Goal: Task Accomplishment & Management: Use online tool/utility

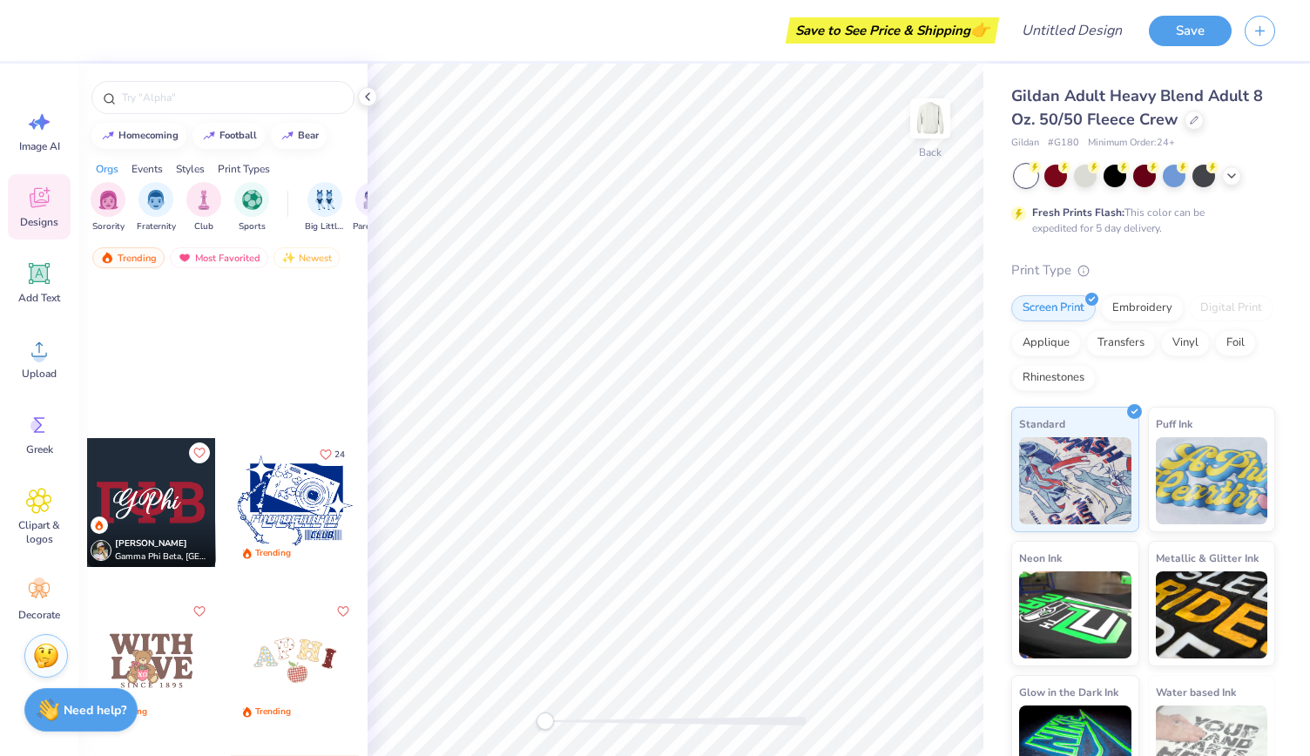
scroll to position [3434, 0]
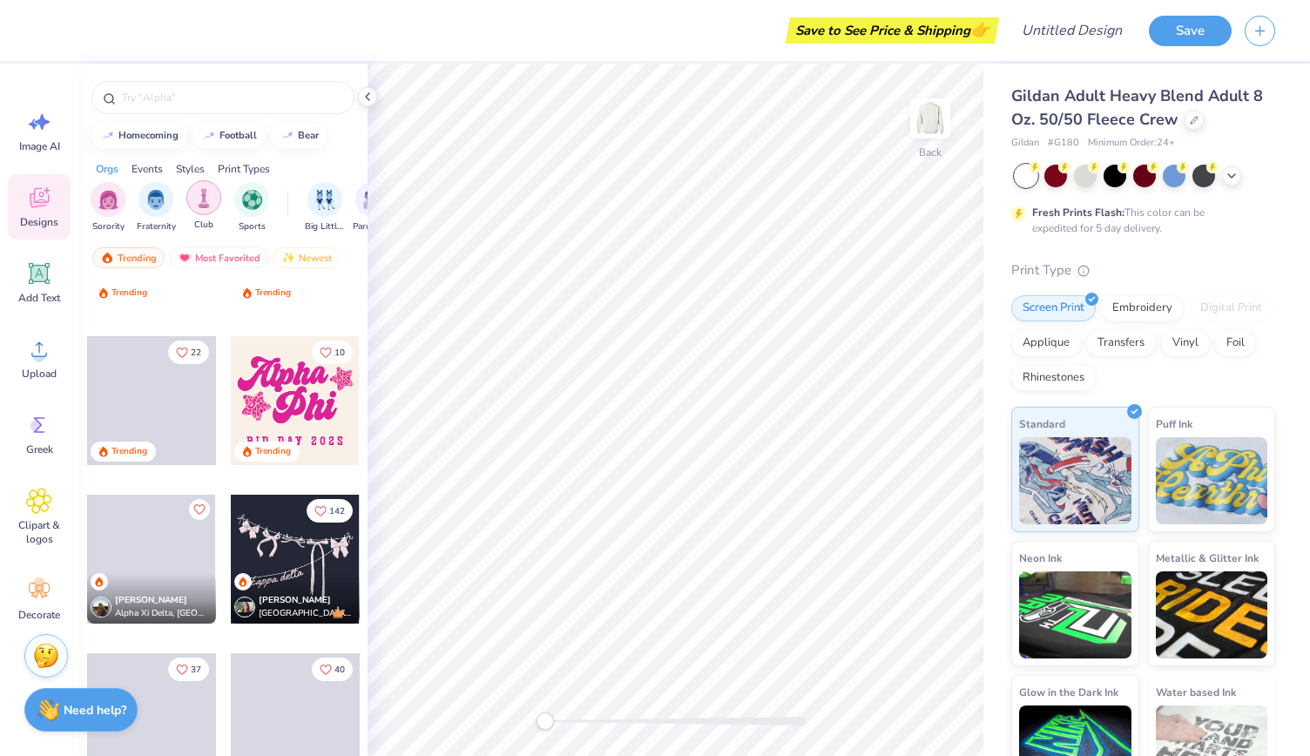
click at [203, 198] on img "filter for Club" at bounding box center [203, 198] width 19 height 20
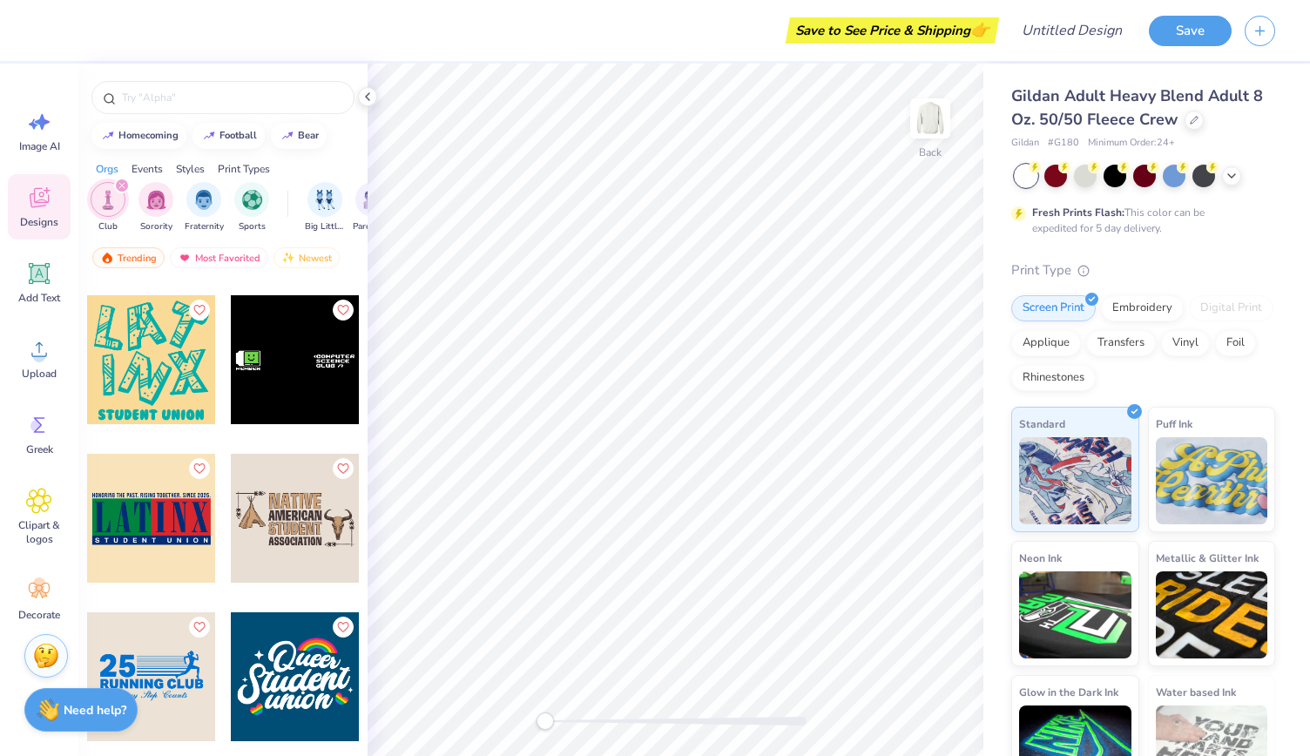
scroll to position [12667, 0]
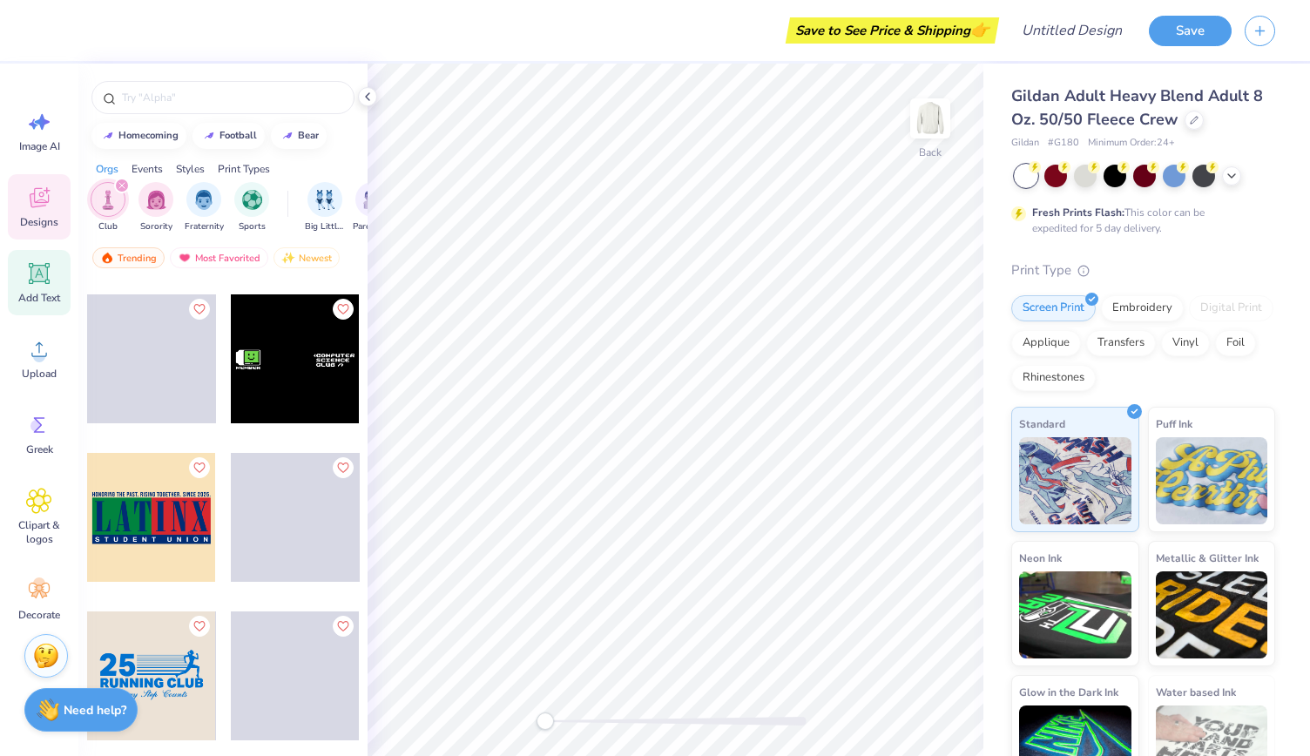
click at [47, 274] on icon at bounding box center [39, 273] width 21 height 21
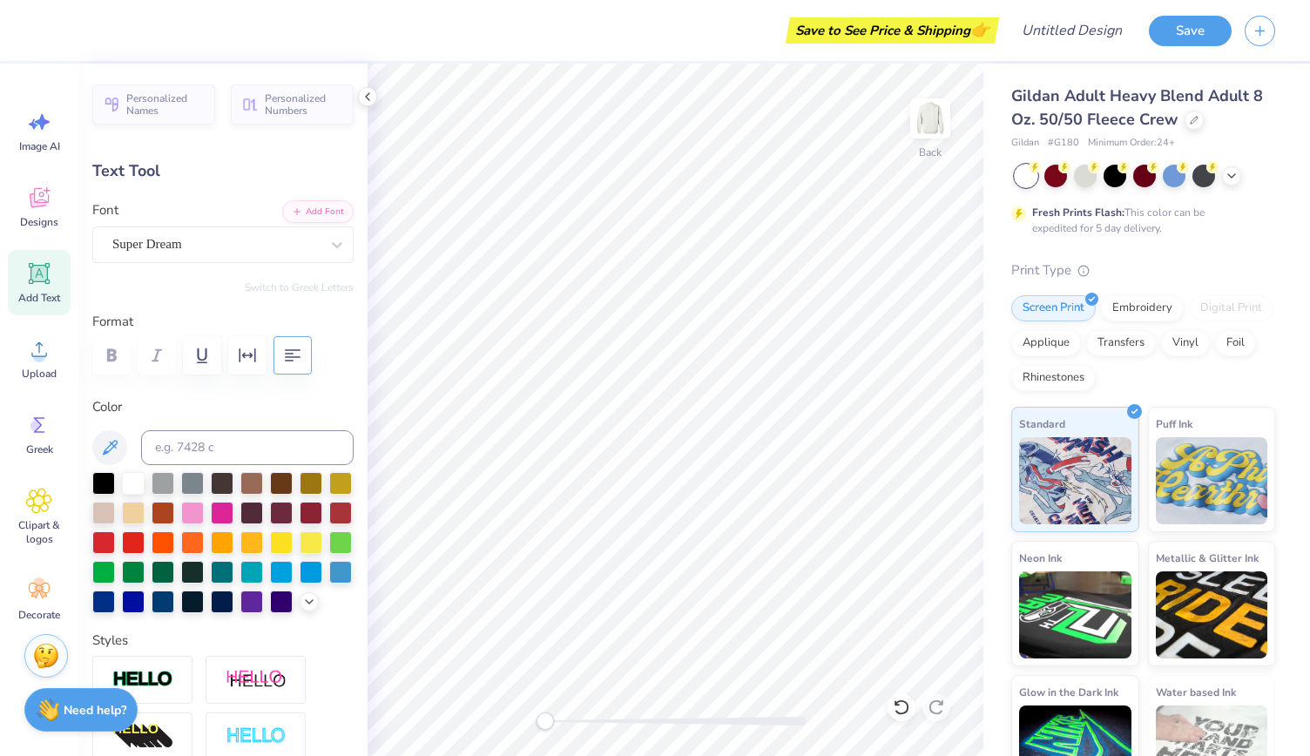
scroll to position [16, 3]
type textarea "JMU SOCIETY OF WOMEN ENGINEERS"
click at [294, 345] on icon "button" at bounding box center [292, 355] width 21 height 21
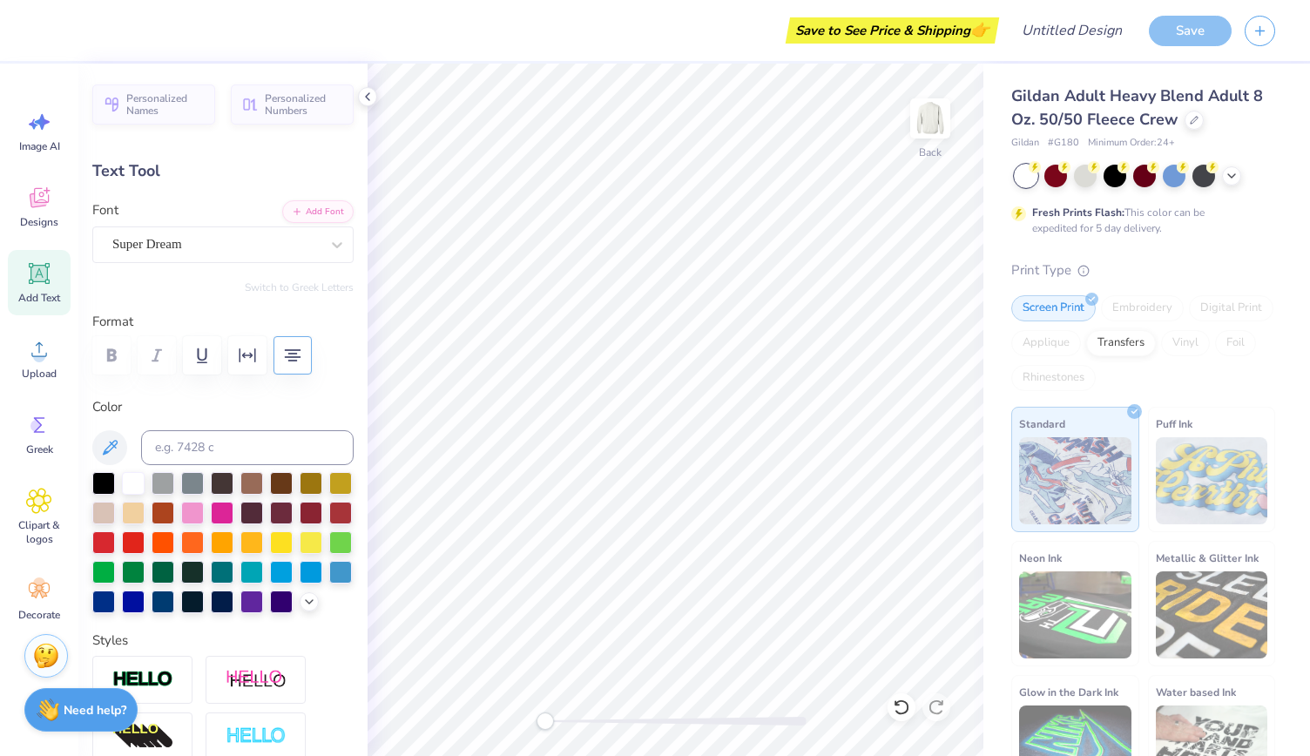
type input "15.07"
type input "7.62"
type input "3.66"
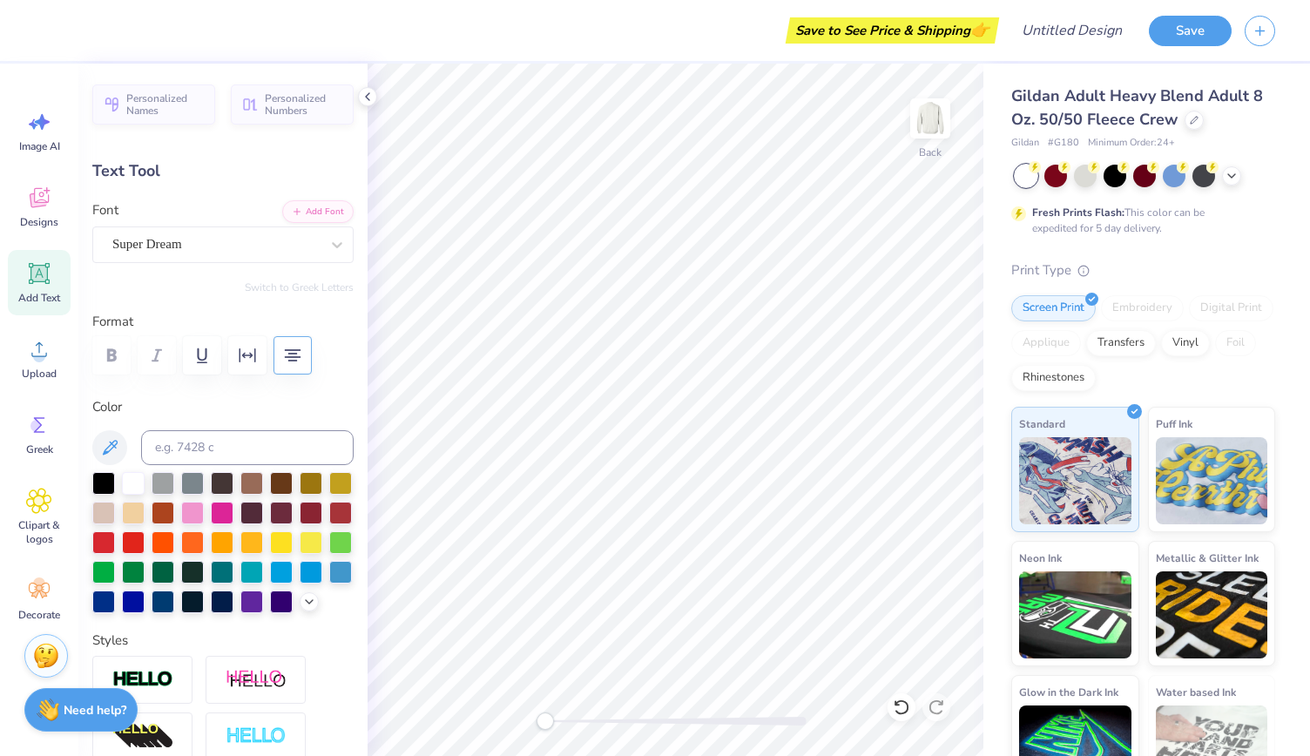
type input "13.19"
type input "6.67"
click at [328, 252] on icon at bounding box center [336, 244] width 17 height 17
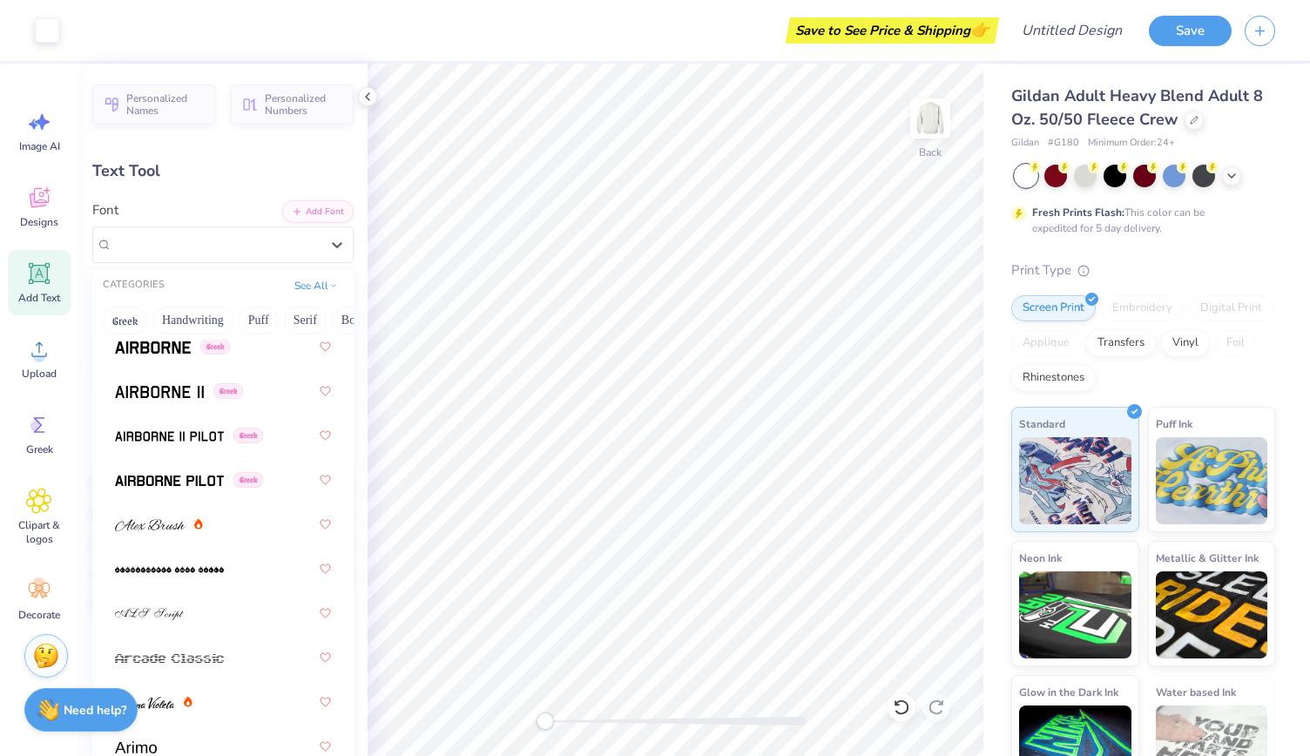
scroll to position [443, 0]
click at [171, 520] on img at bounding box center [150, 523] width 70 height 12
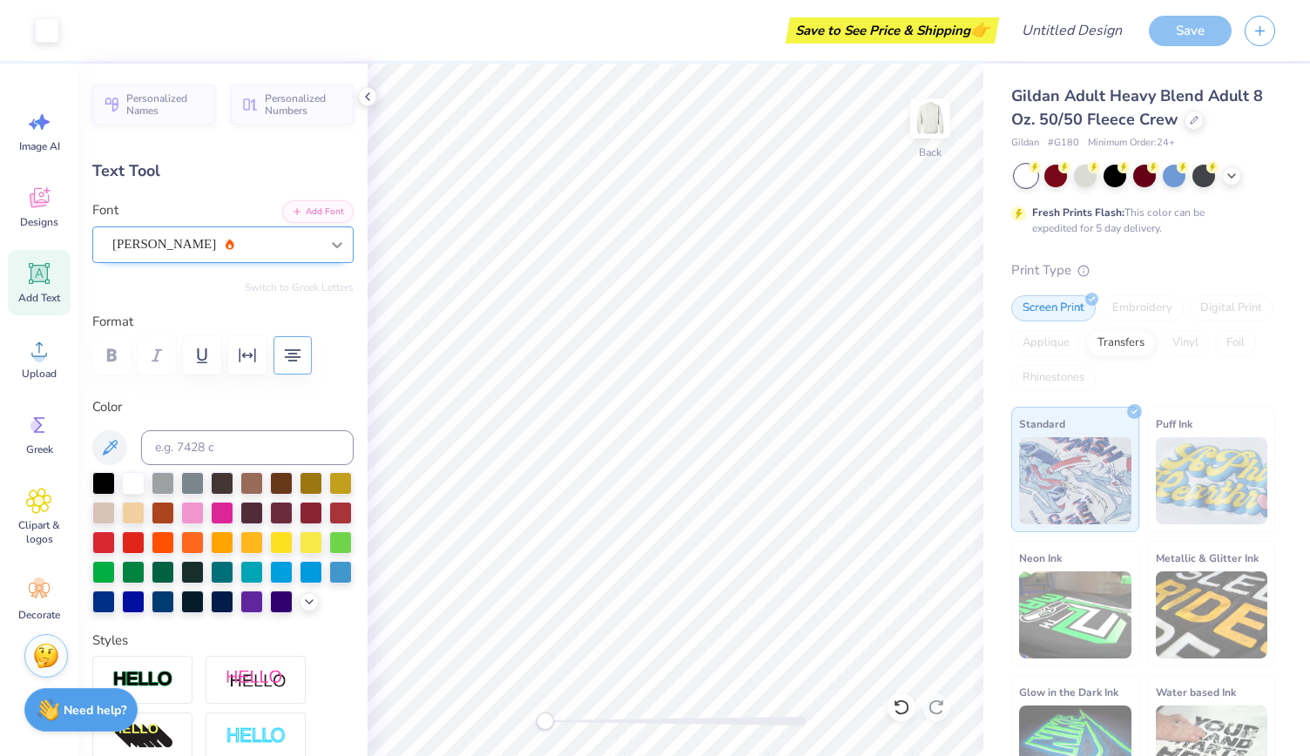
click at [328, 243] on icon at bounding box center [336, 244] width 17 height 17
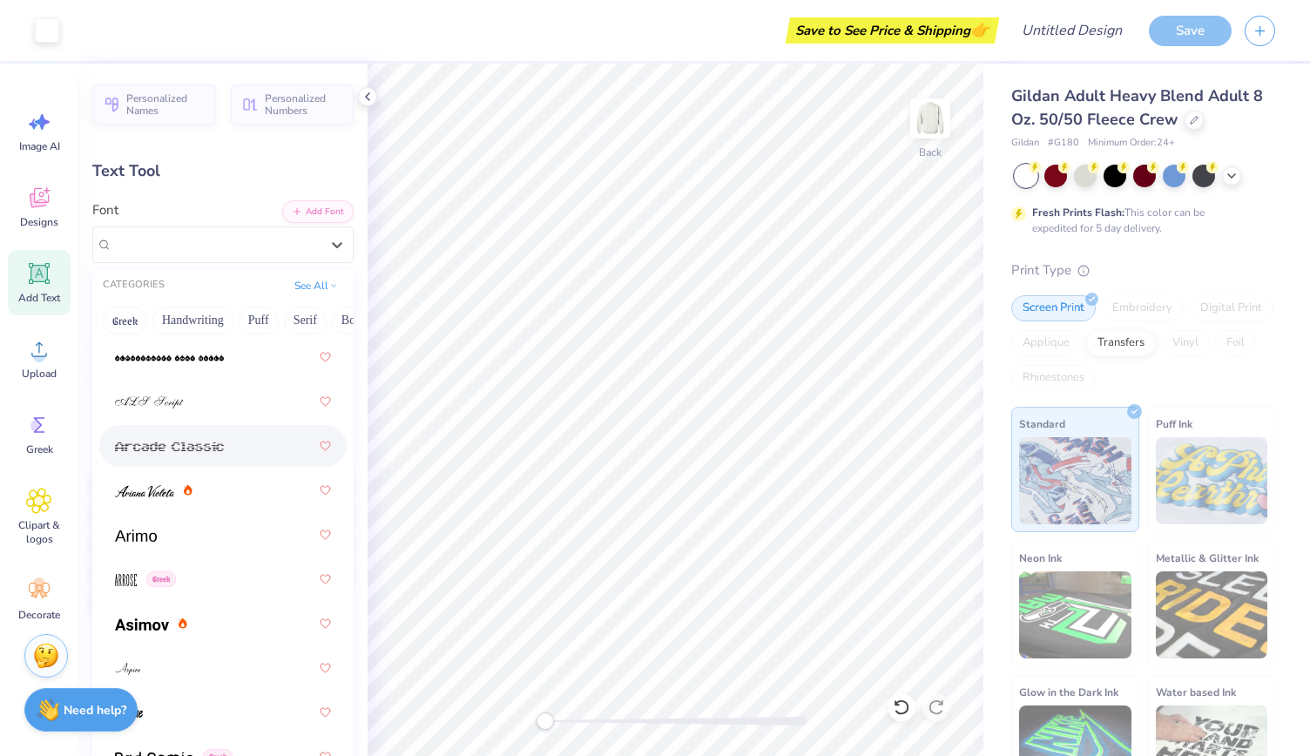
scroll to position [885, 0]
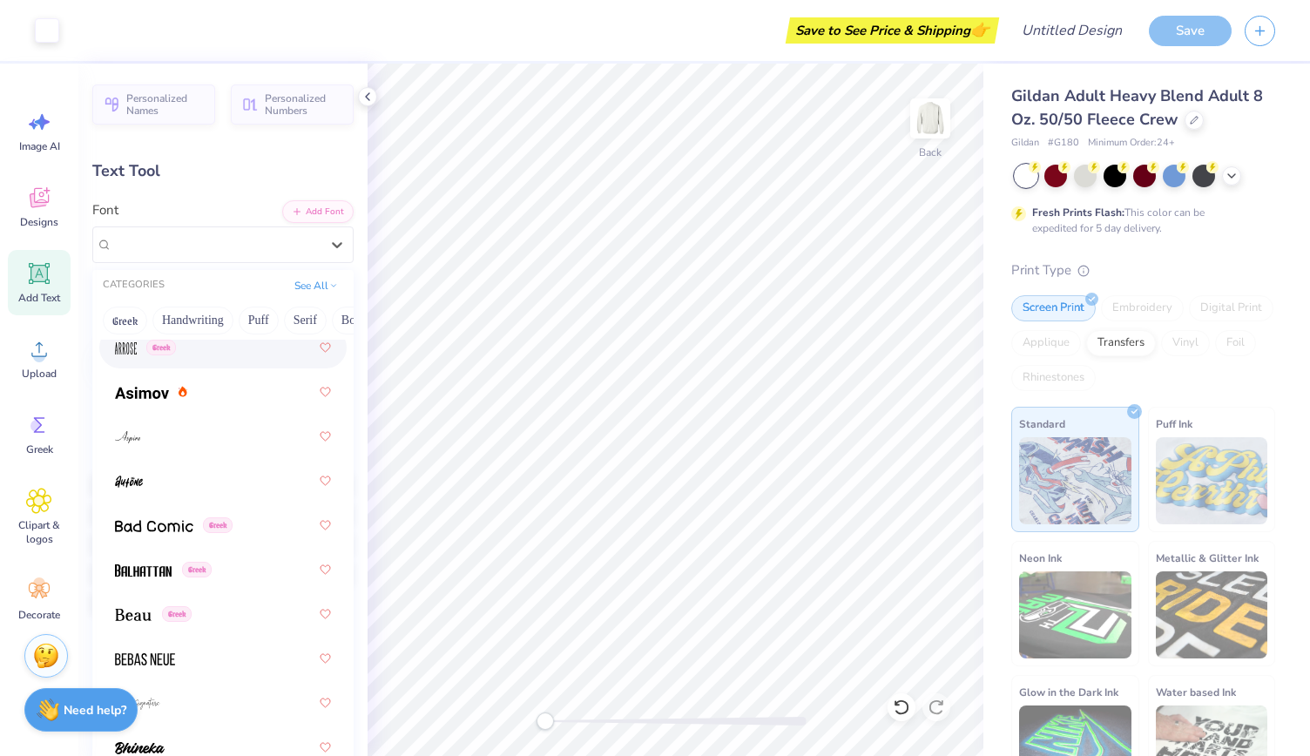
click at [215, 345] on div "Greek" at bounding box center [223, 347] width 216 height 31
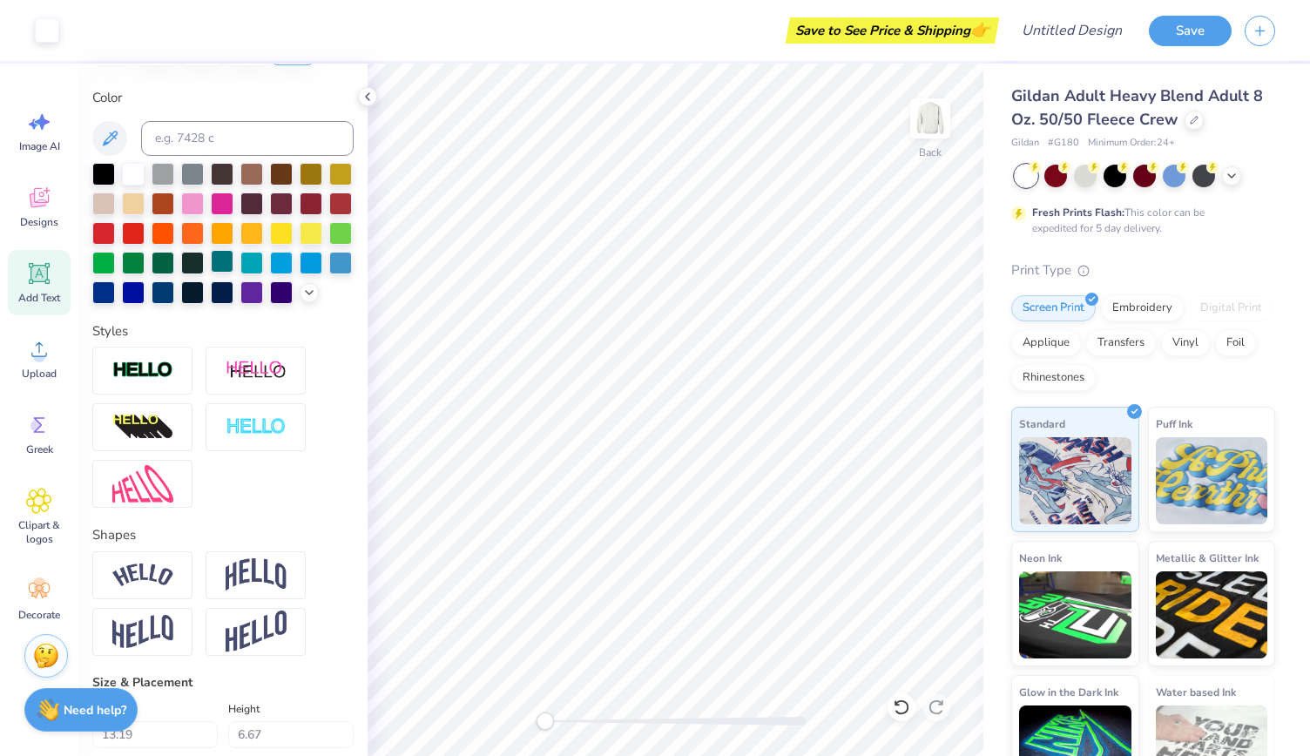
scroll to position [313, 0]
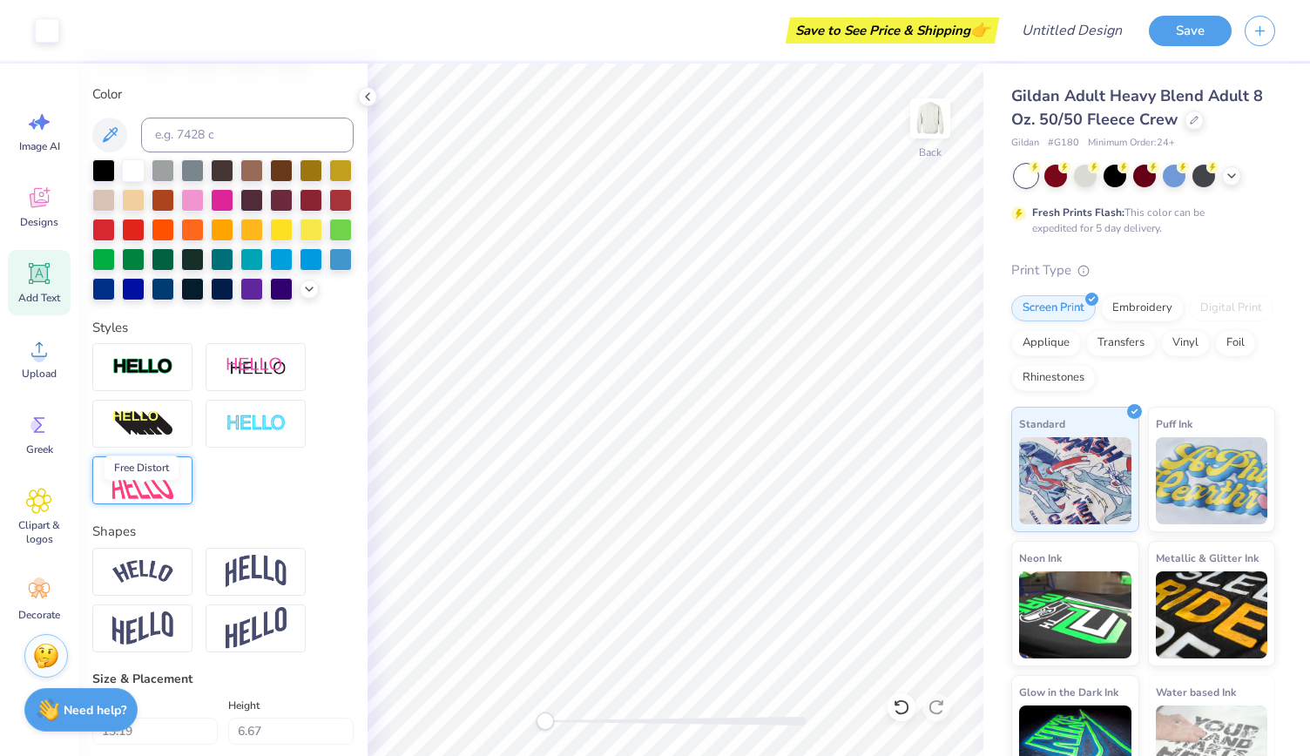
click at [139, 499] on img at bounding box center [142, 480] width 61 height 37
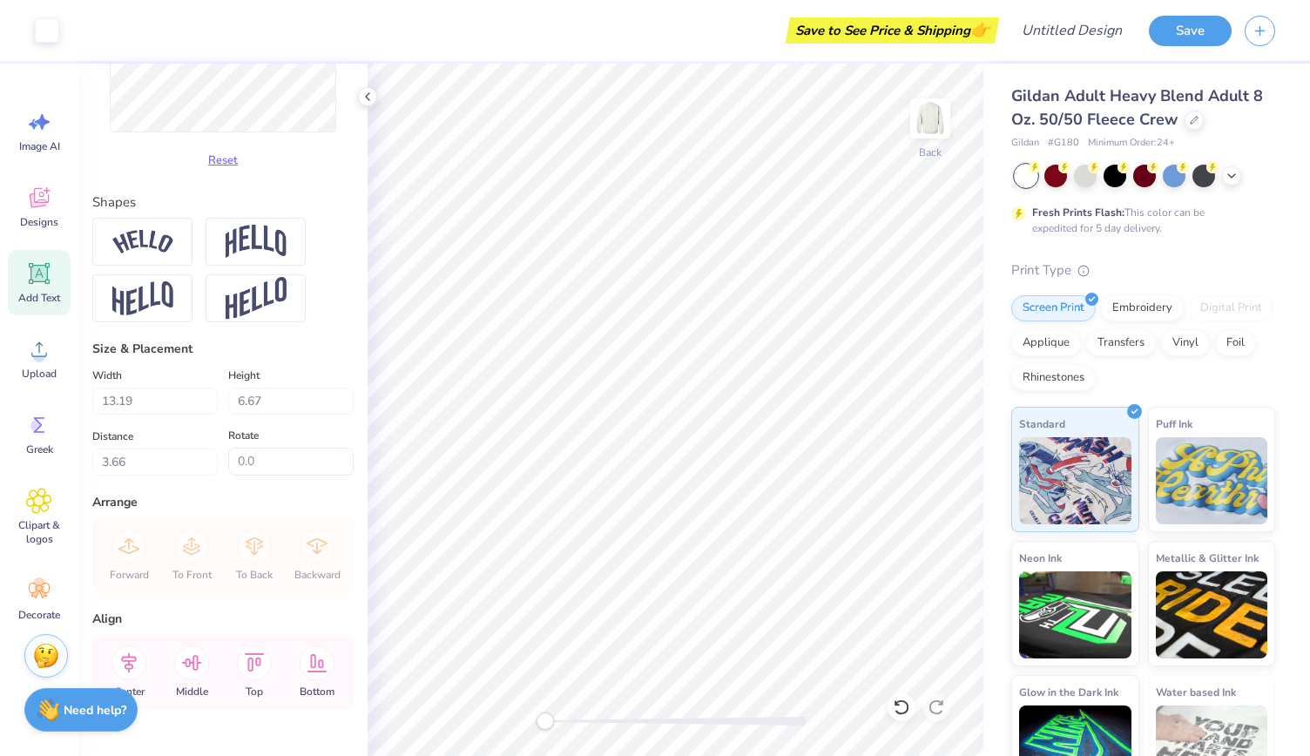
scroll to position [930, 0]
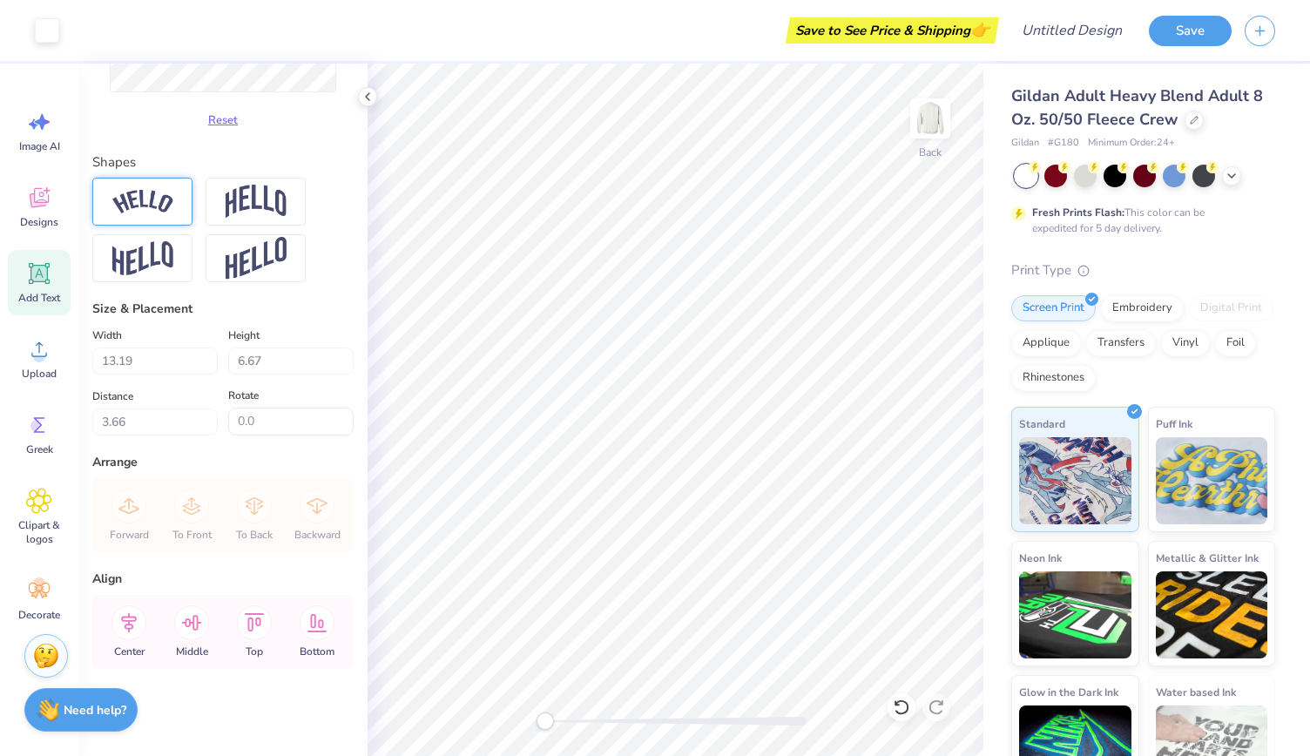
click at [178, 204] on div at bounding box center [142, 202] width 100 height 48
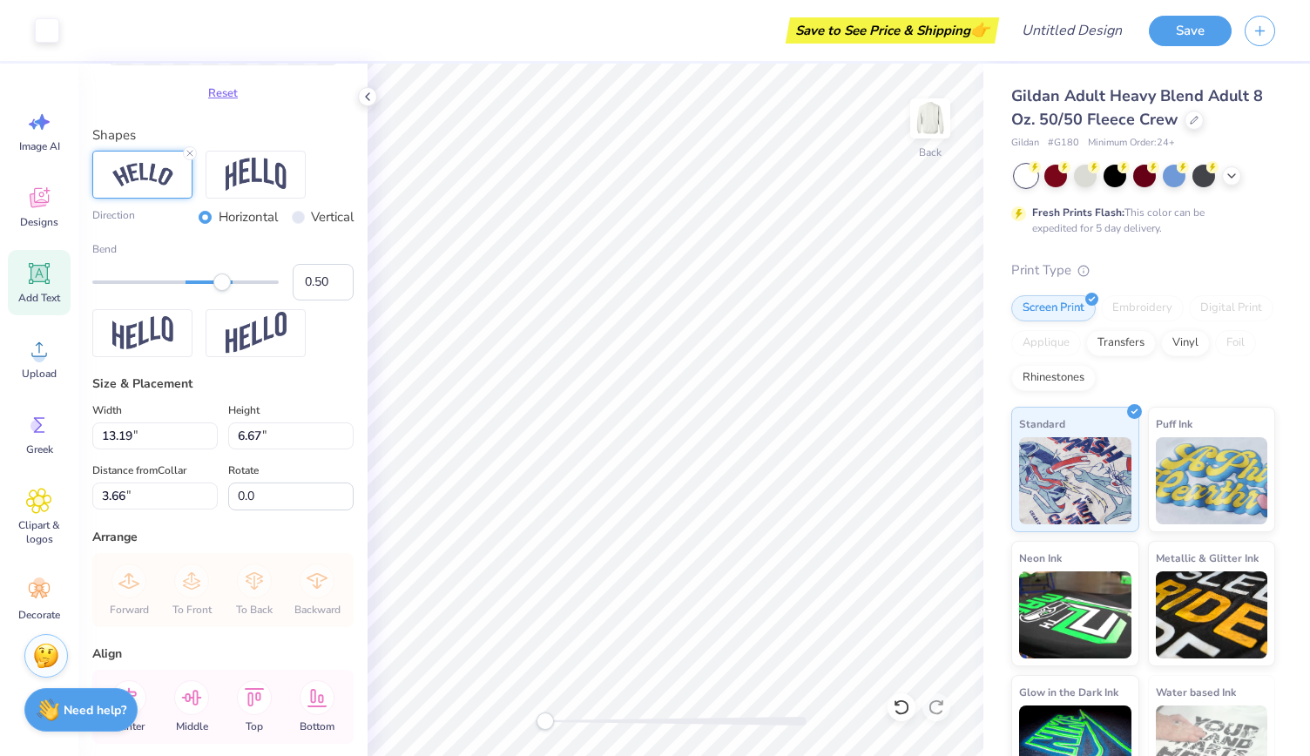
type input "14.44"
type input "6.89"
type input "3.44"
type textarea "SOCIETY OF WOMEN ENGINEERS"
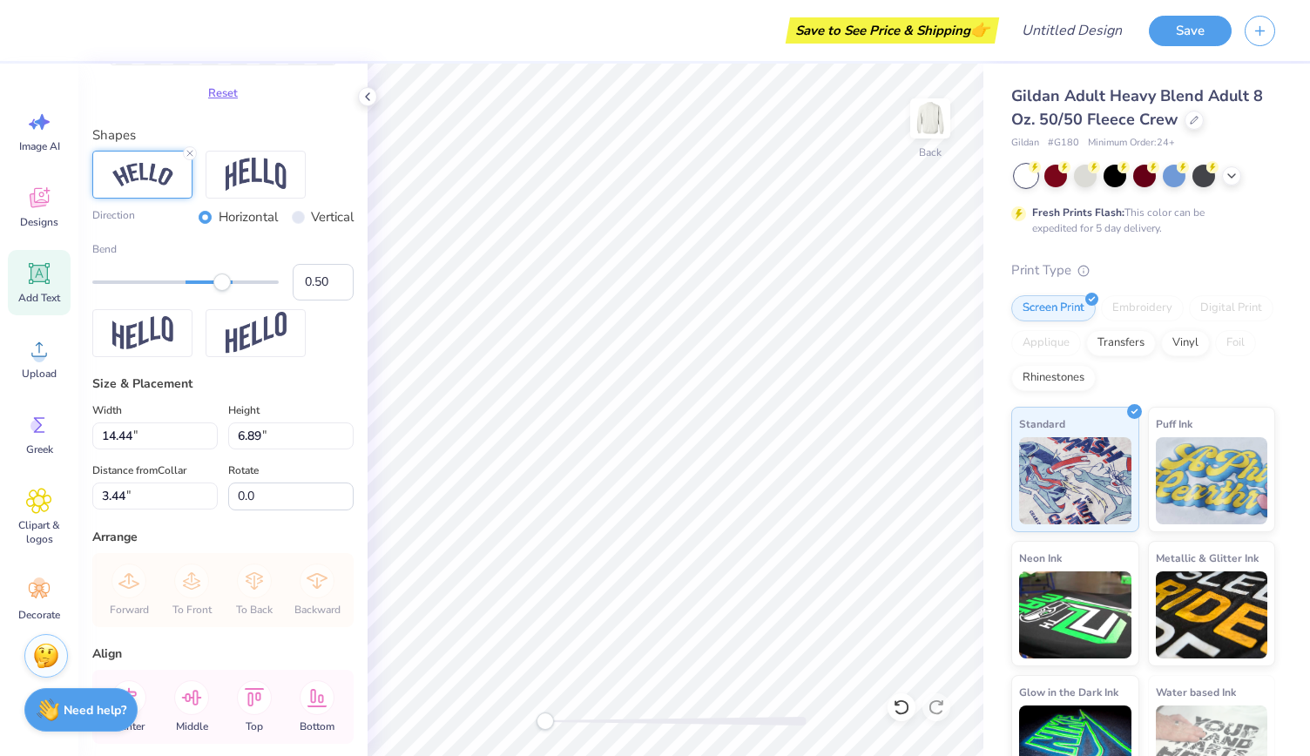
scroll to position [16, 5]
type input "10.74"
type input "6.95"
type input "3.41"
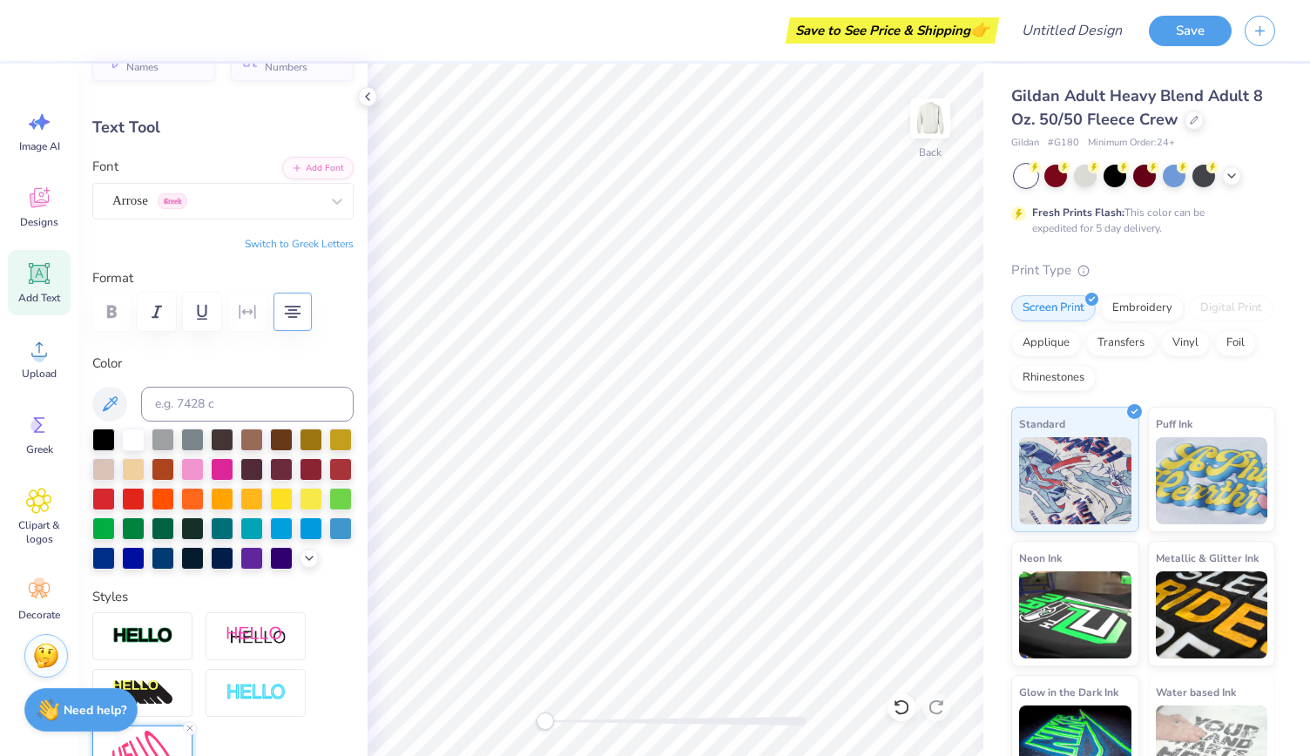
scroll to position [0, 0]
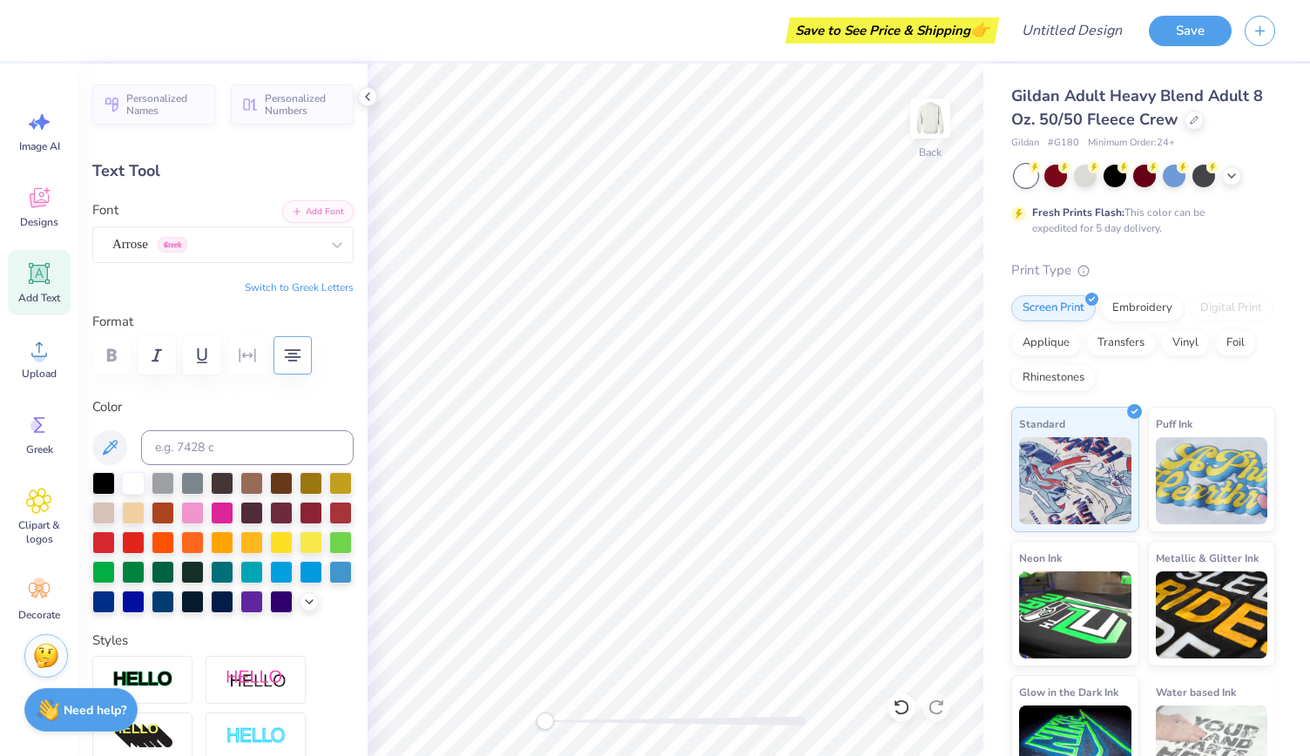
type input "8.16"
type input "5.28"
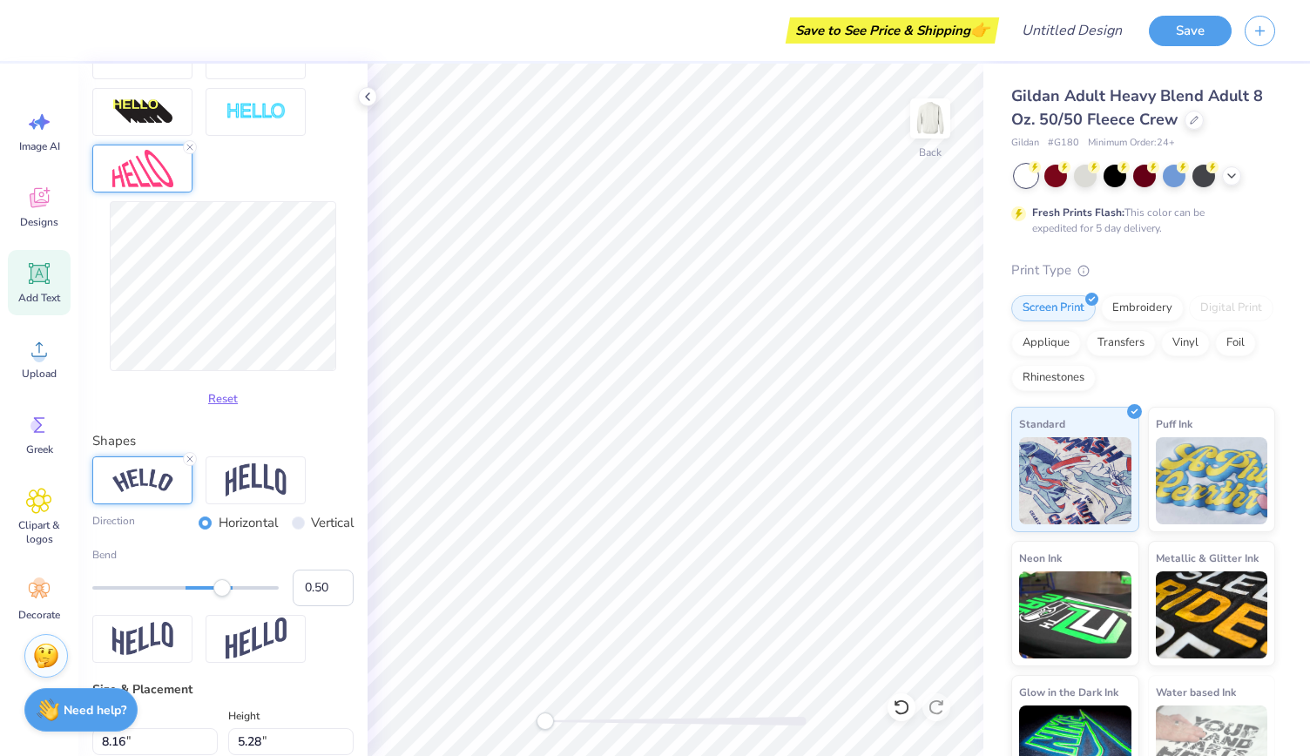
scroll to position [629, 0]
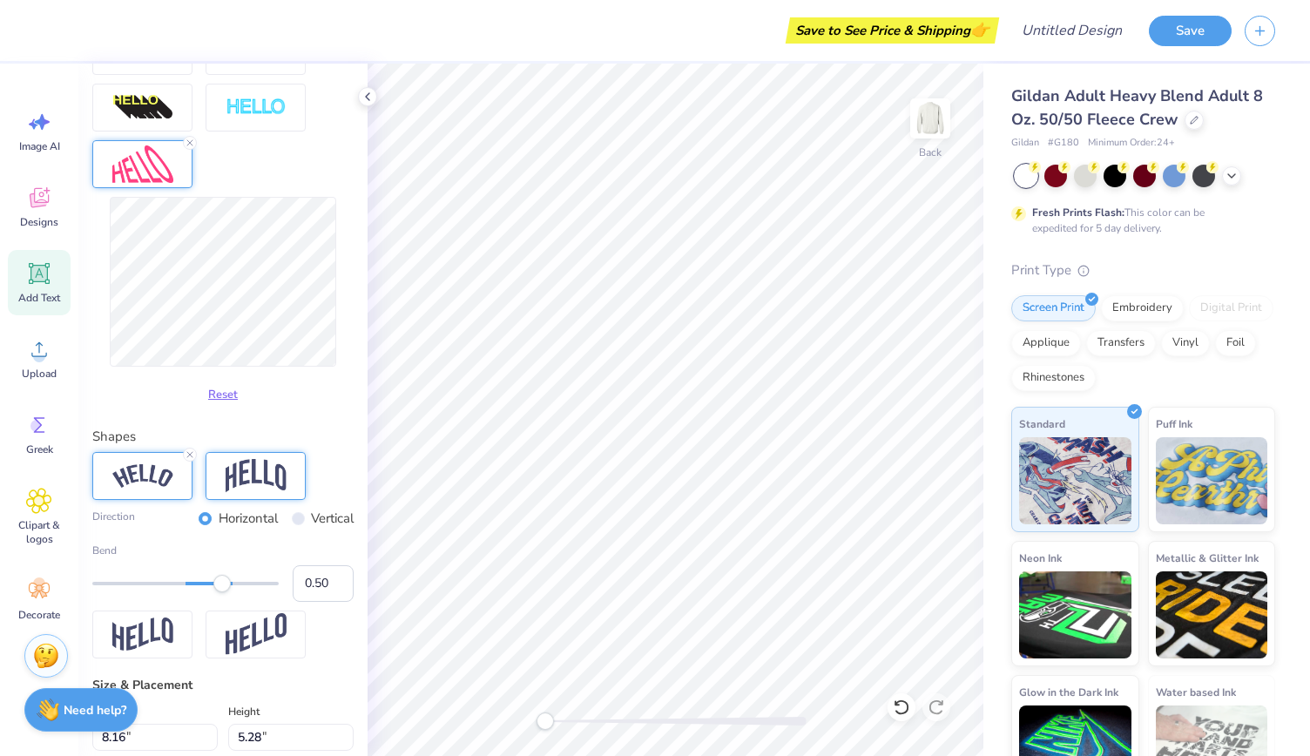
click at [275, 492] on img at bounding box center [256, 475] width 61 height 33
type input "6.43"
type input "9.75"
type input "3.30"
click at [174, 658] on div at bounding box center [142, 634] width 100 height 48
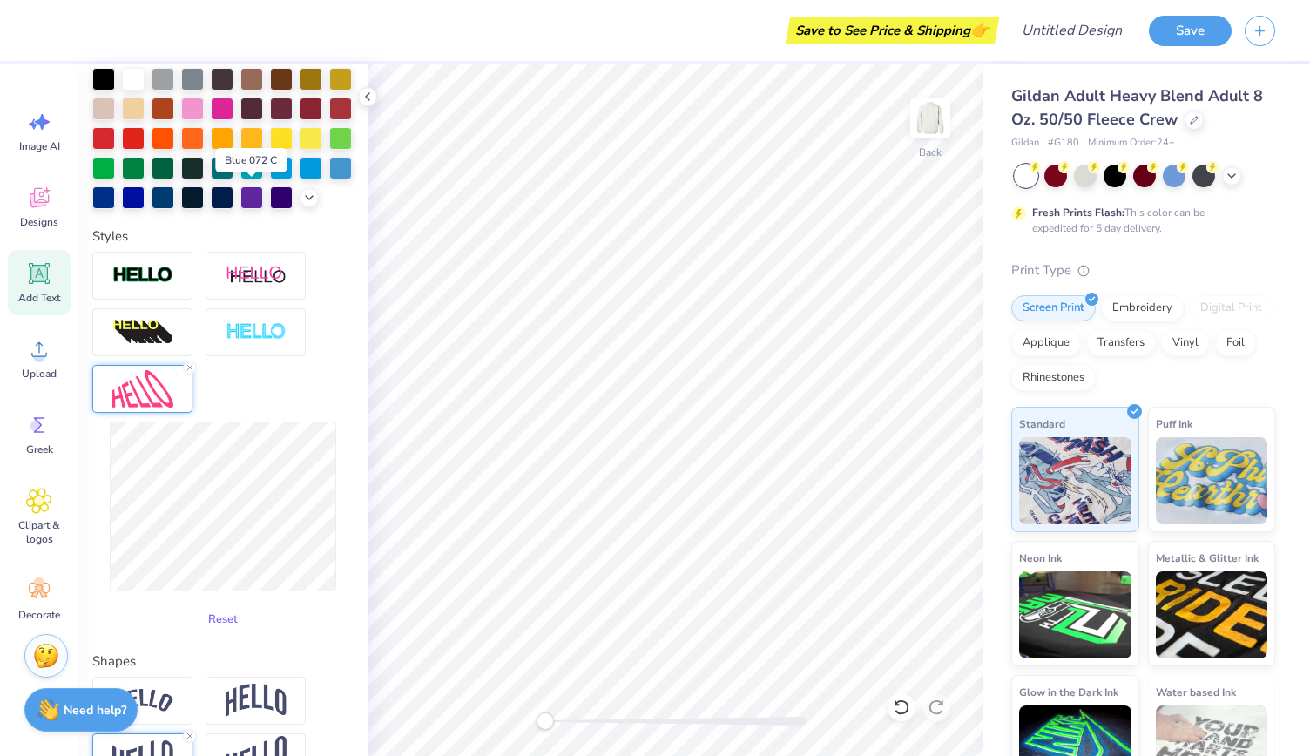
scroll to position [404, 0]
click at [216, 630] on button "Reset" at bounding box center [222, 615] width 45 height 29
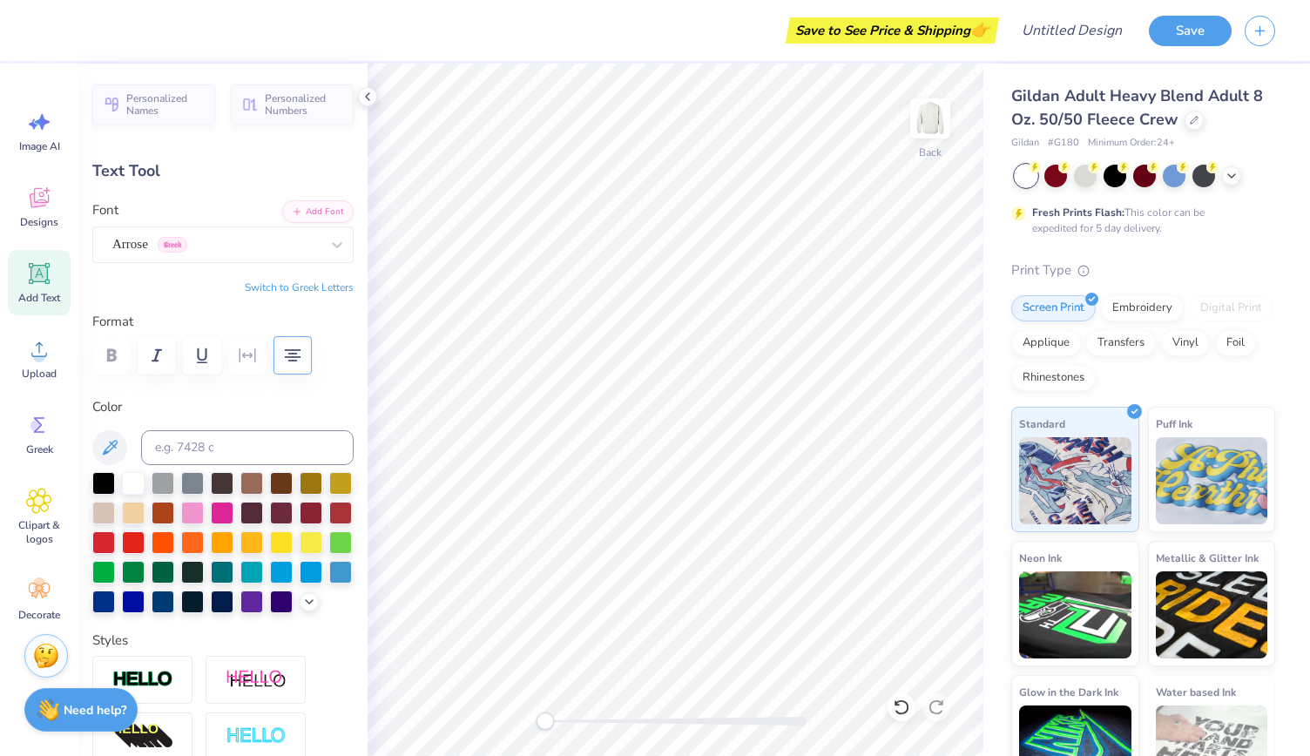
click at [57, 273] on div "Add Text" at bounding box center [39, 282] width 63 height 65
type input "5.89"
type input "1.71"
type input "11.02"
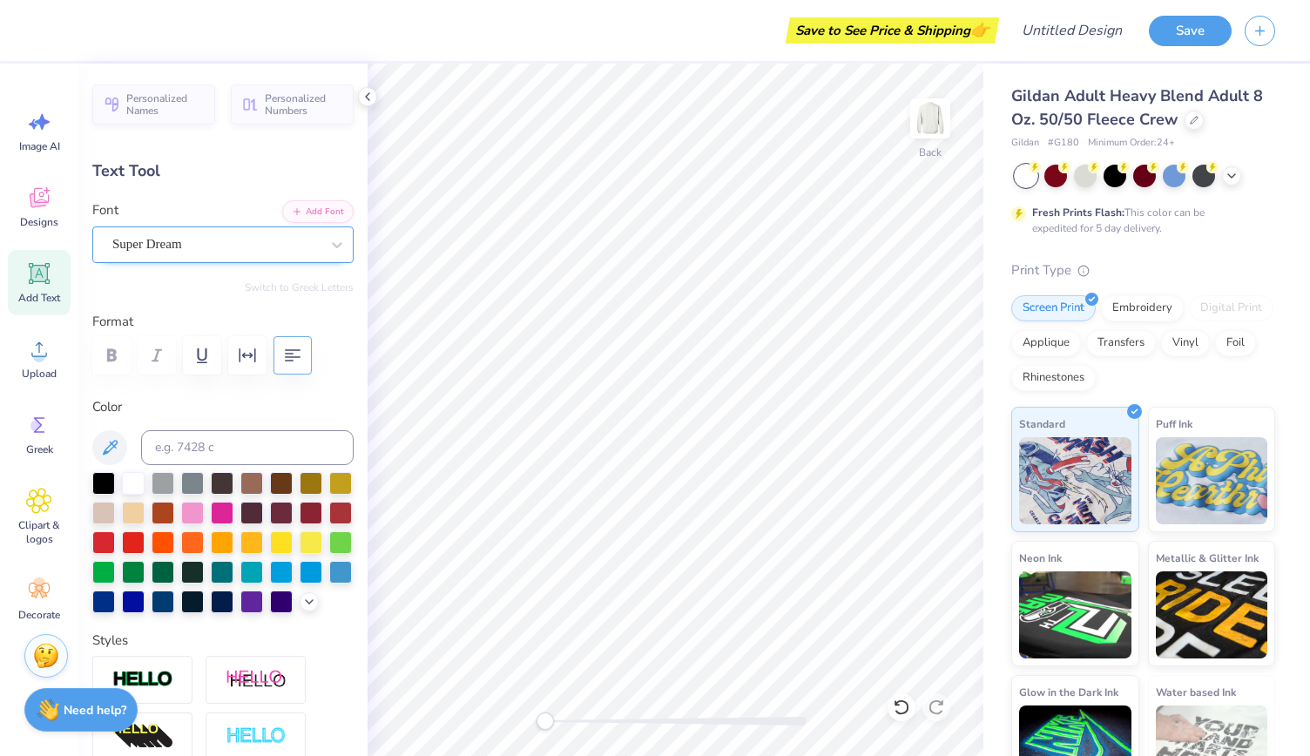
type textarea "SWE"
click at [291, 239] on div "Super Dream" at bounding box center [216, 244] width 211 height 27
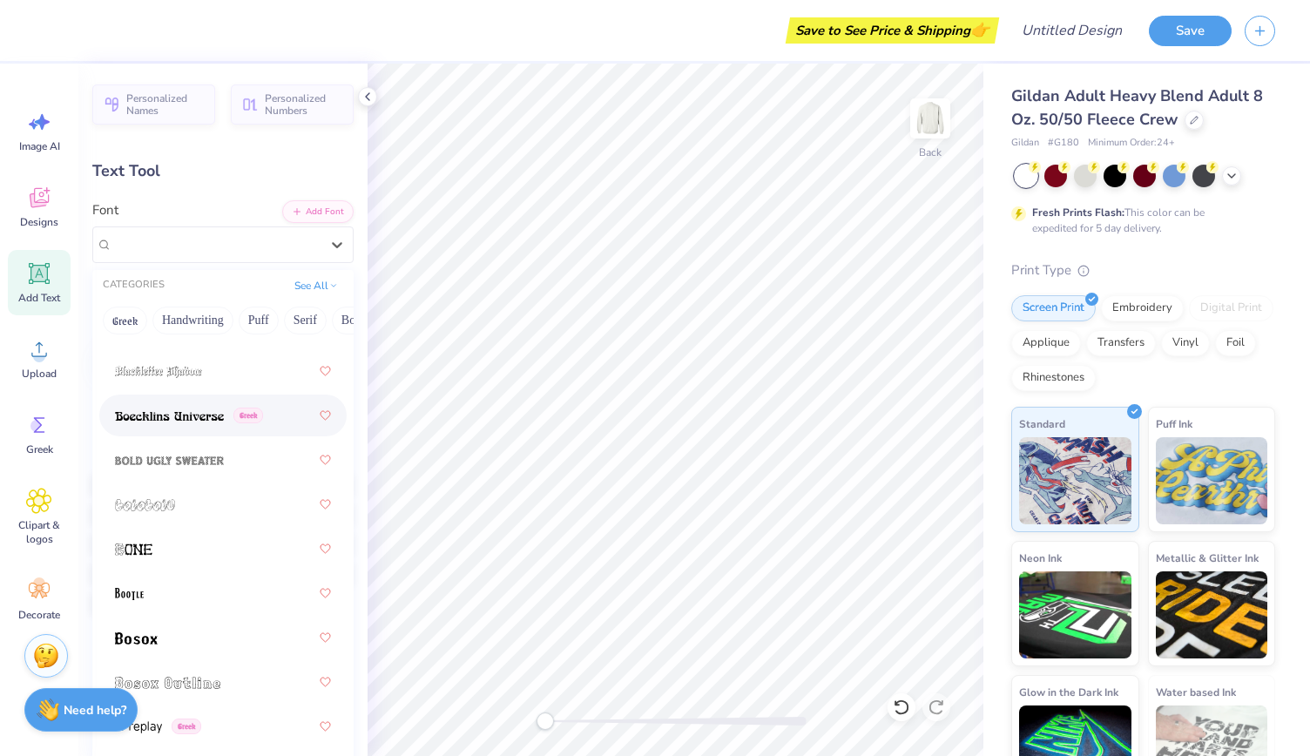
scroll to position [1395, 0]
click at [215, 505] on div at bounding box center [223, 503] width 216 height 31
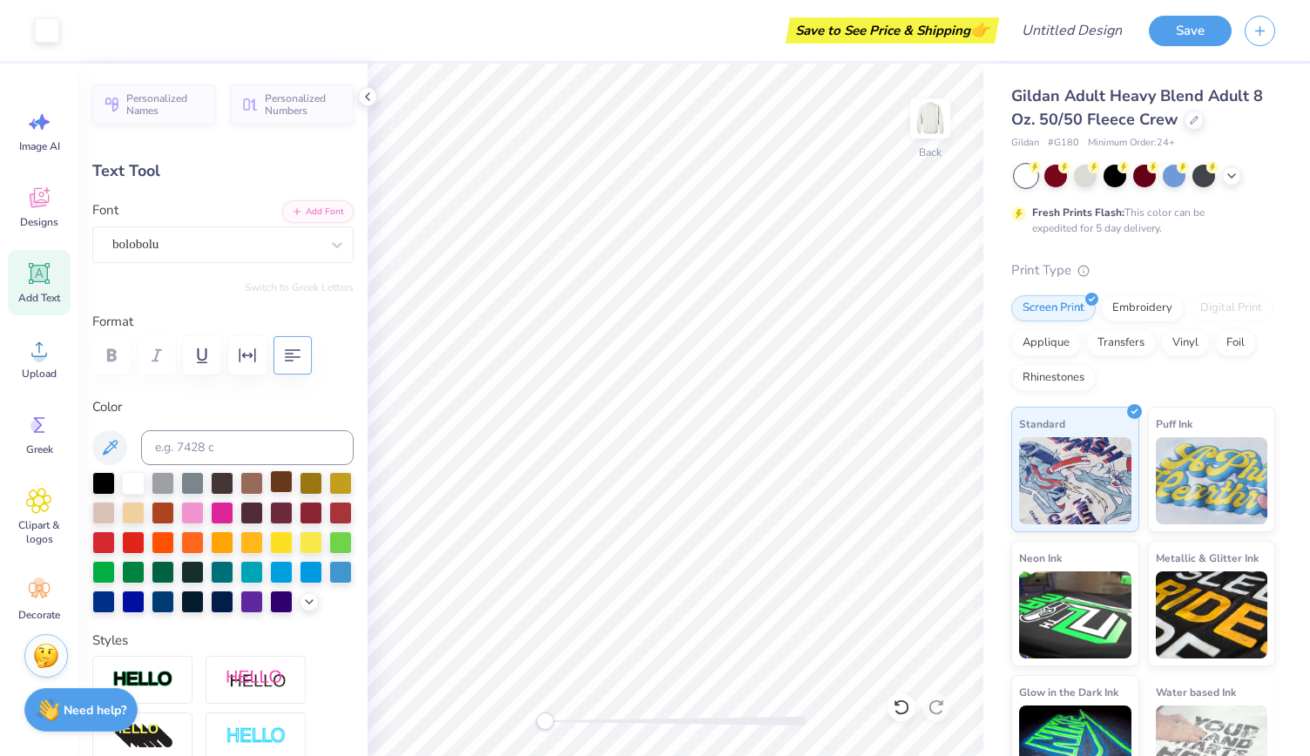
type input "4.22"
type input "1.99"
type input "10.88"
type input "7.02"
type input "3.31"
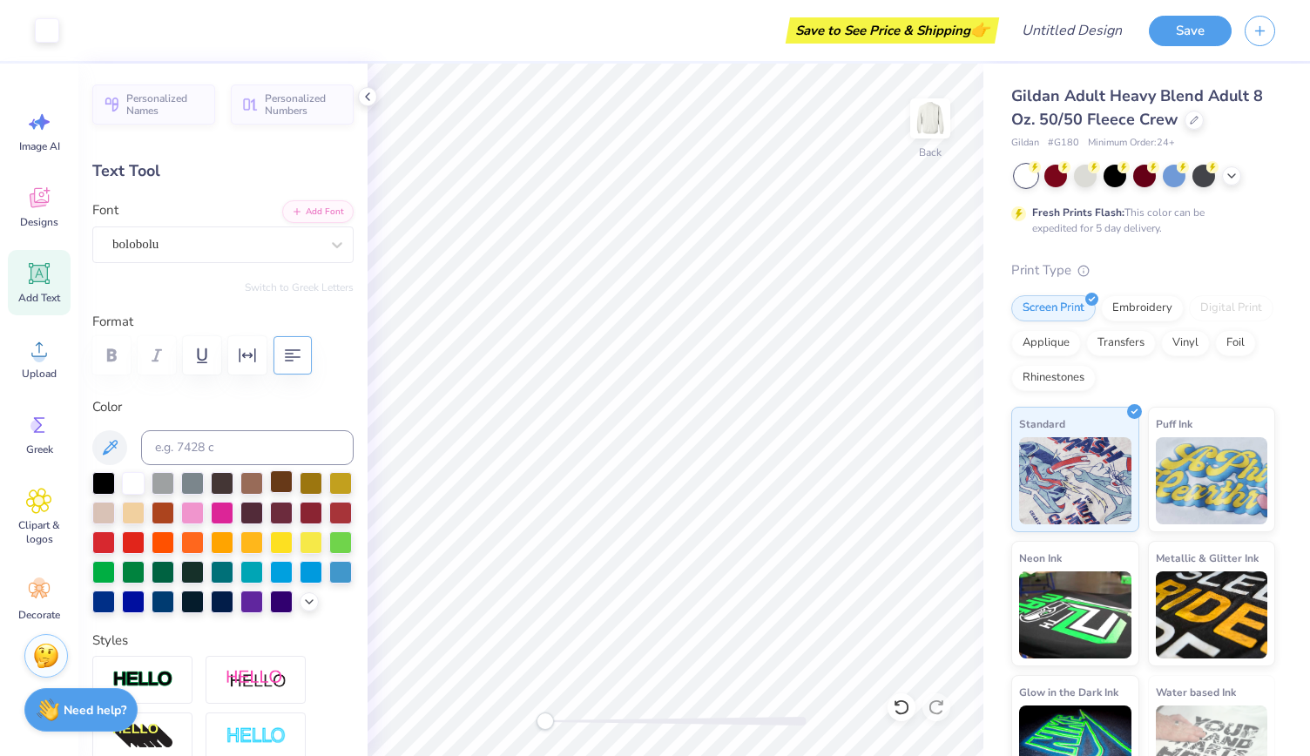
type input "5.70"
click at [332, 249] on icon at bounding box center [336, 244] width 17 height 17
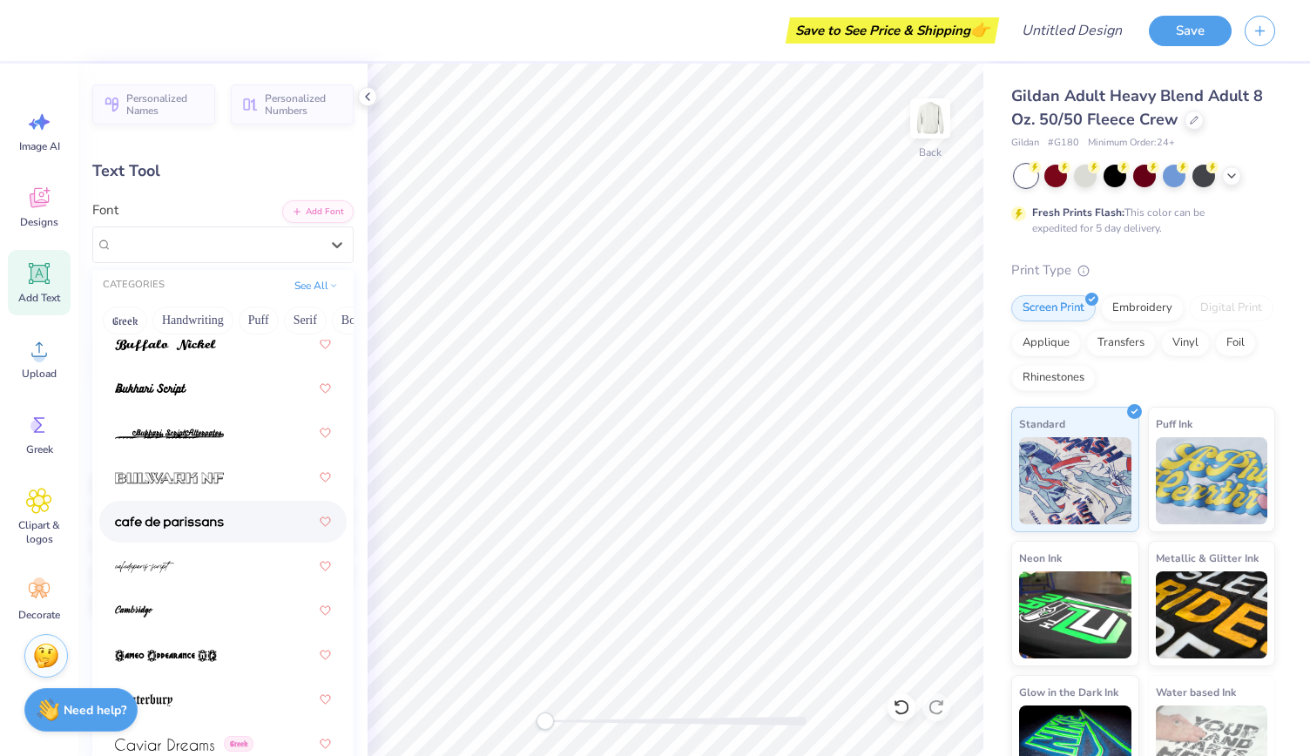
scroll to position [2346, 0]
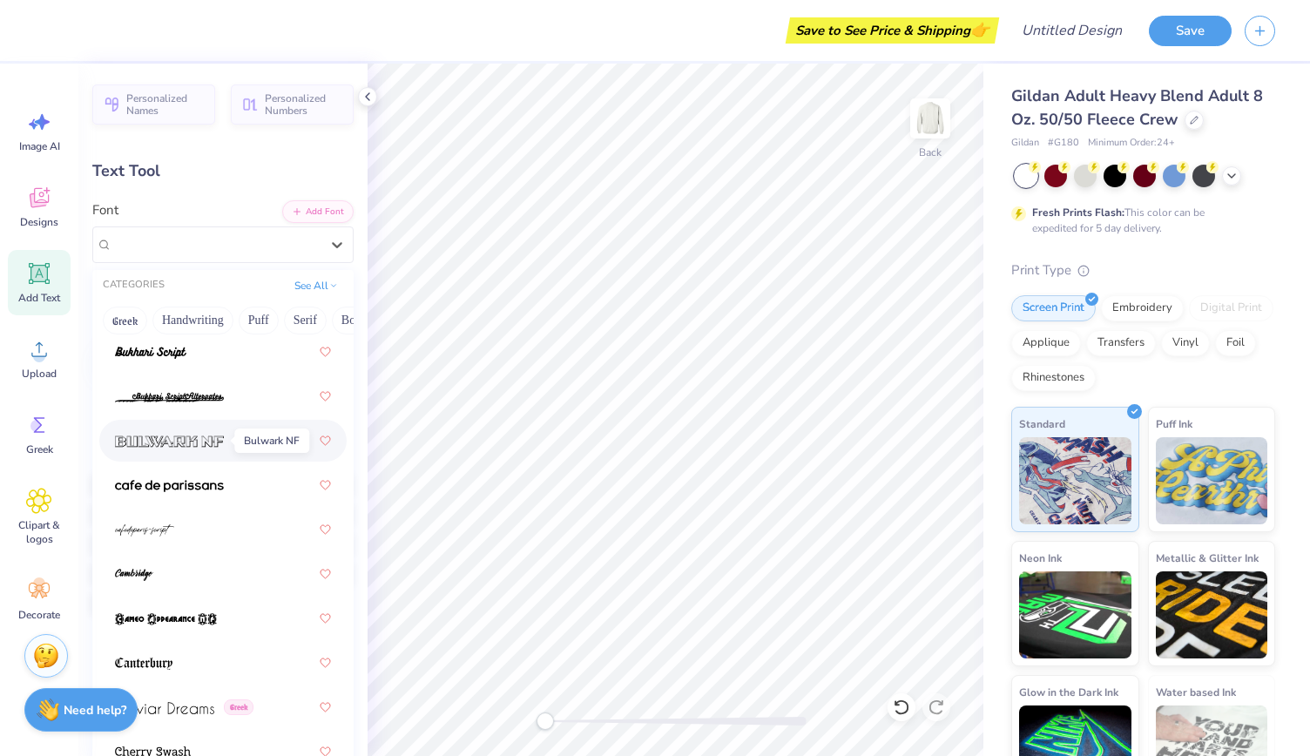
click at [215, 436] on img at bounding box center [169, 441] width 109 height 12
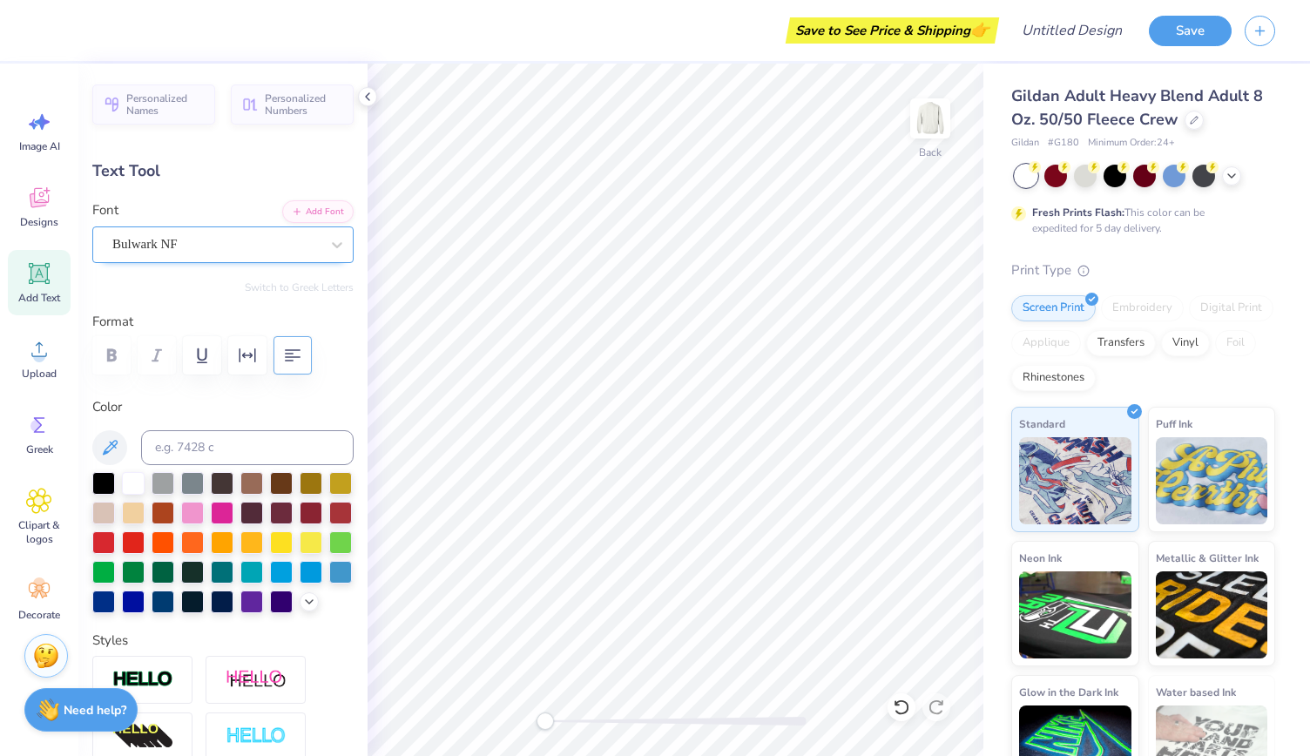
click at [246, 236] on div "Bulwark NF" at bounding box center [216, 244] width 211 height 27
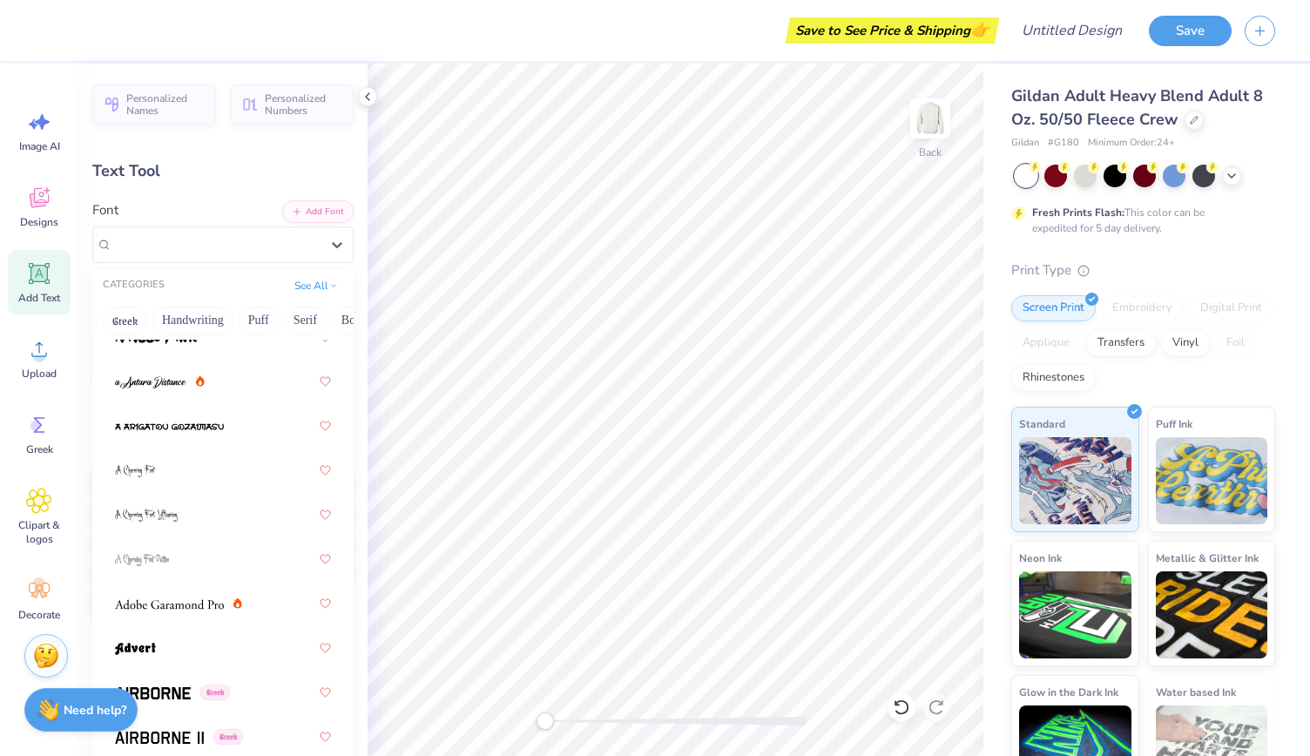
scroll to position [0, 0]
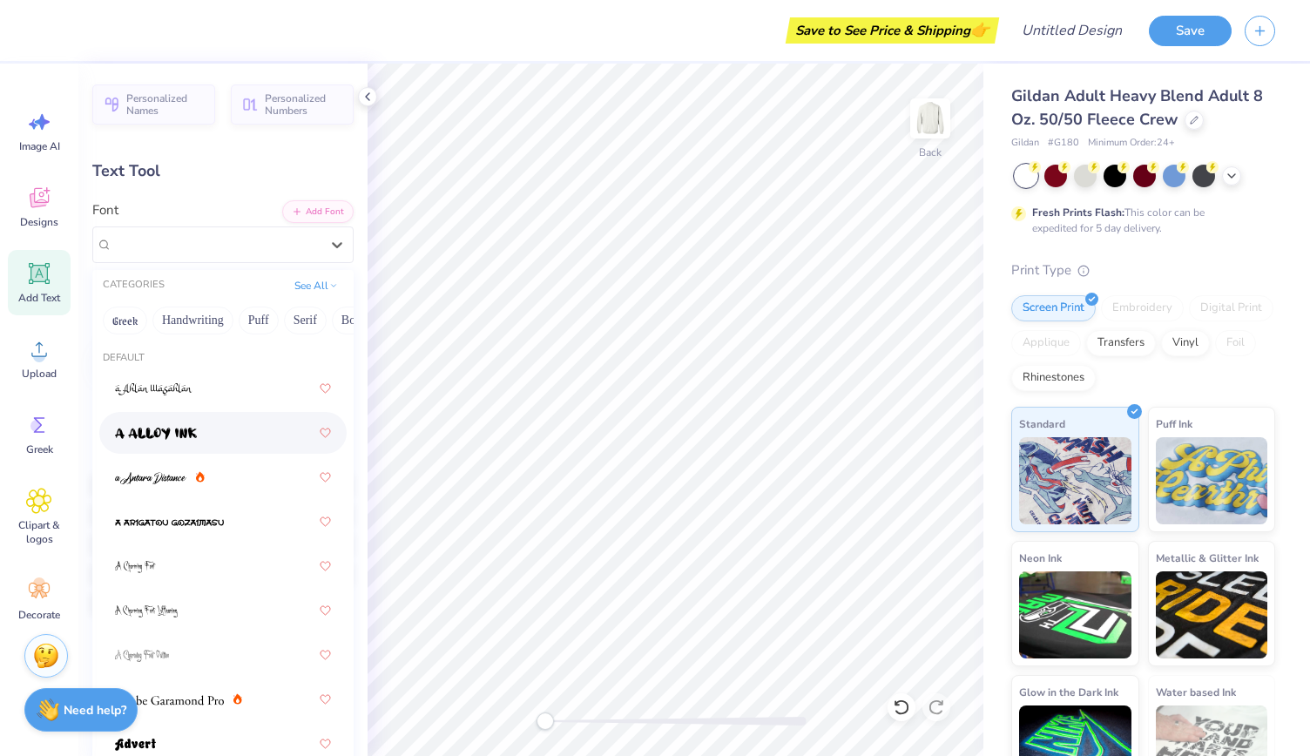
click at [226, 422] on div at bounding box center [223, 432] width 216 height 31
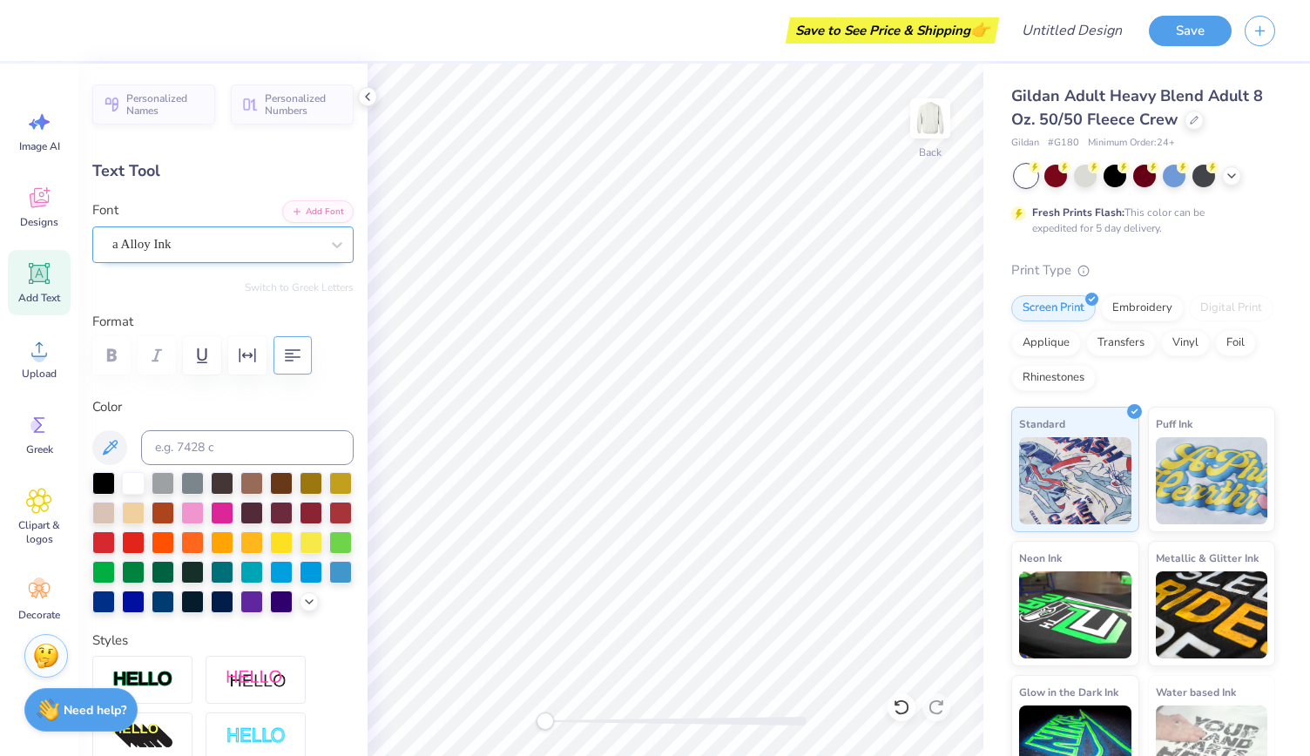
click at [294, 241] on div "a Alloy Ink" at bounding box center [216, 244] width 211 height 27
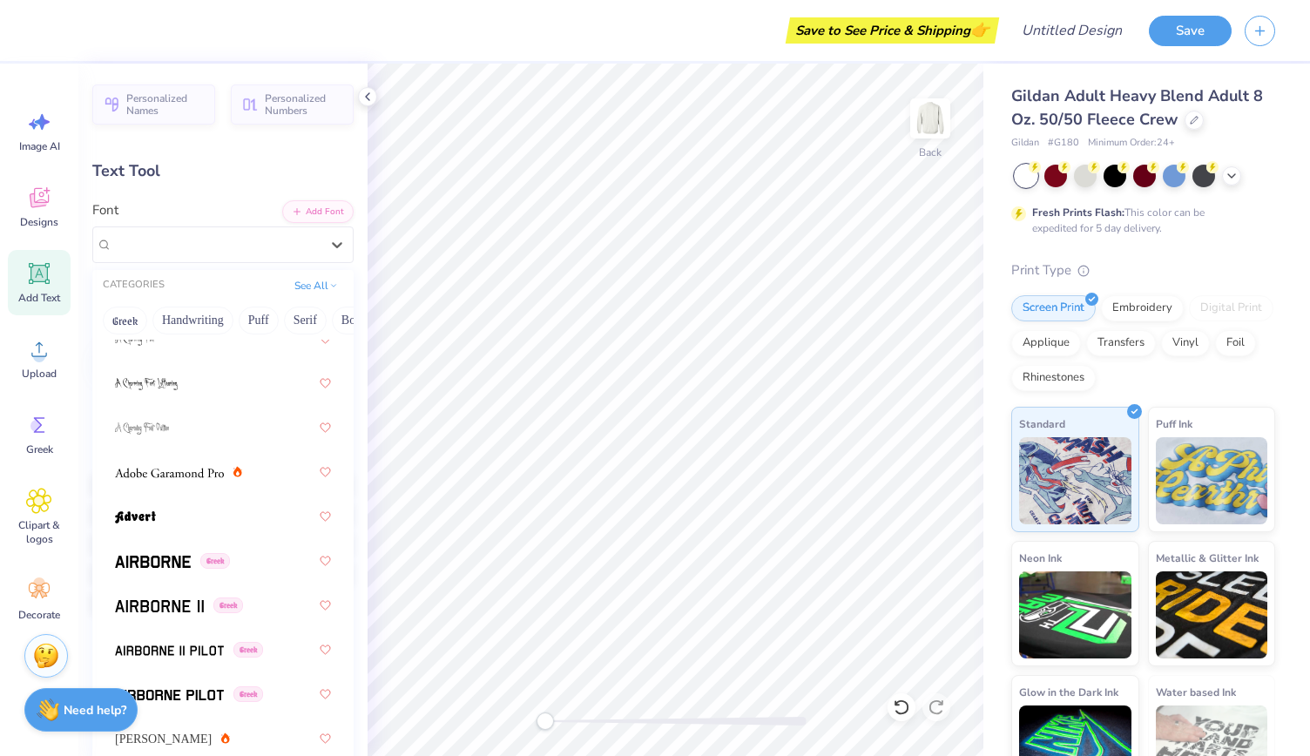
scroll to position [229, 0]
click at [176, 560] on img at bounding box center [153, 560] width 76 height 12
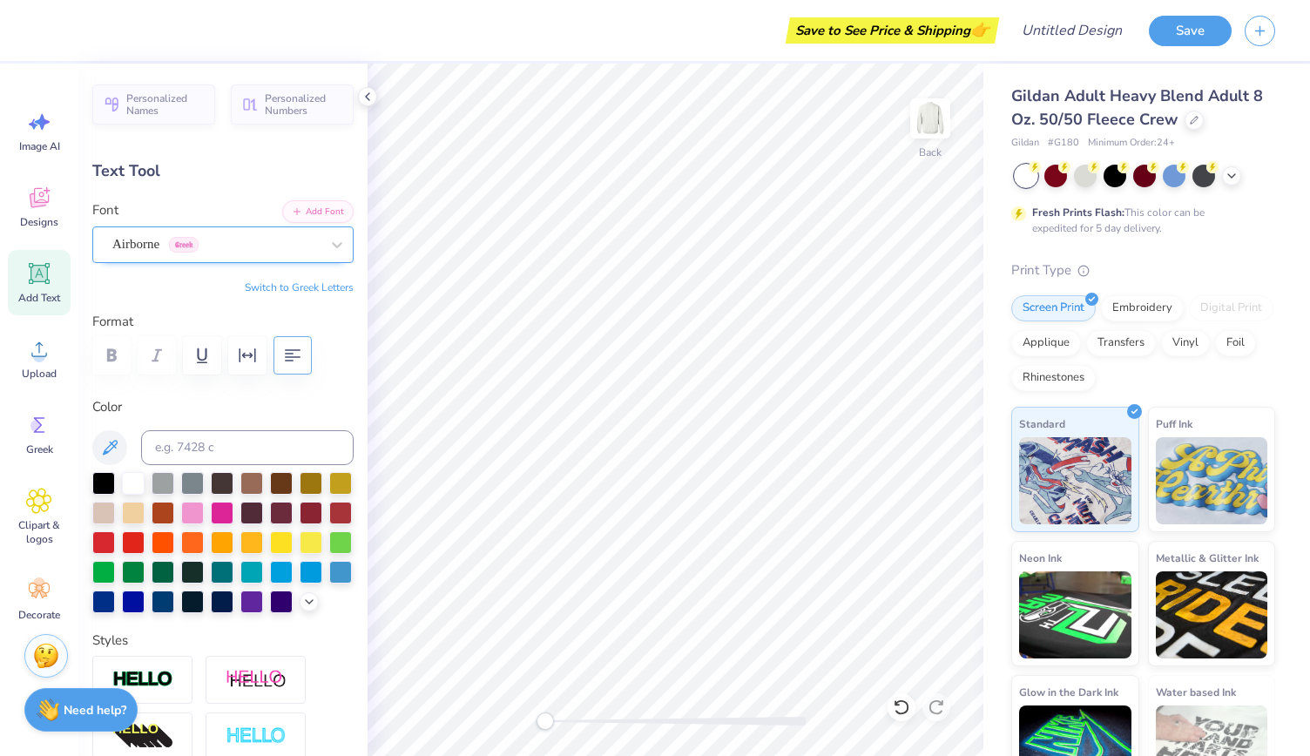
click at [266, 250] on div "Airborne Greek" at bounding box center [216, 244] width 211 height 27
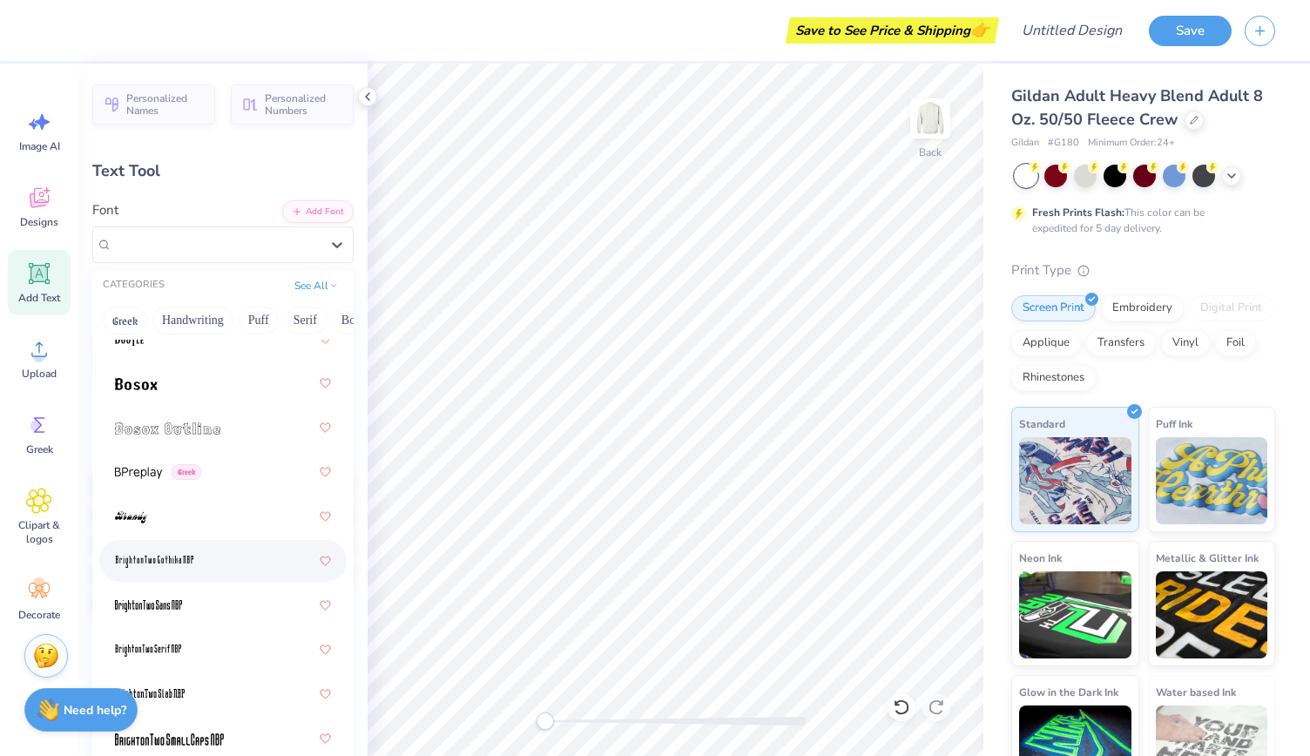
scroll to position [1909, 0]
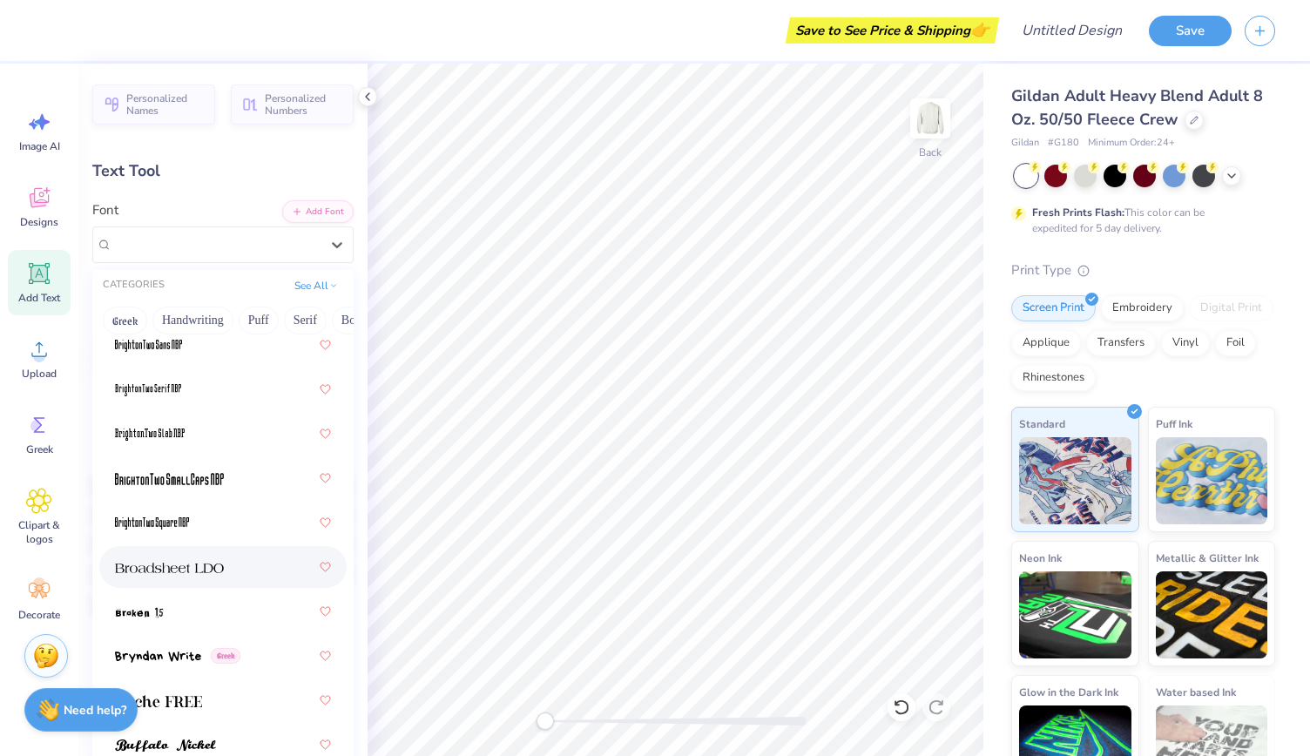
click at [233, 549] on div at bounding box center [222, 567] width 247 height 42
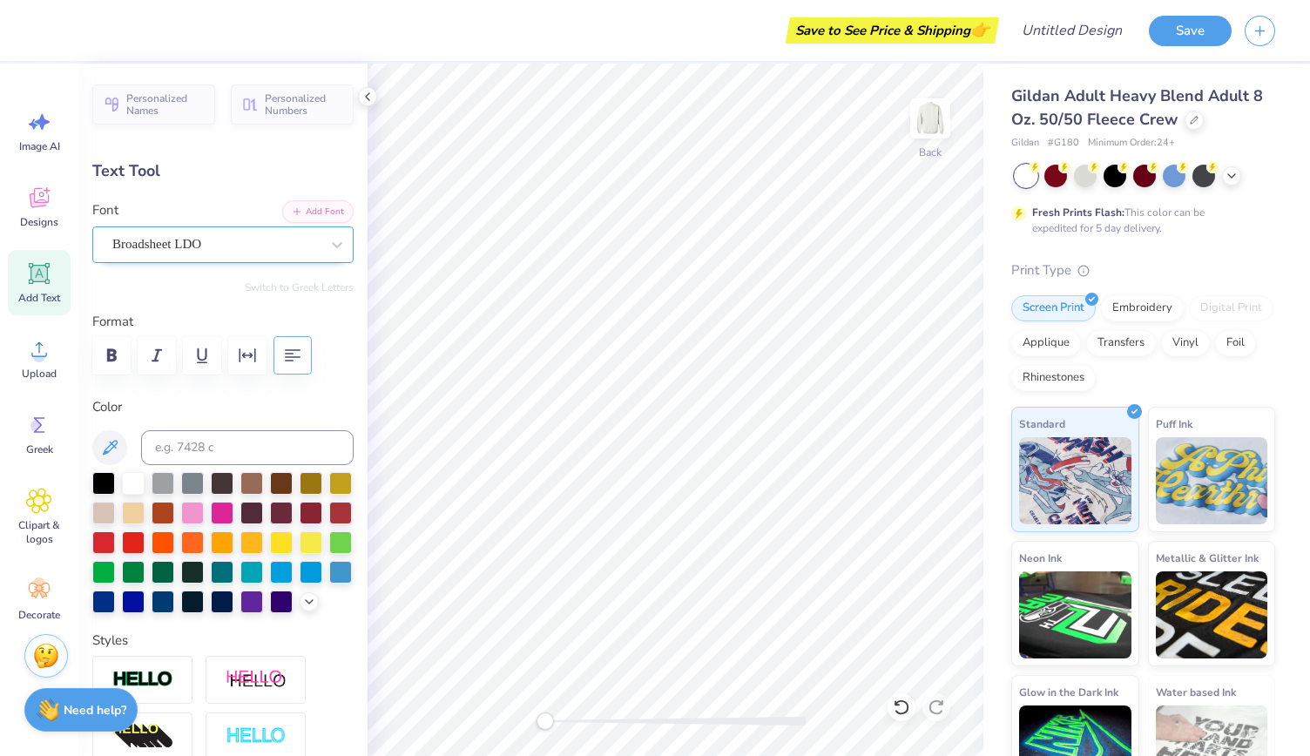
click at [264, 231] on div "Broadsheet LDO" at bounding box center [216, 244] width 211 height 27
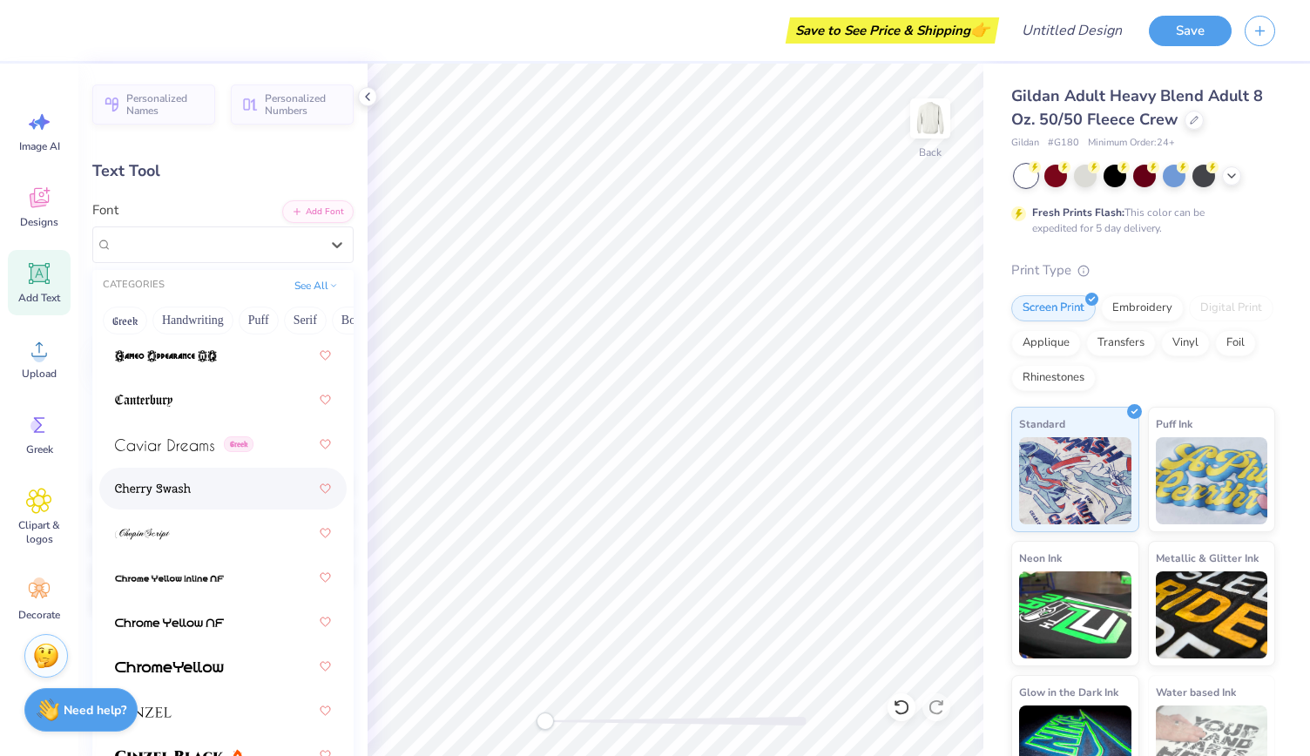
scroll to position [2612, 0]
click at [190, 473] on div at bounding box center [223, 485] width 216 height 31
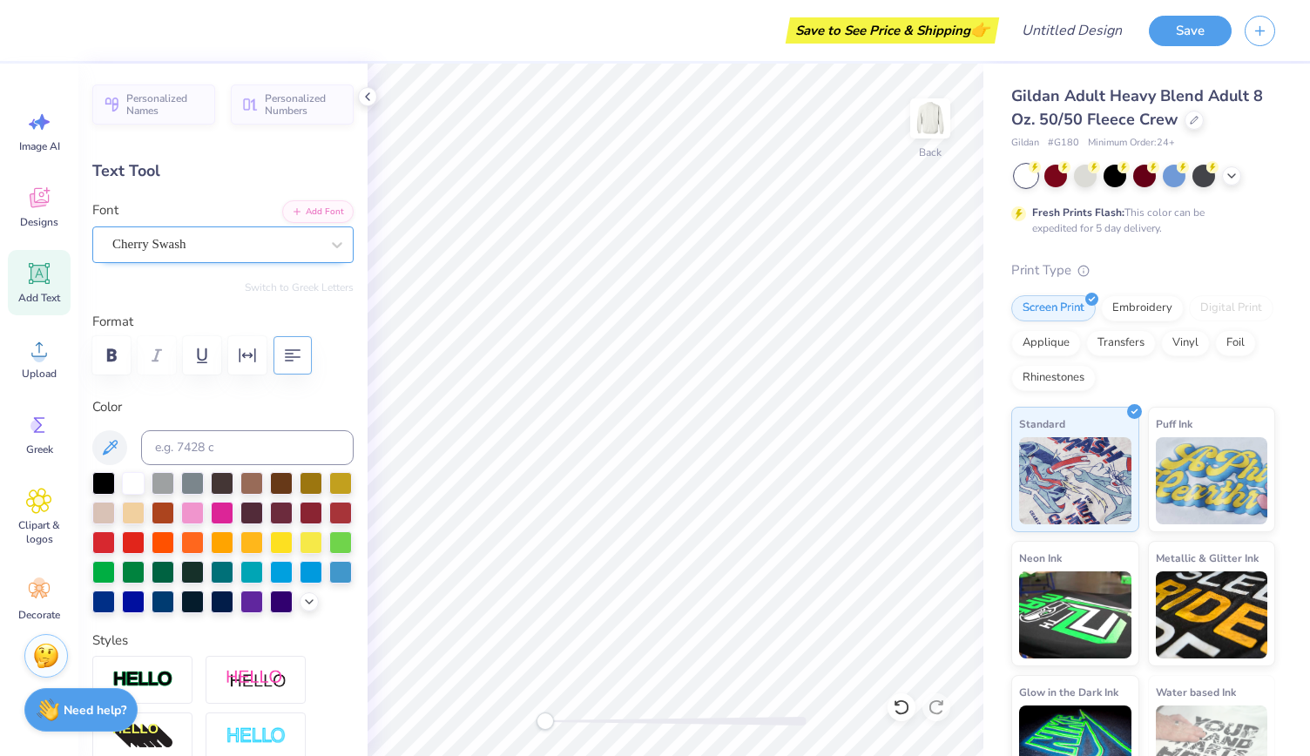
click at [230, 231] on div "Cherry Swash" at bounding box center [216, 244] width 211 height 27
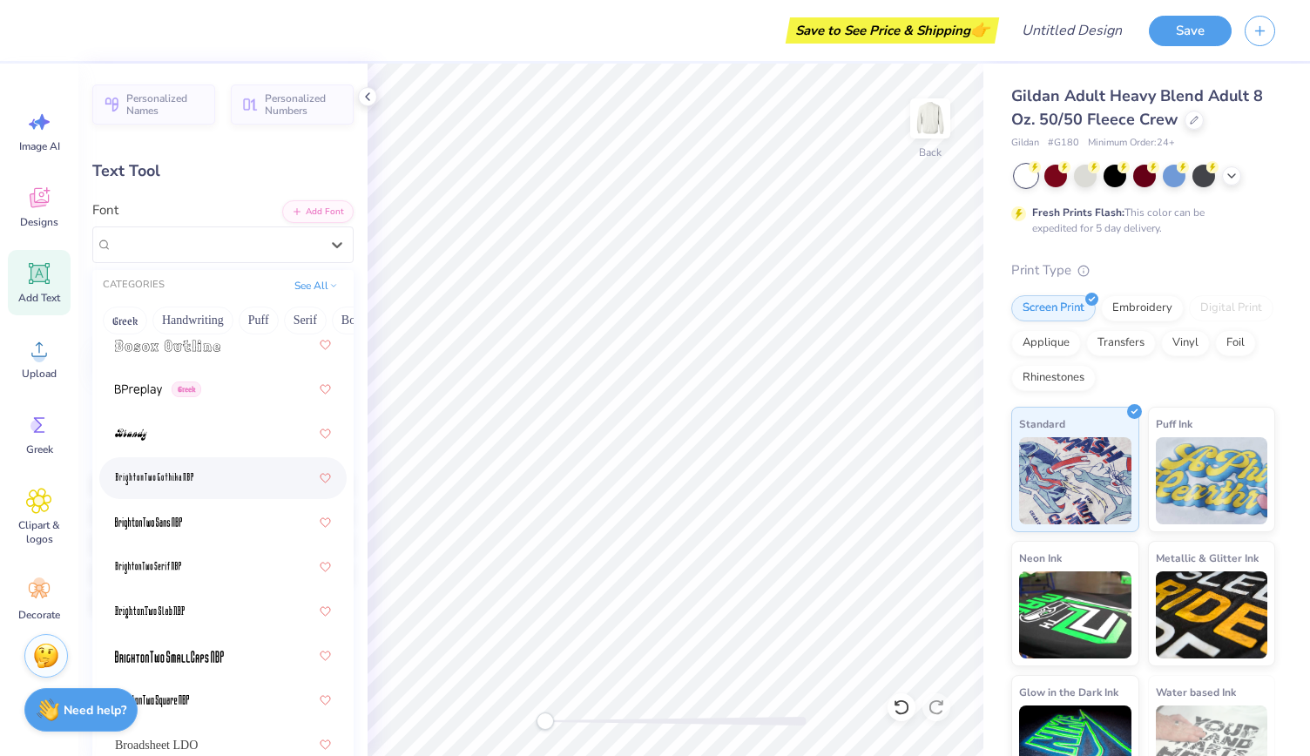
scroll to position [1707, 0]
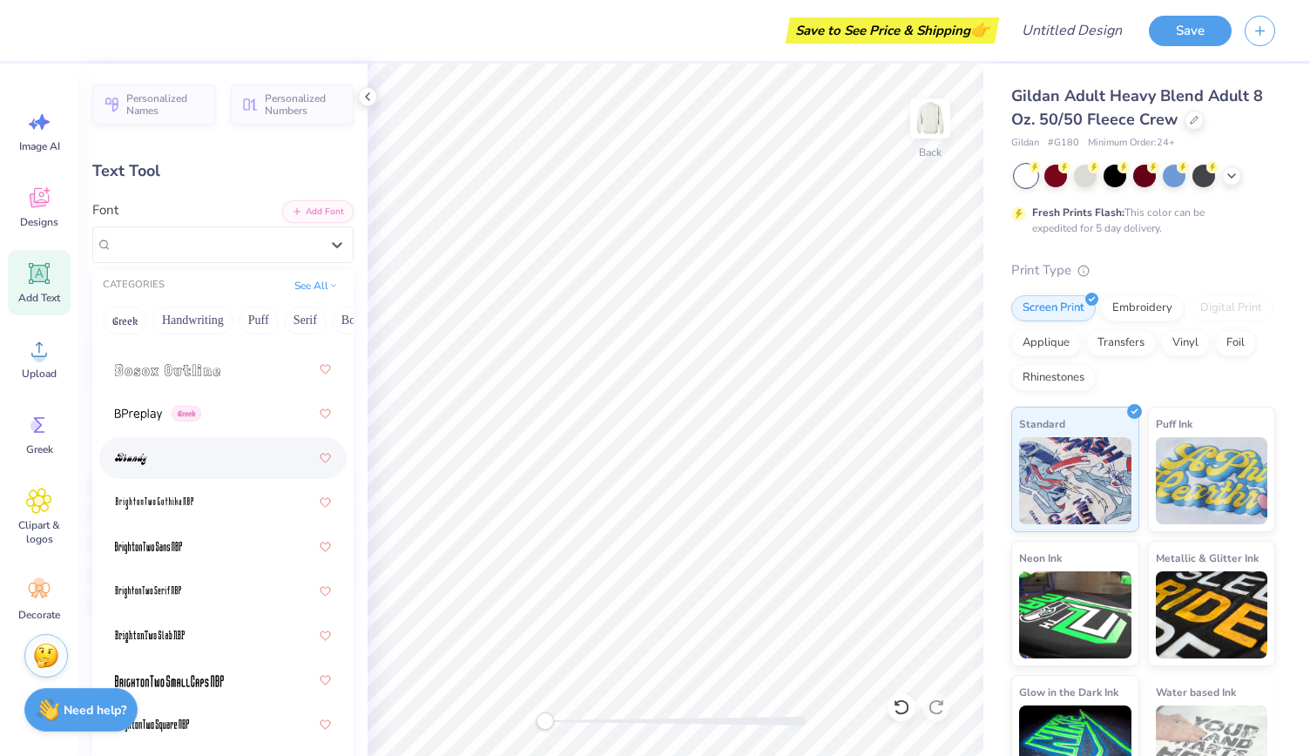
click at [206, 455] on div at bounding box center [223, 457] width 216 height 31
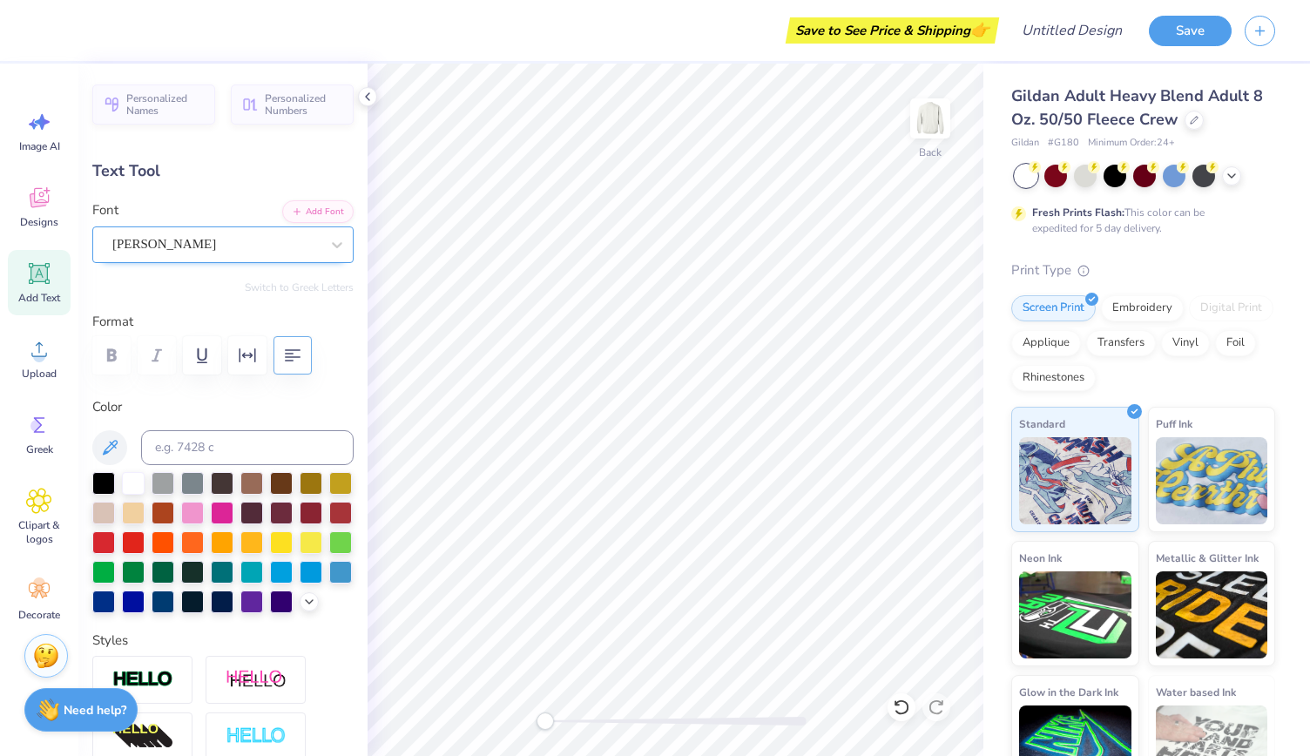
click at [273, 241] on div "[PERSON_NAME]" at bounding box center [216, 244] width 211 height 27
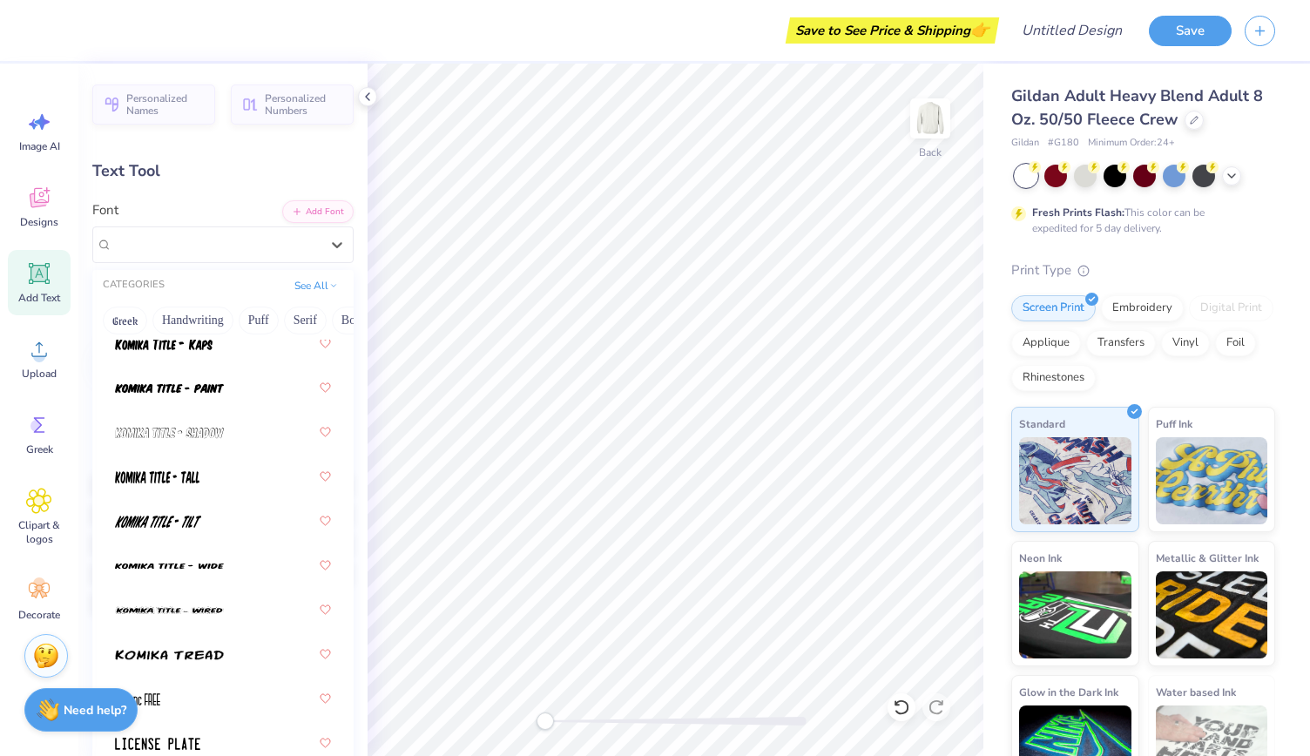
scroll to position [7819, 0]
click at [67, 237] on div "Designs" at bounding box center [39, 206] width 63 height 65
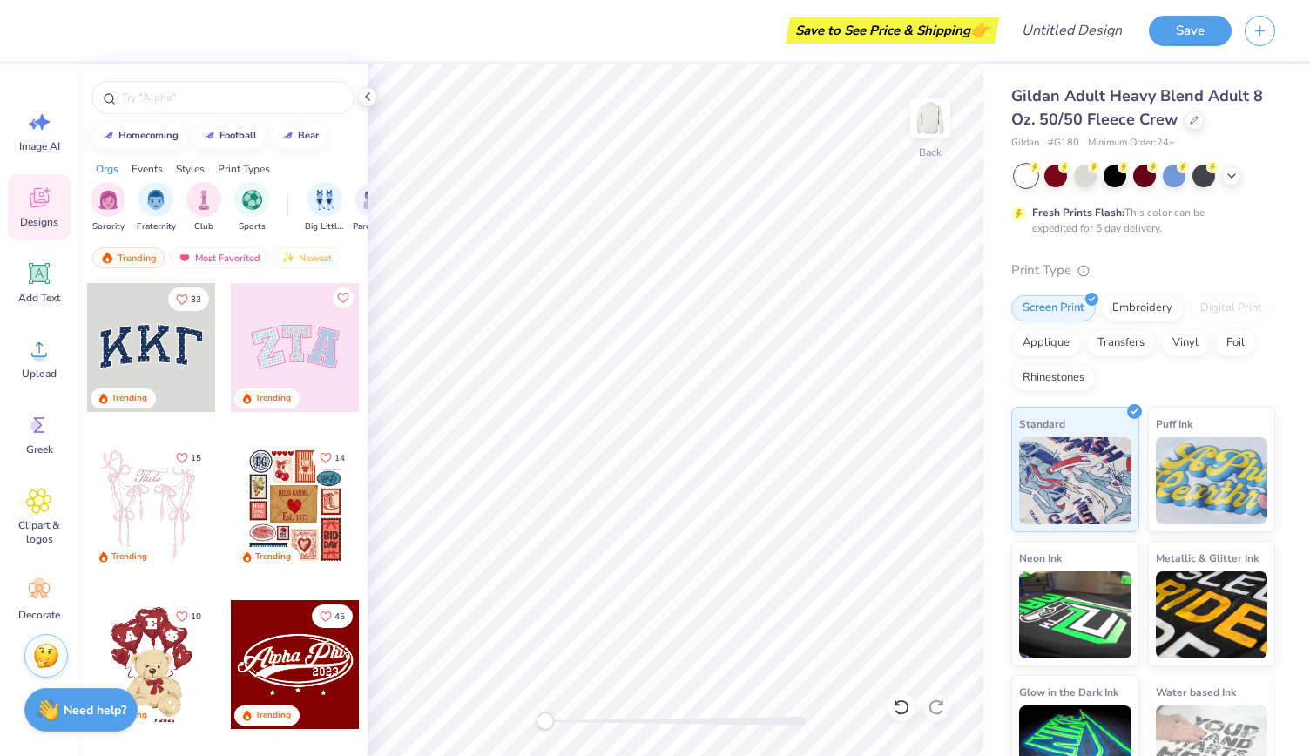
scroll to position [14, 2]
type textarea "E"
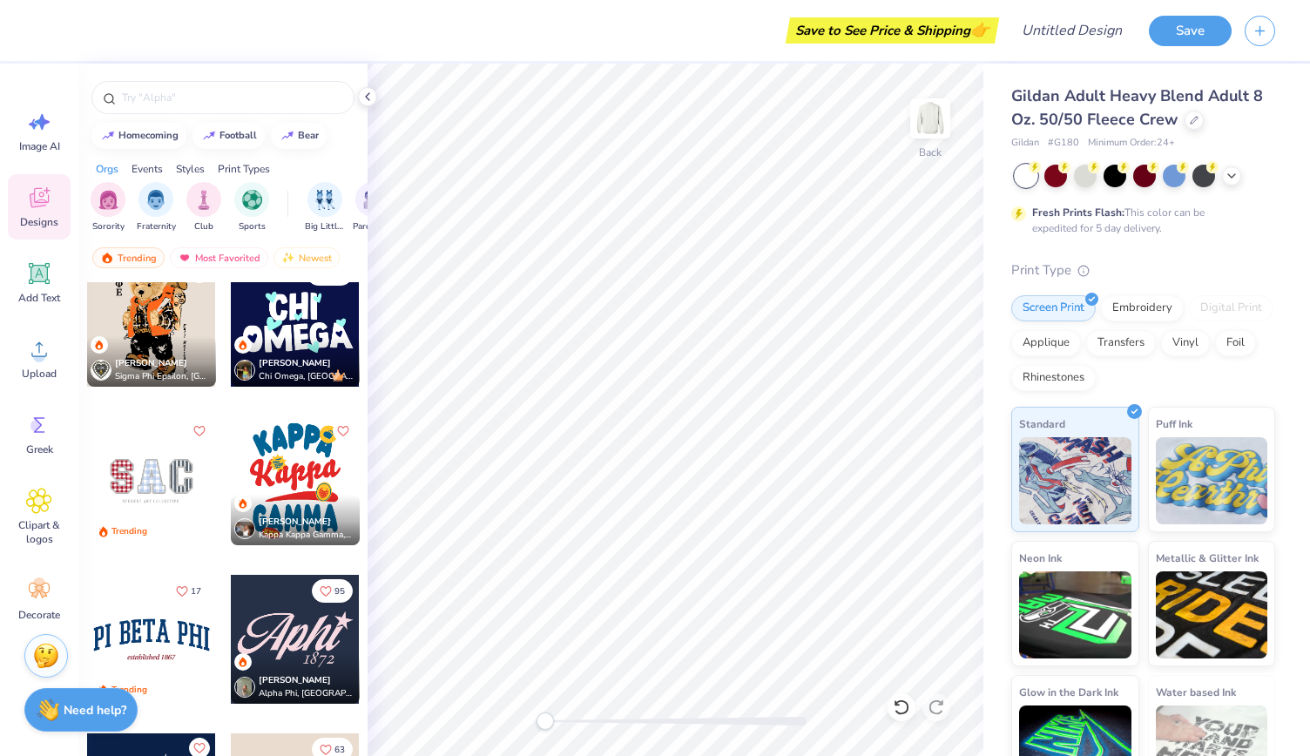
scroll to position [2186, 0]
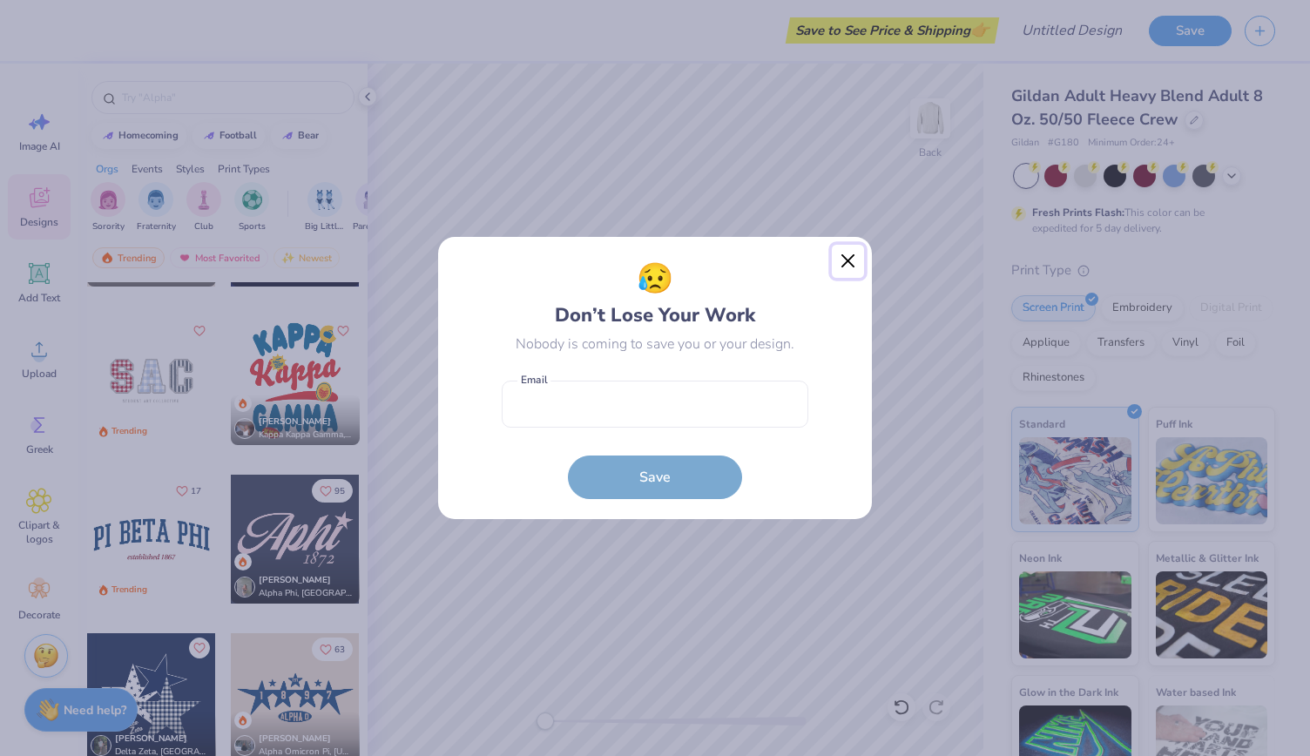
click at [843, 271] on button "Close" at bounding box center [848, 261] width 33 height 33
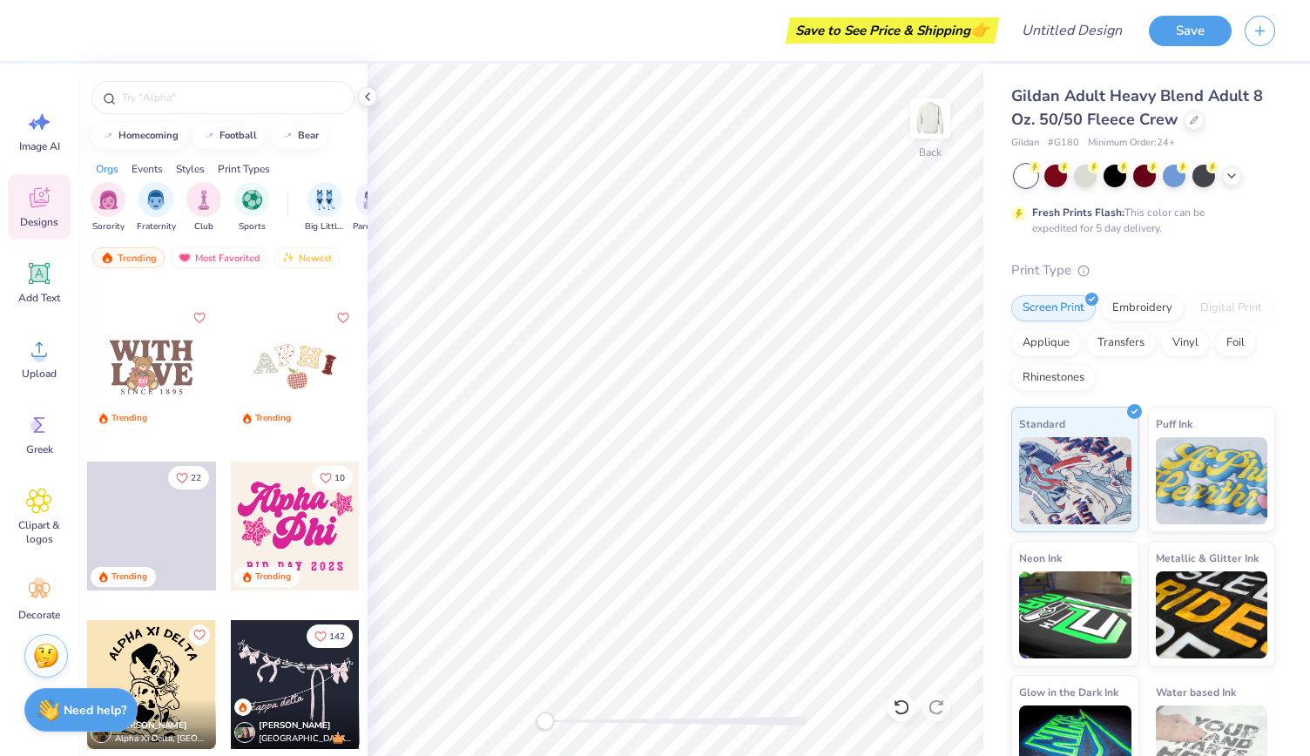
scroll to position [3309, 0]
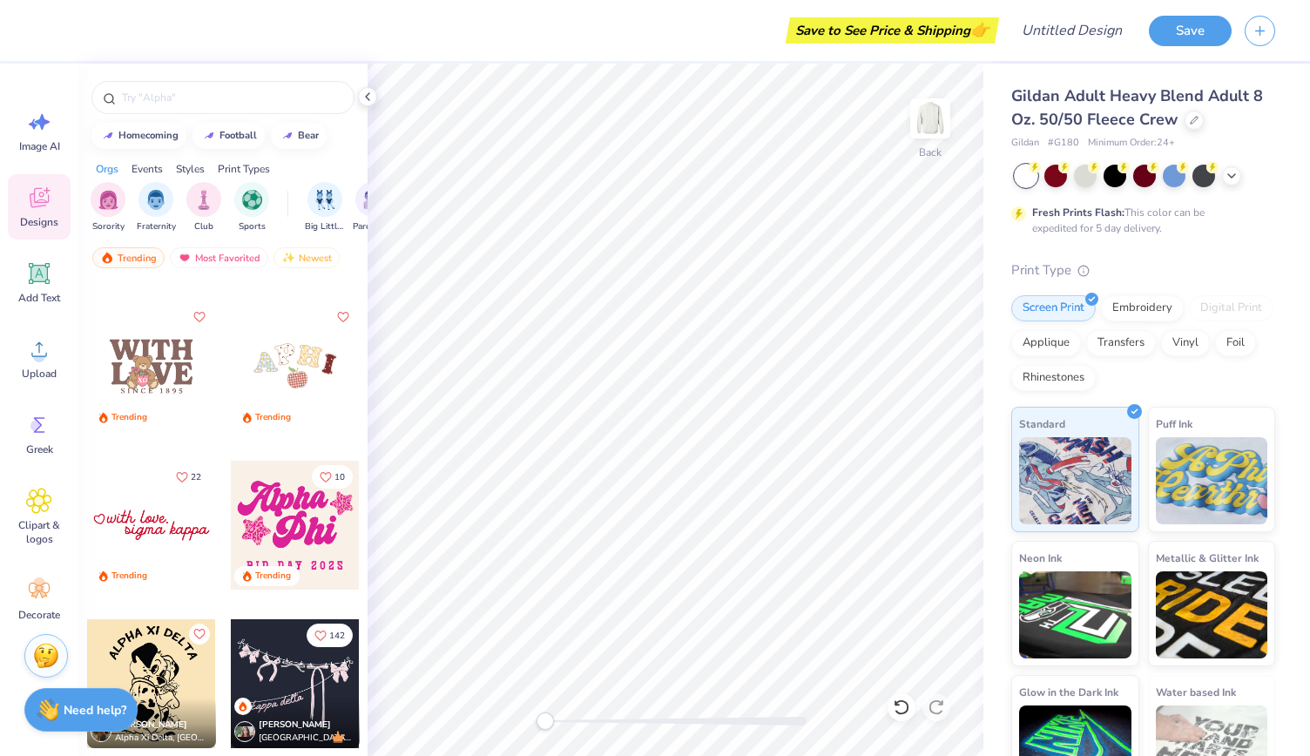
click at [289, 522] on div at bounding box center [295, 525] width 129 height 129
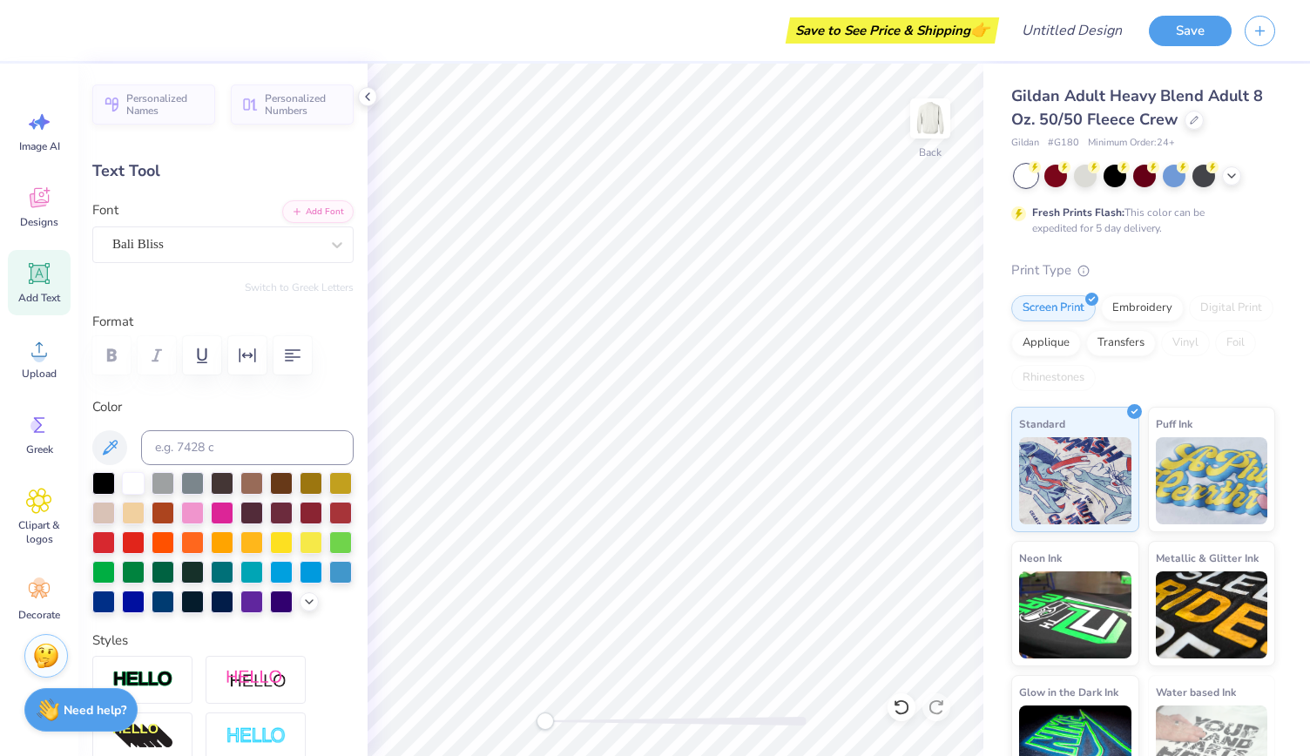
scroll to position [14, 2]
type input "8.58"
type input "3.38"
type input "3.00"
type input "-3.5"
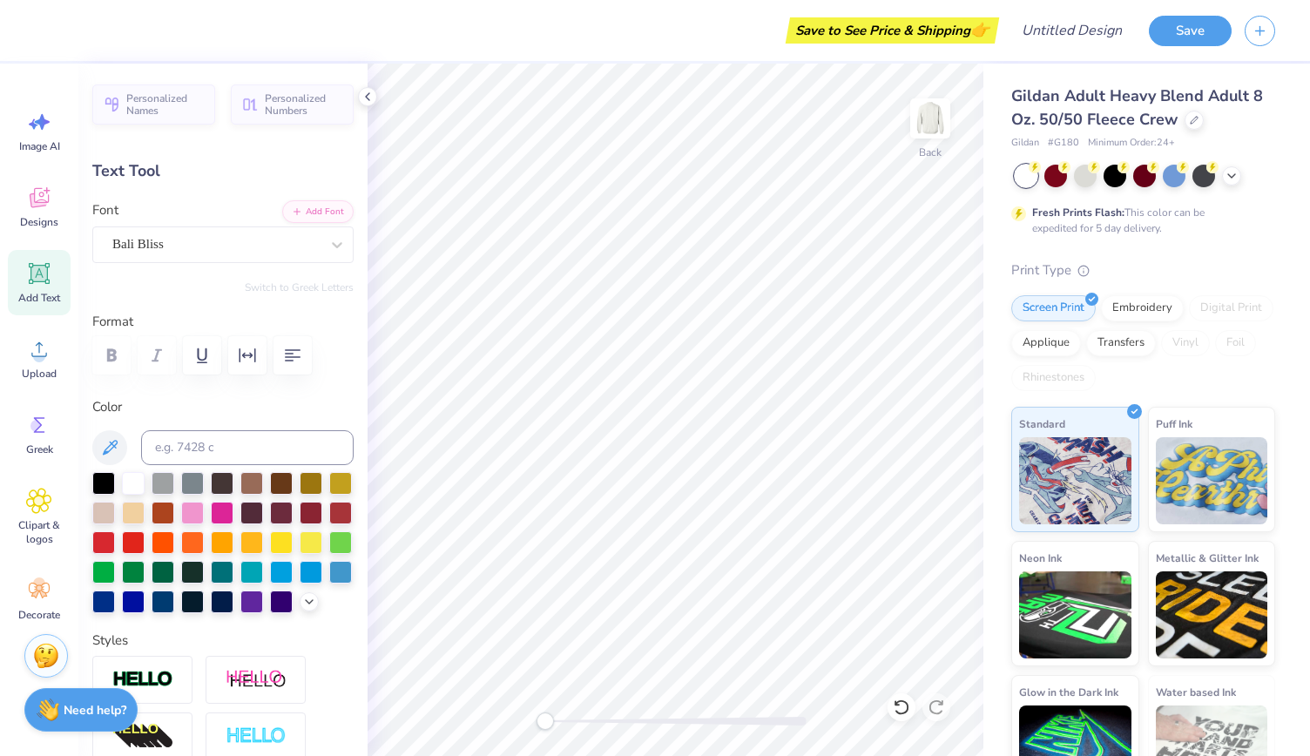
type textarea "A"
type textarea "S"
type textarea "Society"
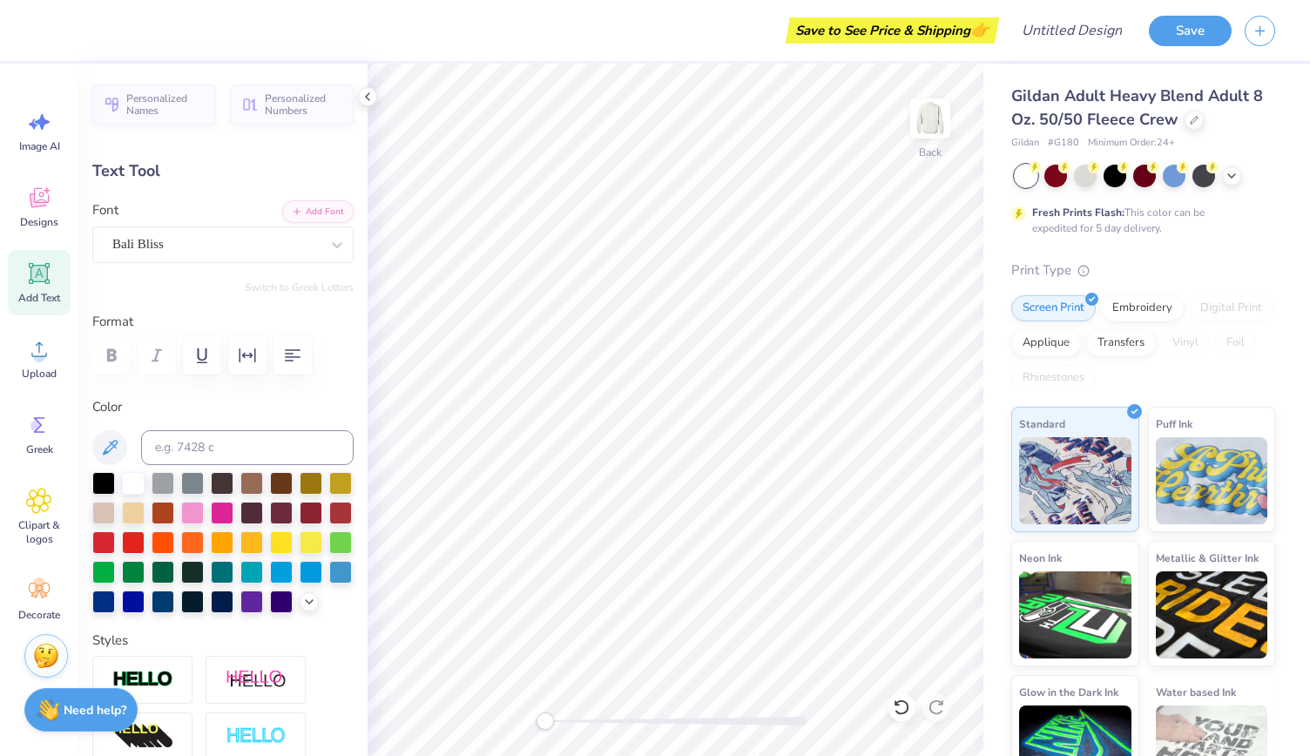
type input "6.08"
type input "3.52"
type input "5.80"
type input "-3.9"
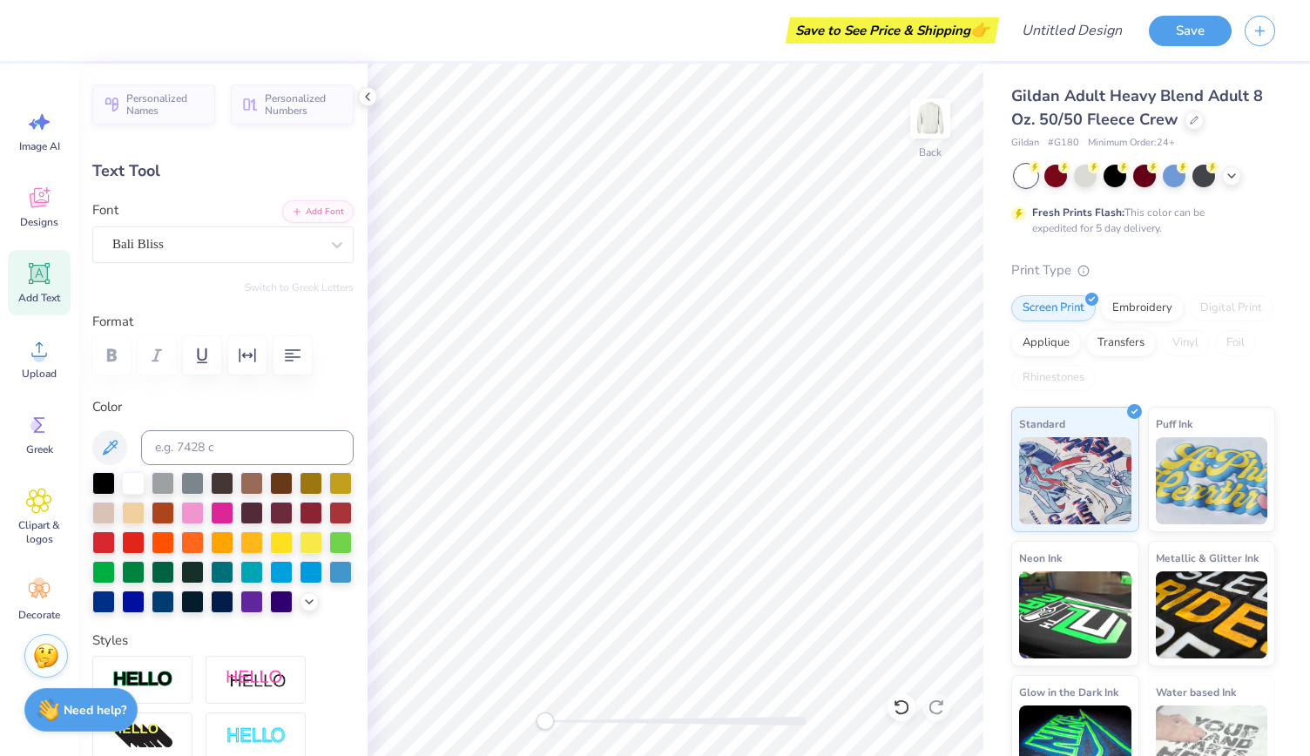
type textarea "P"
type textarea "Women"
type input "11.23"
type input "3.60"
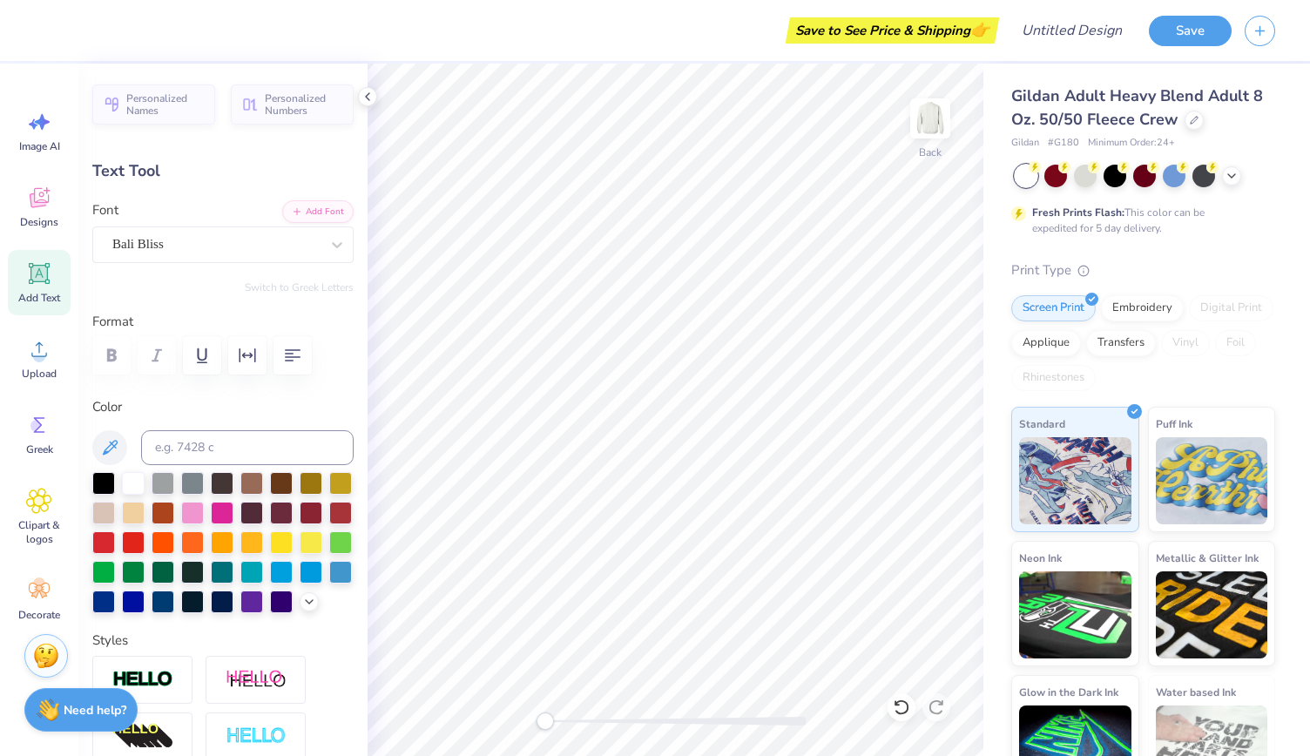
type input "5.84"
type input "9.54"
type input "3.06"
type input "5.88"
type input "-3.9"
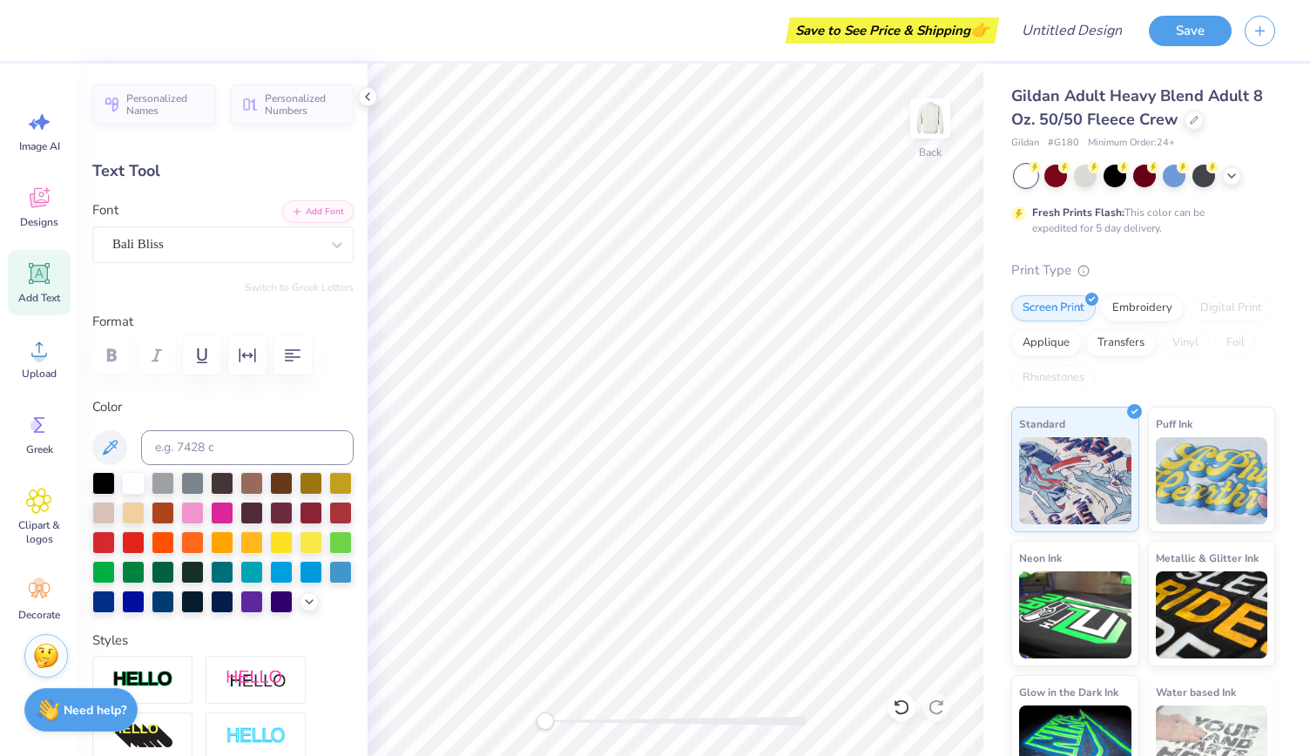
type input "8.76"
type input "2.75"
type input "3.28"
type input "0.0"
type input "8.99"
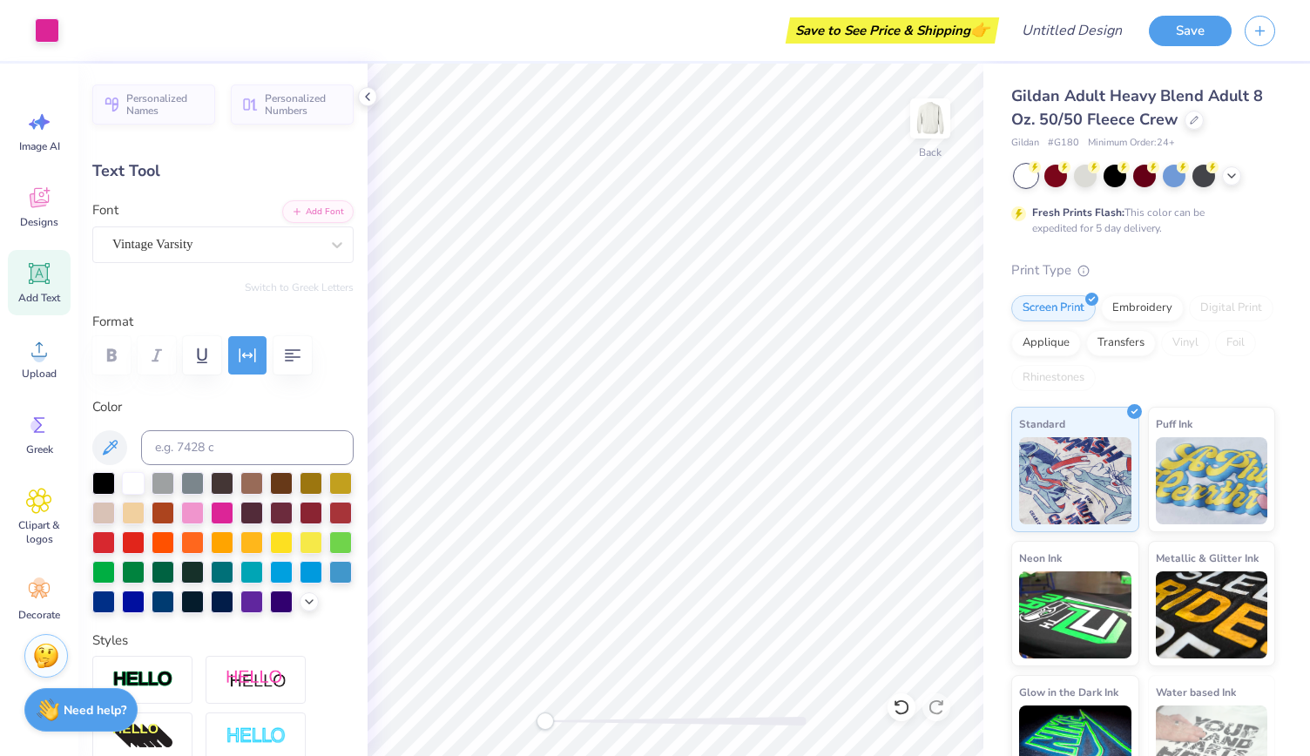
type input "0.79"
type input "10.56"
type textarea "B"
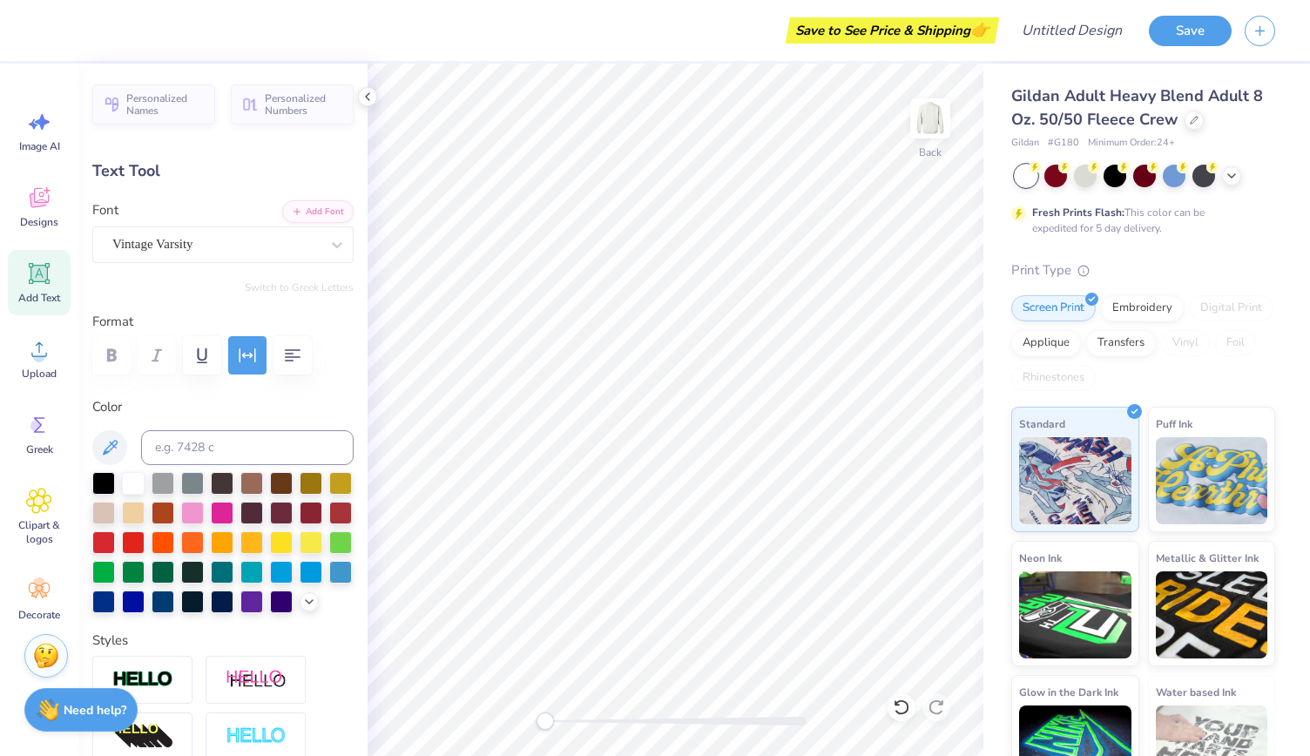
type textarea "Engineers"
type input "8.76"
type input "2.75"
type input "3.25"
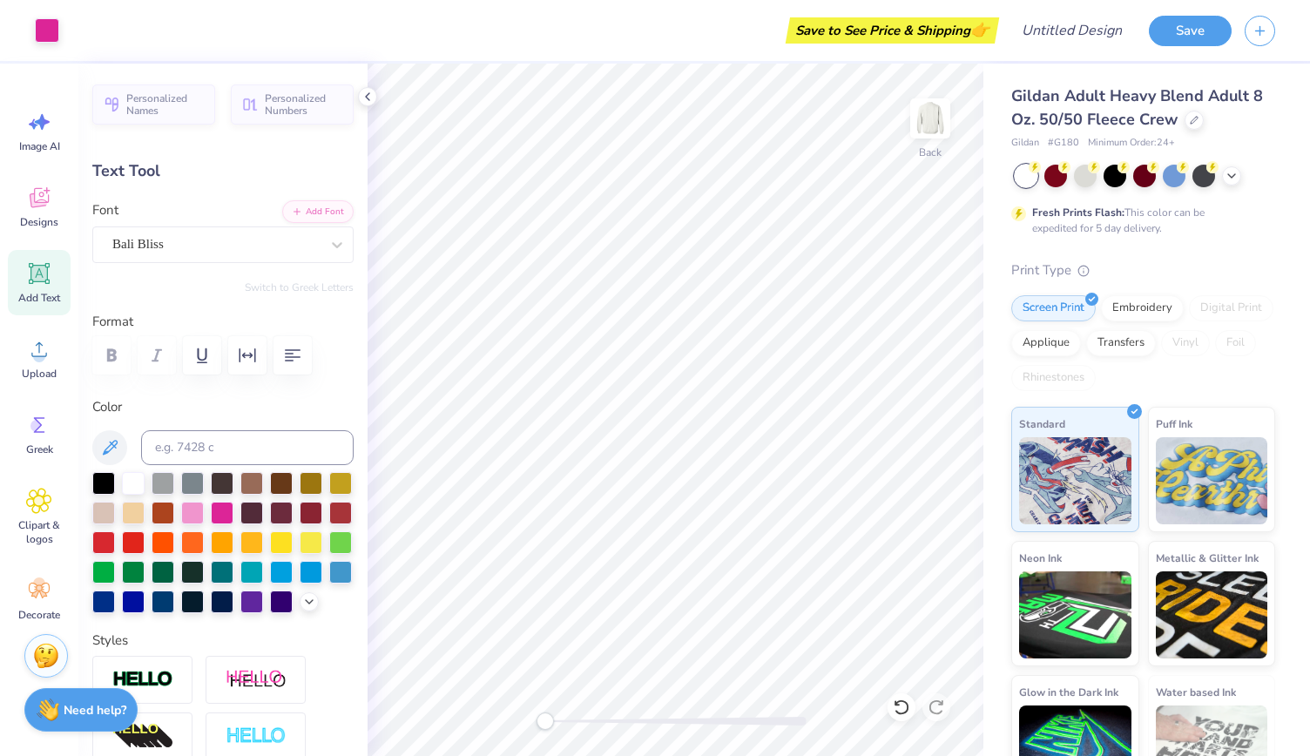
type input "-3.5"
click at [302, 607] on icon at bounding box center [309, 600] width 14 height 14
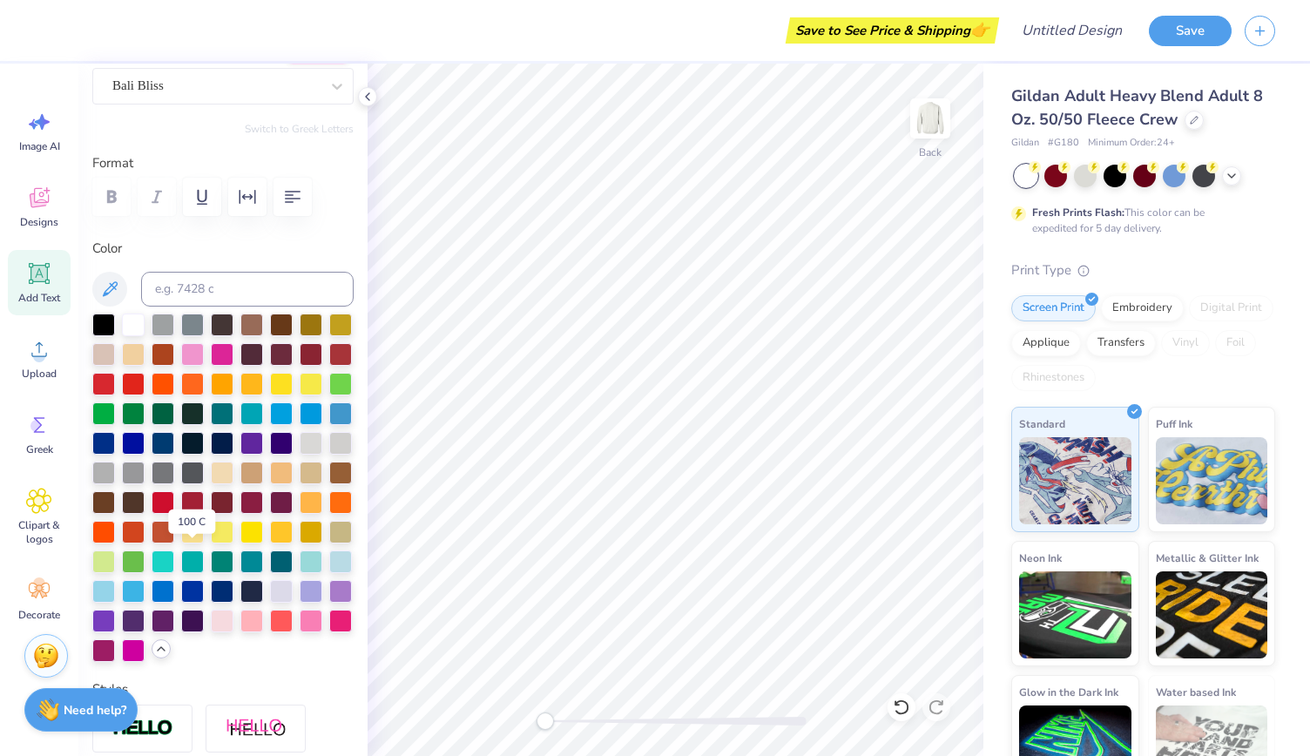
scroll to position [163, 0]
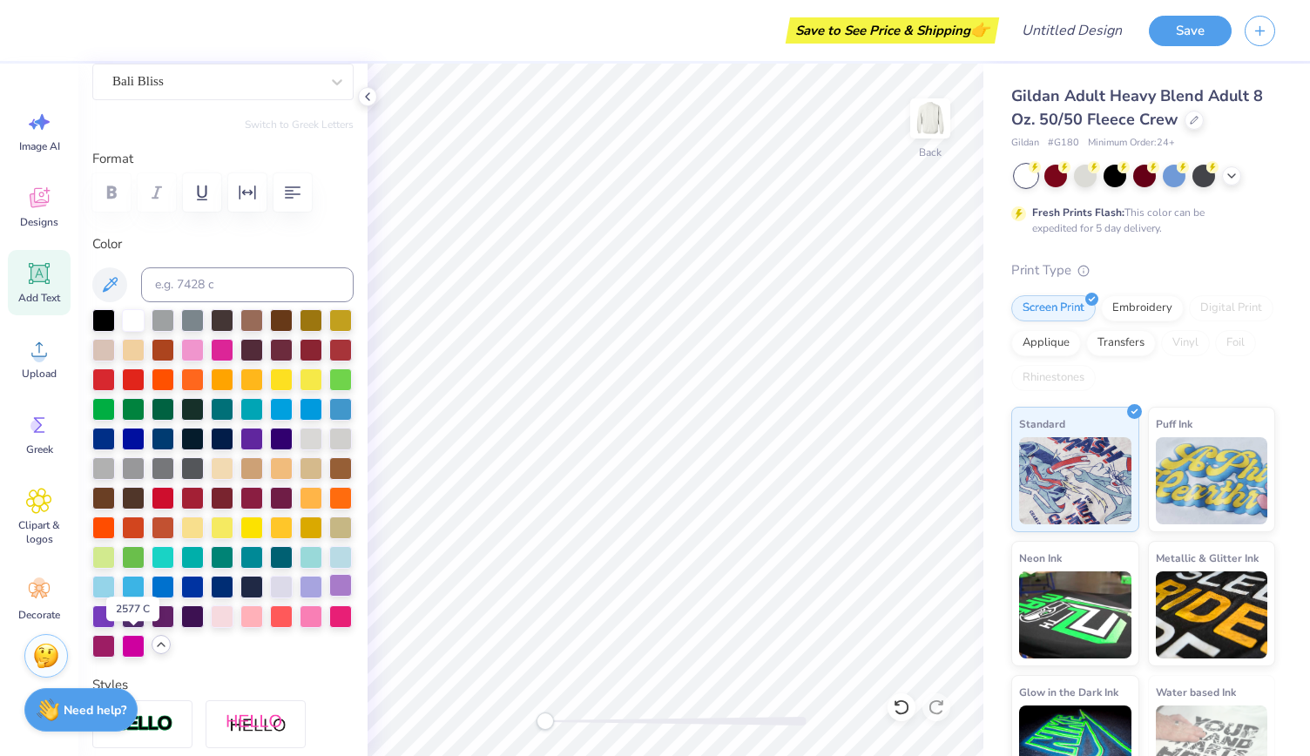
click at [329, 596] on div at bounding box center [340, 585] width 23 height 23
type input "9.54"
type input "3.06"
type input "6.00"
type input "-3.9"
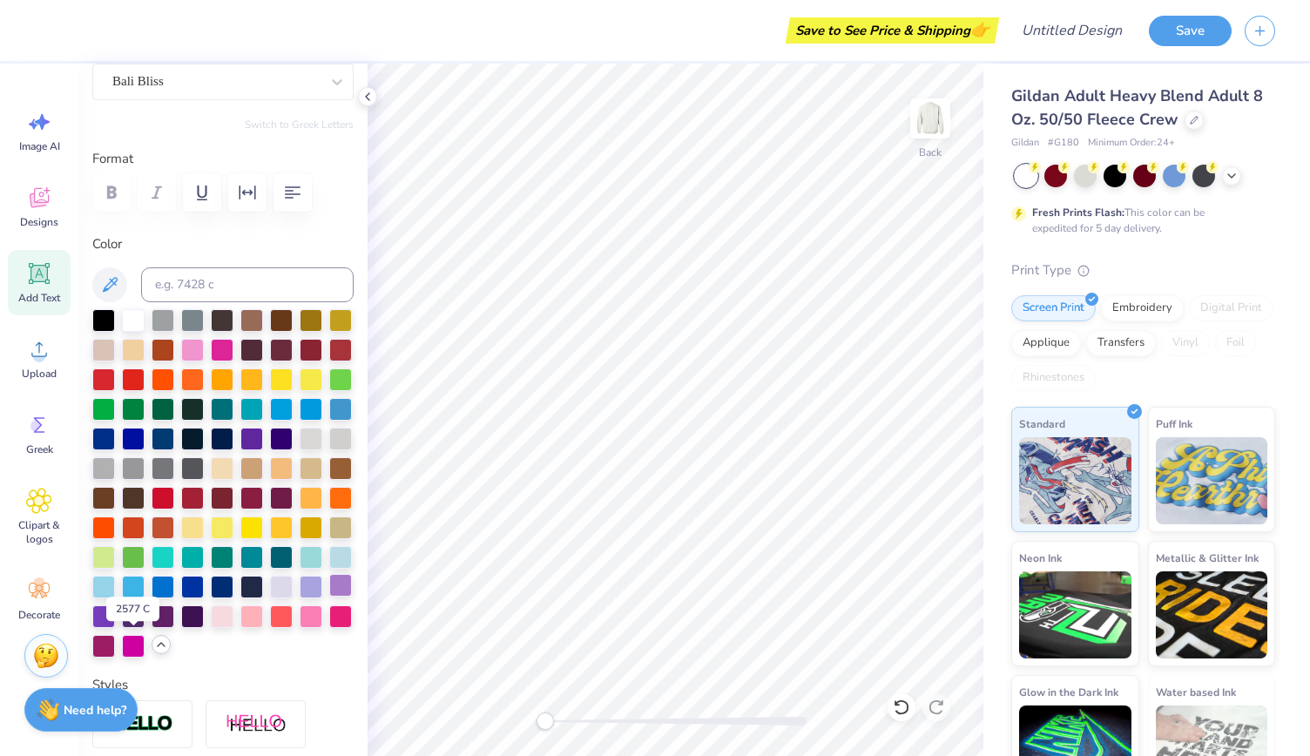
click at [329, 596] on div at bounding box center [340, 585] width 23 height 23
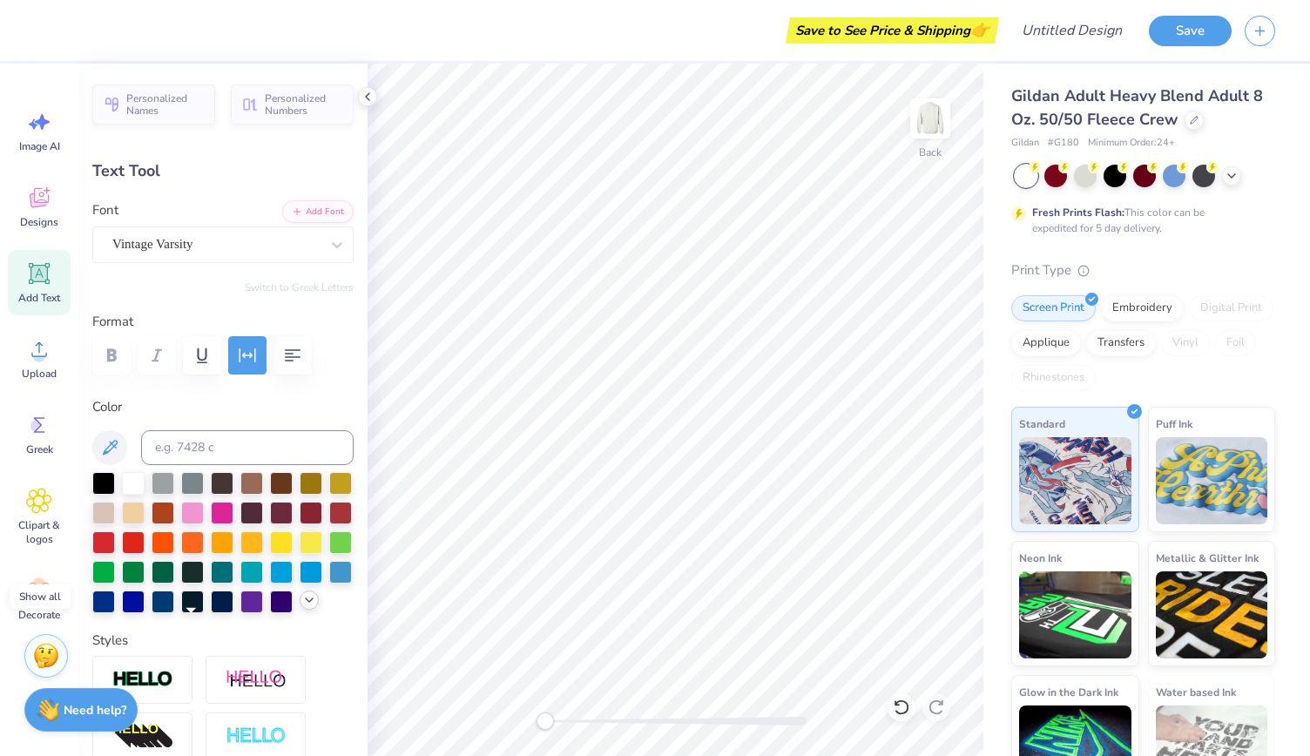
click at [302, 607] on icon at bounding box center [309, 600] width 14 height 14
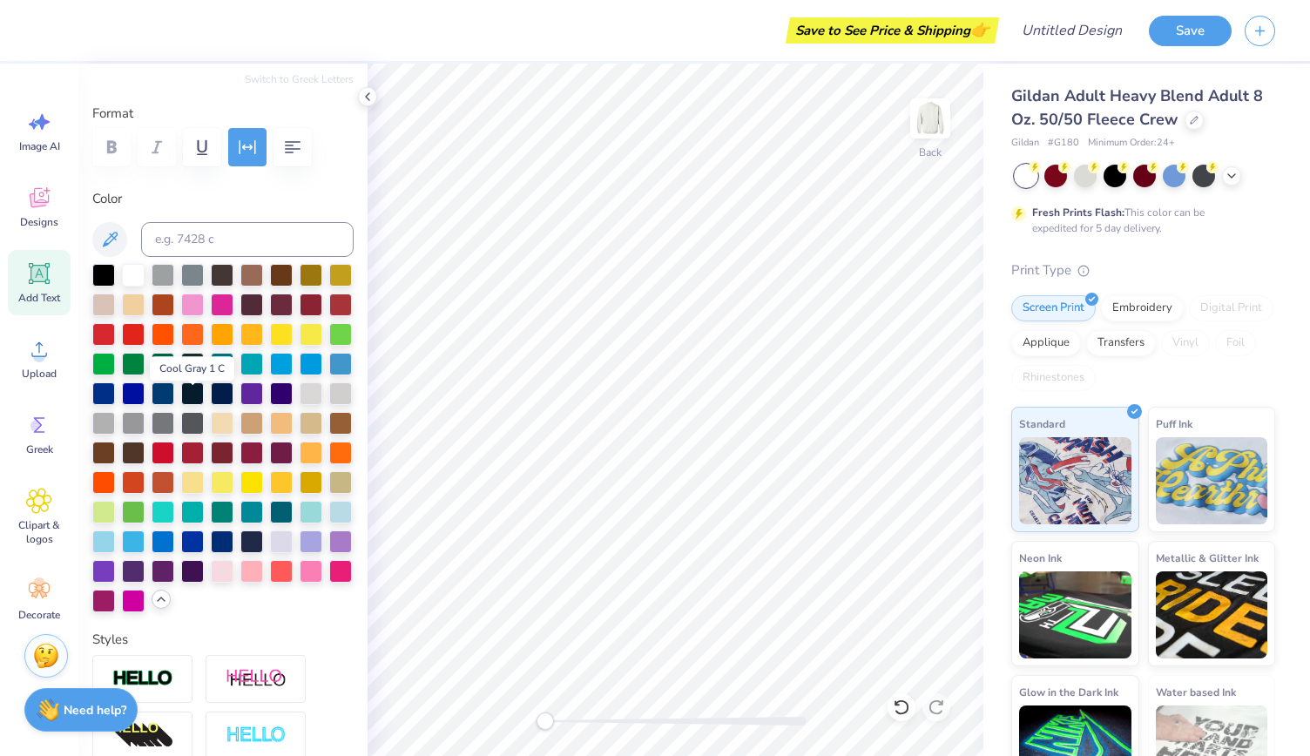
scroll to position [244, 0]
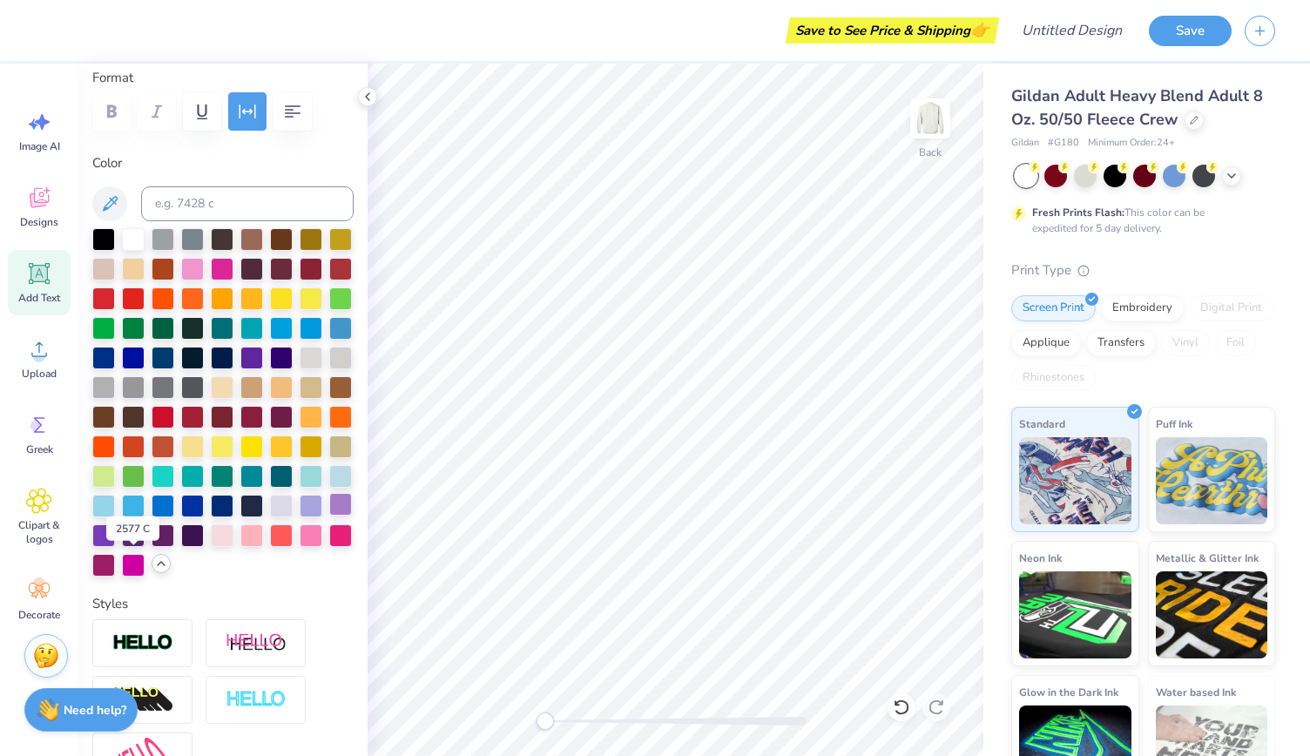
click at [329, 516] on div at bounding box center [340, 504] width 23 height 23
click at [47, 522] on span "Clipart & logos" at bounding box center [38, 532] width 57 height 28
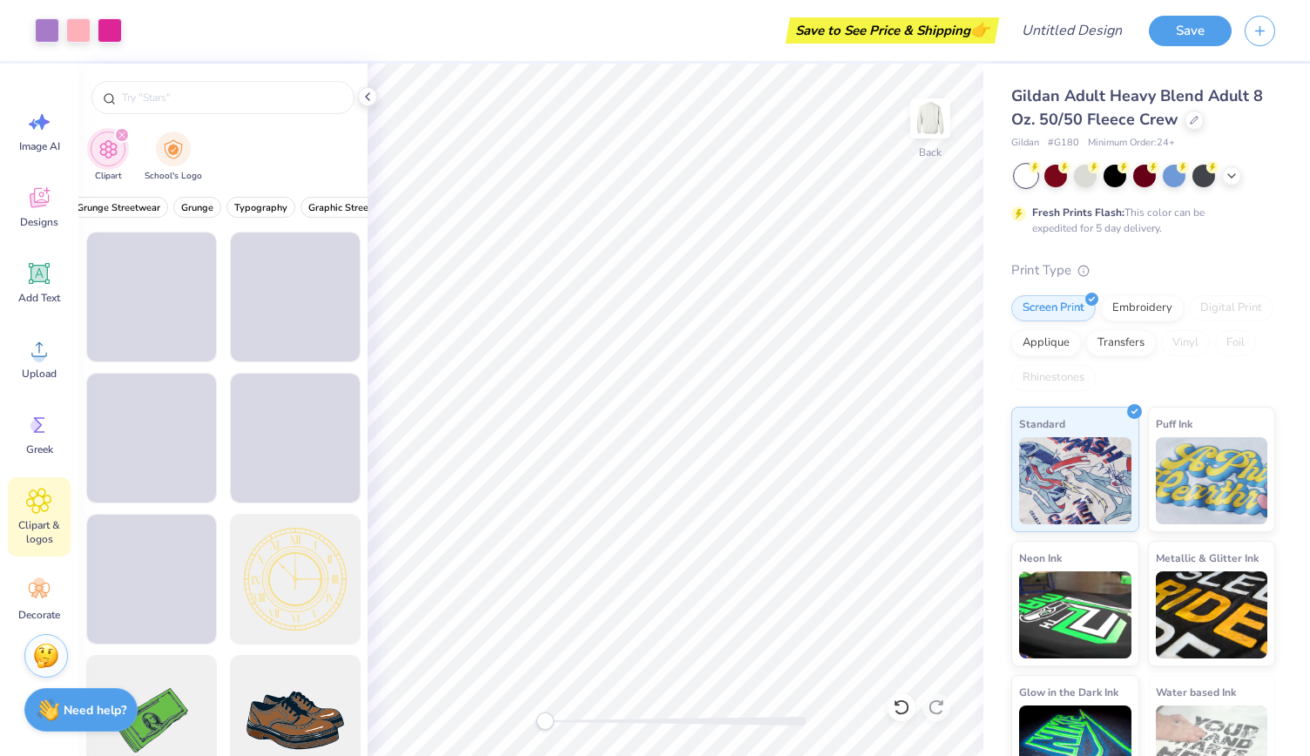
click at [300, 217] on div "All Styles Grunge Streetwear Grunge Typography Graphic Streetwear 60s & 70s Ret…" at bounding box center [222, 212] width 289 height 40
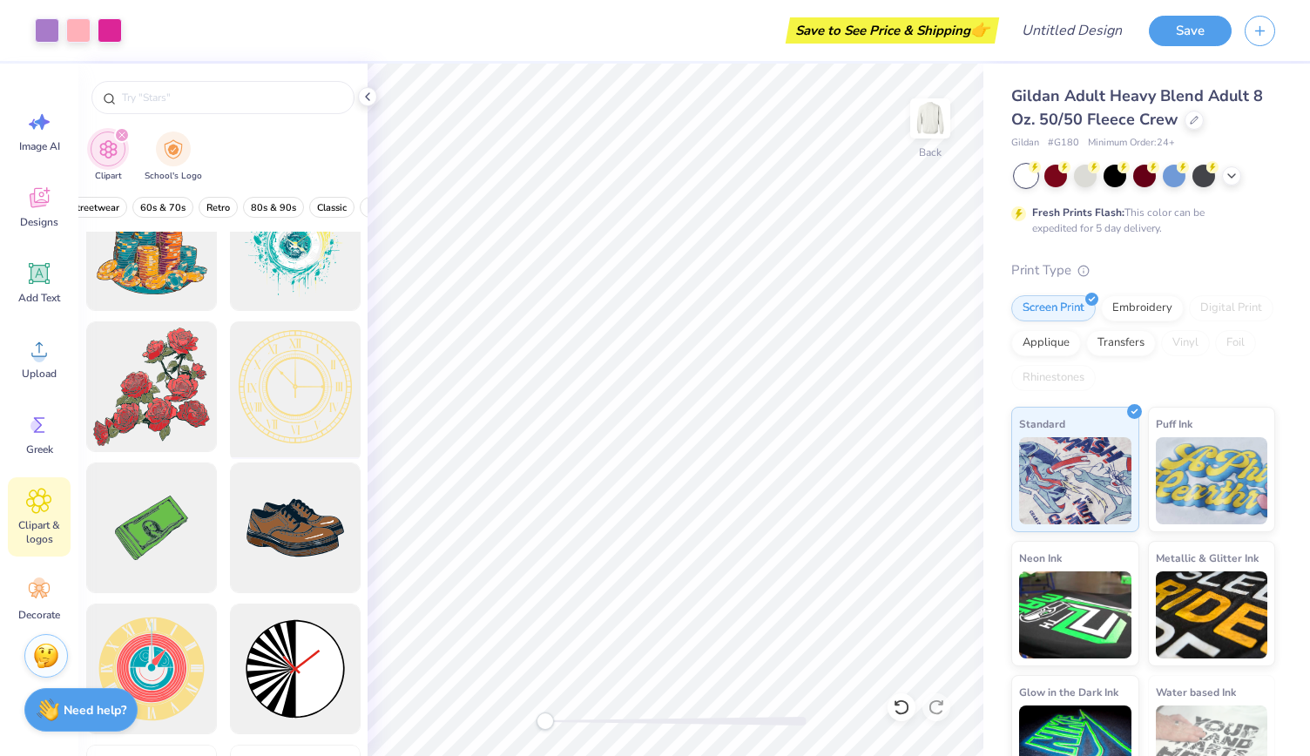
scroll to position [320, 0]
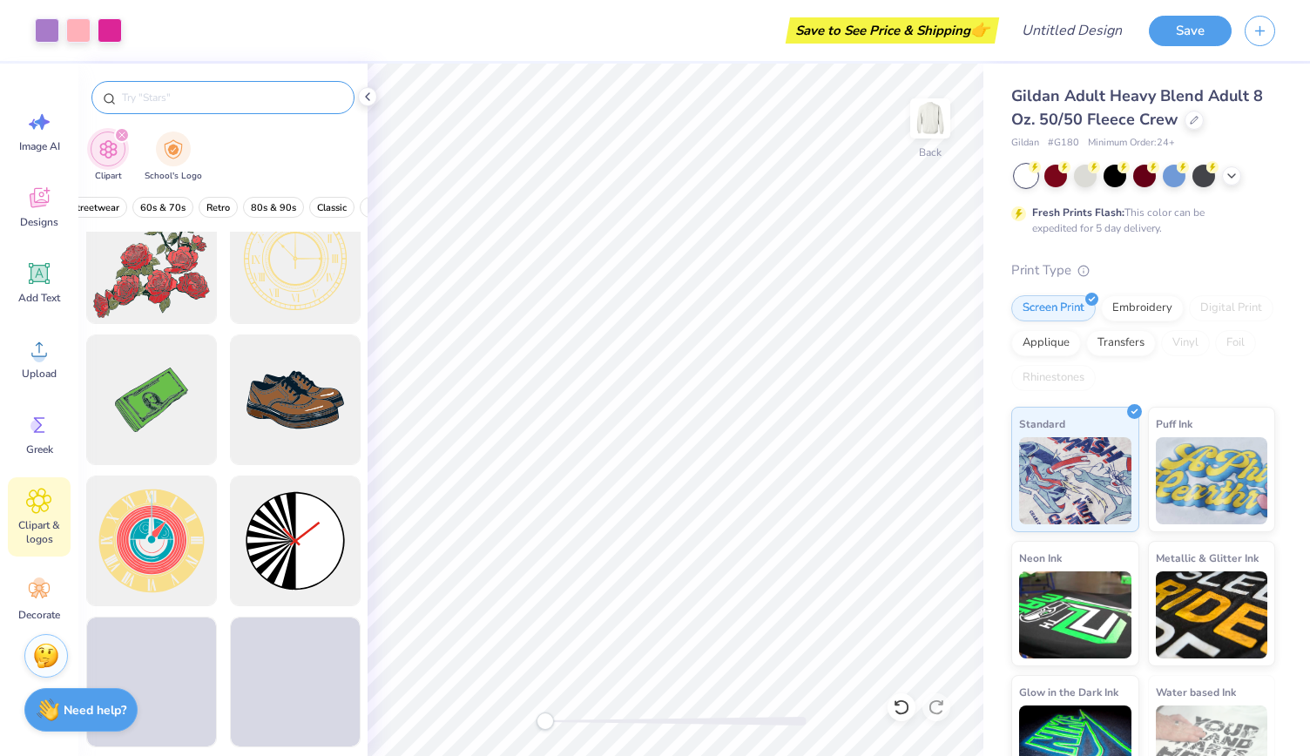
click at [204, 98] on input "text" at bounding box center [231, 97] width 223 height 17
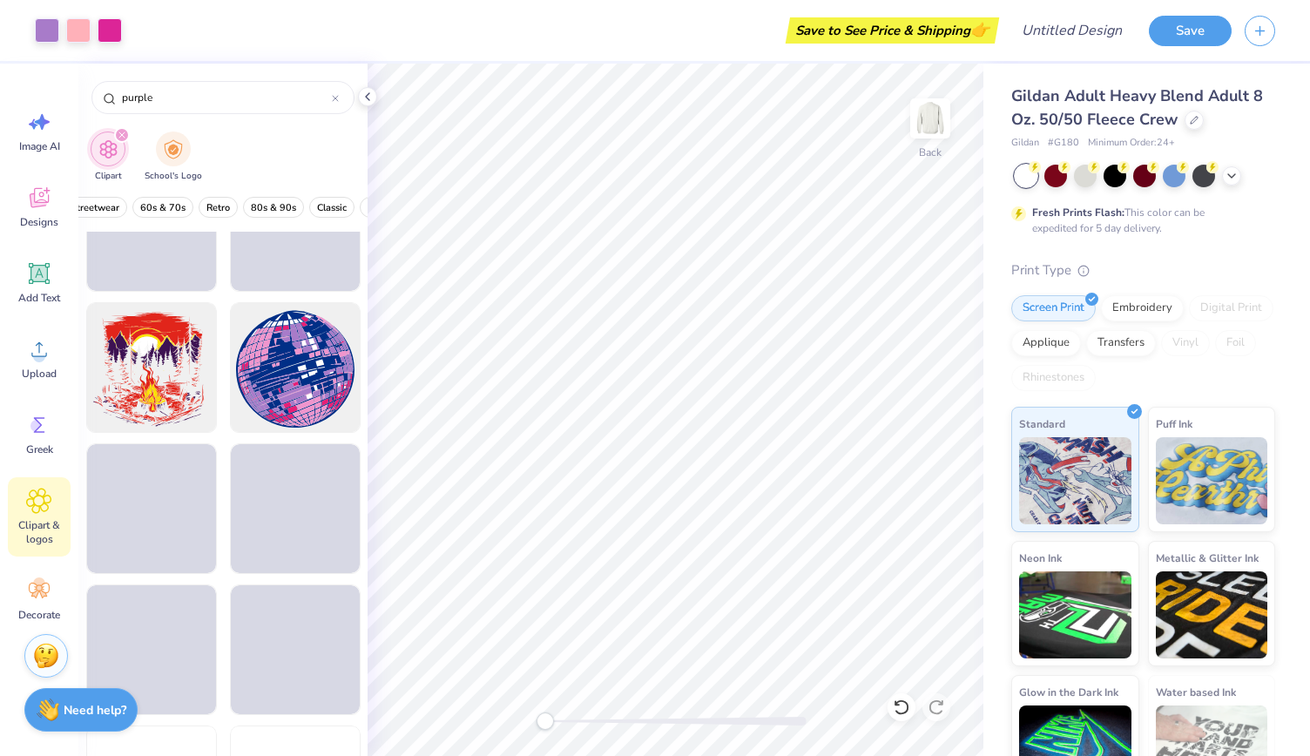
scroll to position [2611, 0]
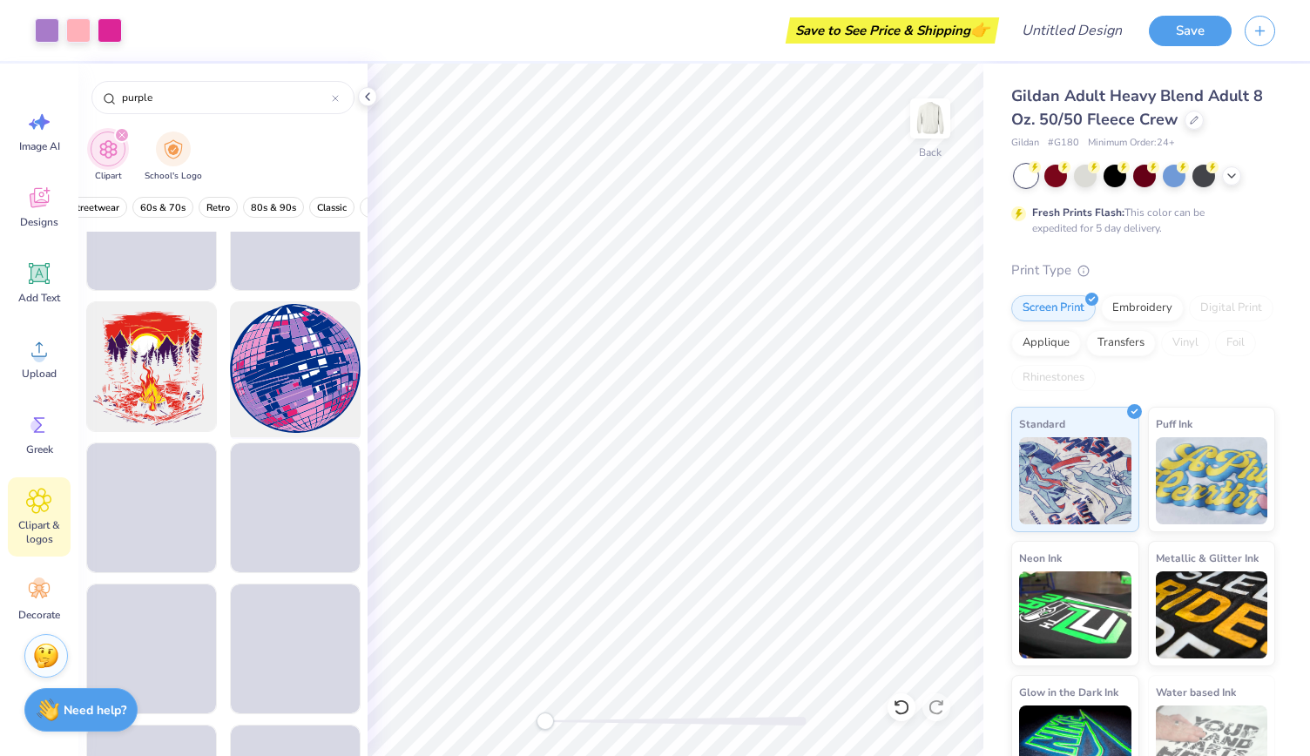
type input "purple"
click at [291, 367] on div at bounding box center [295, 367] width 144 height 144
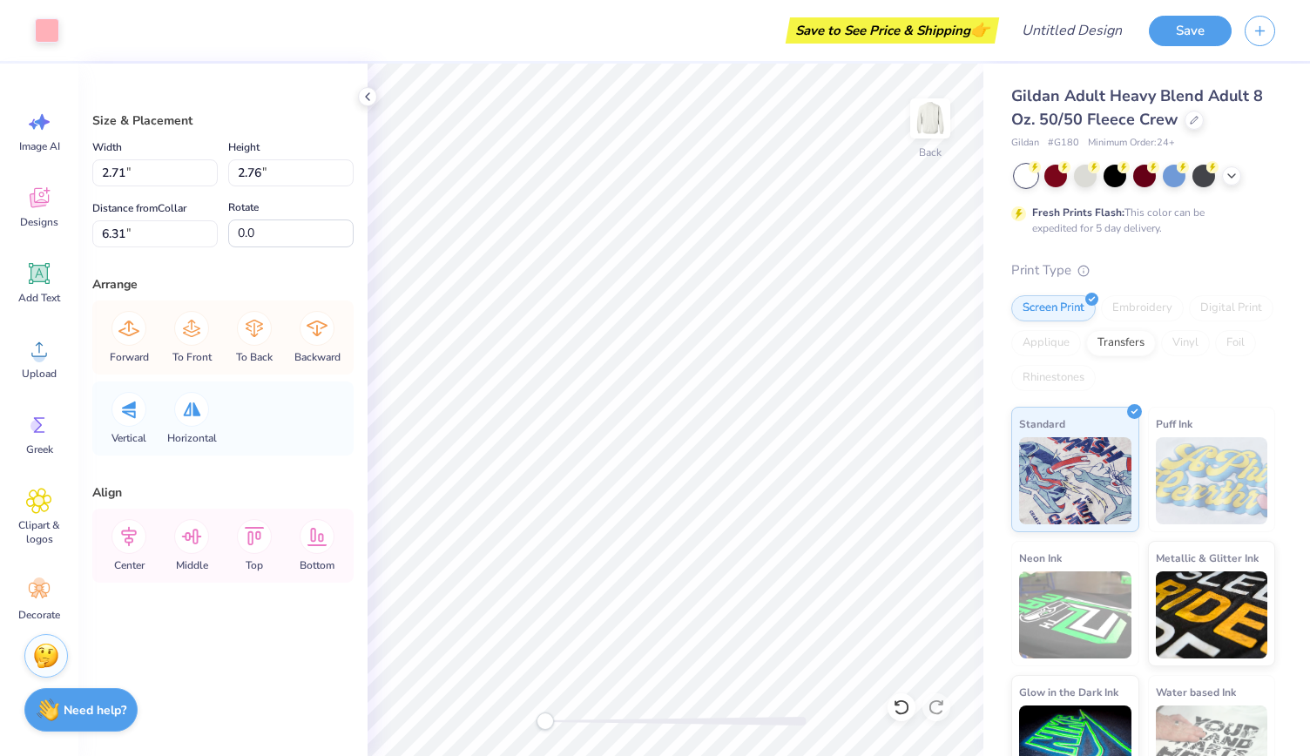
type input "2.71"
type input "2.76"
type input "6.31"
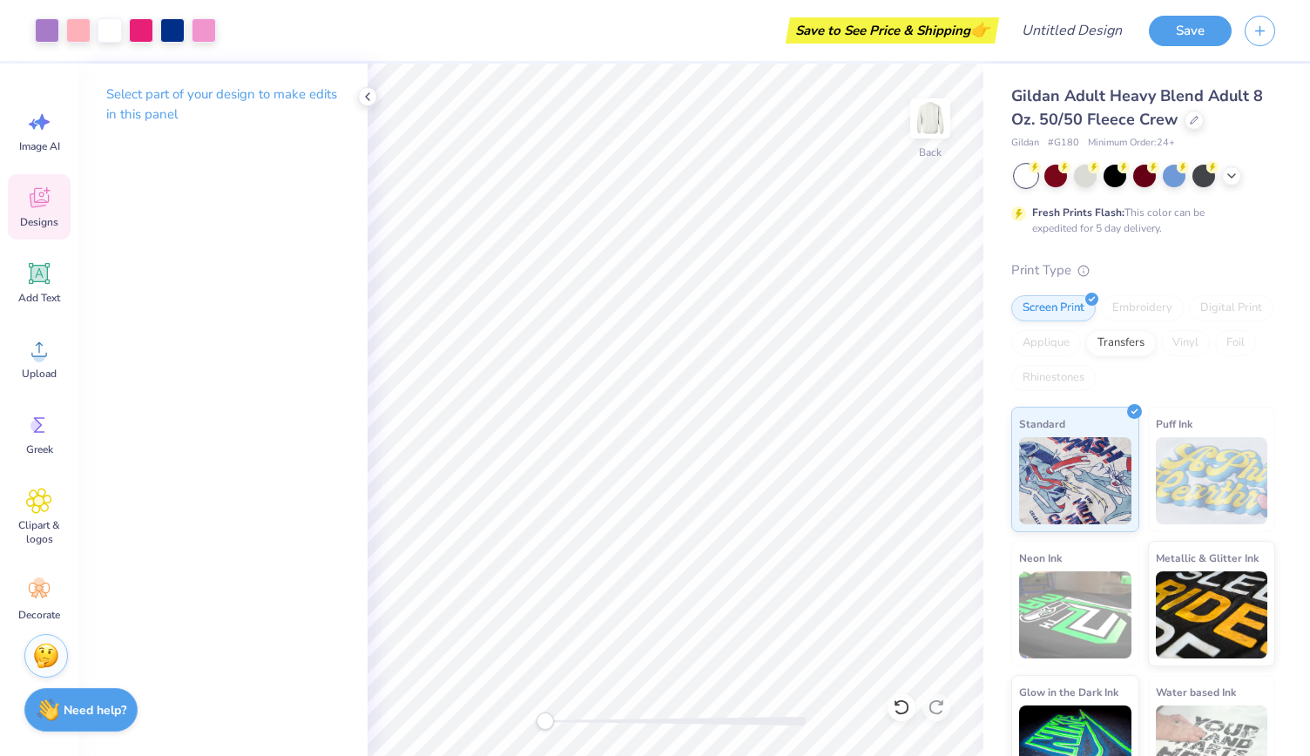
click at [49, 214] on div "Designs" at bounding box center [39, 206] width 63 height 65
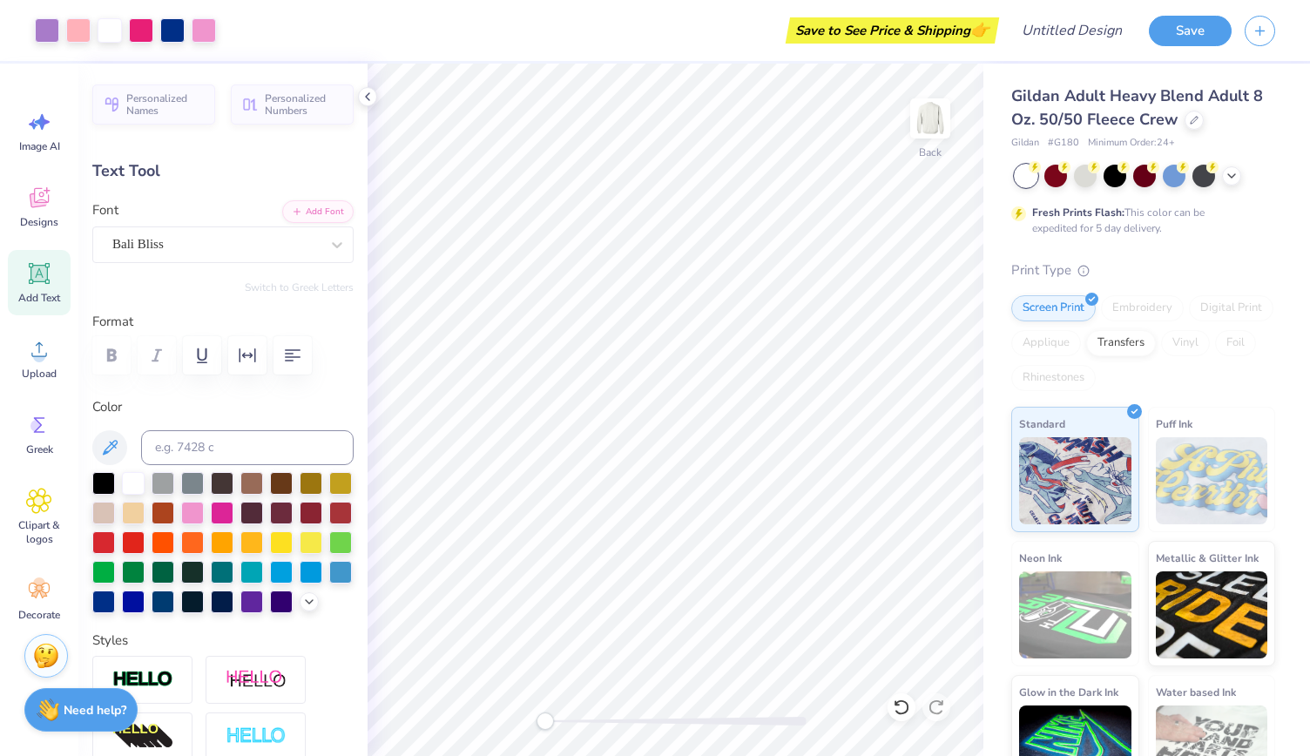
type input "0.0"
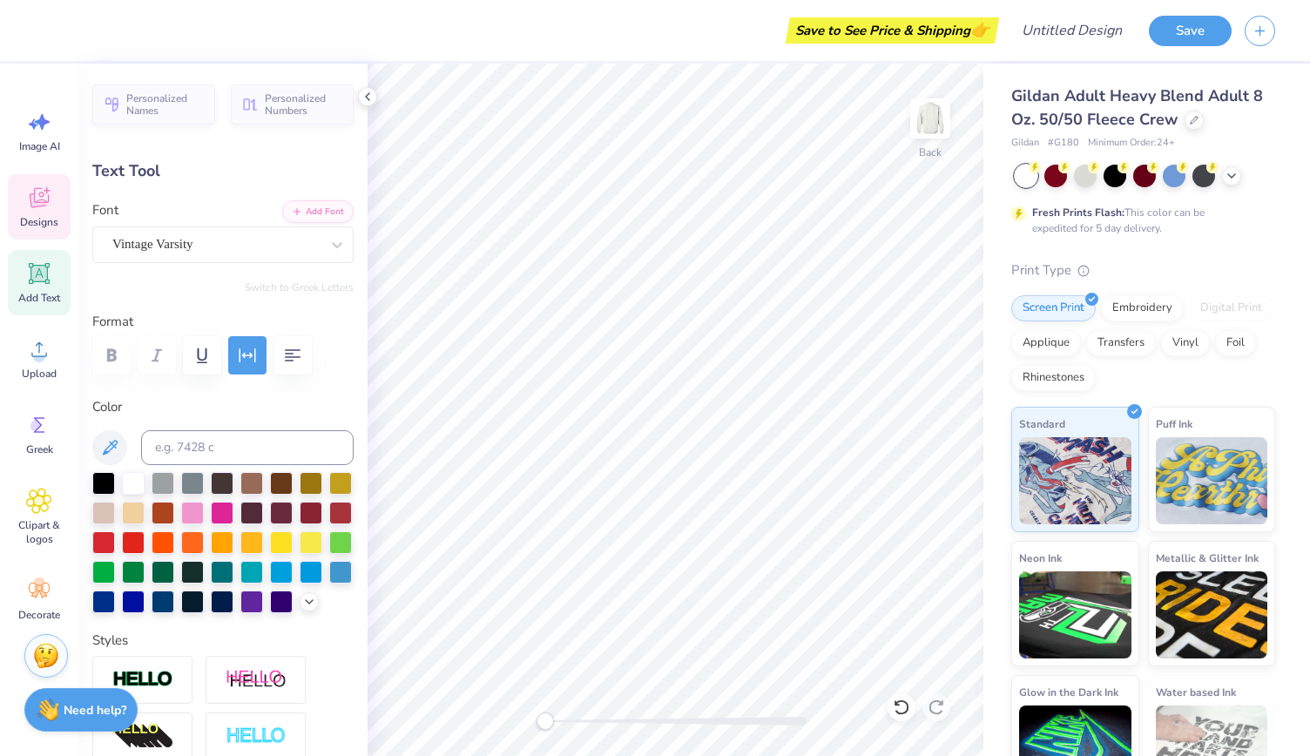
click at [49, 199] on icon at bounding box center [39, 198] width 26 height 26
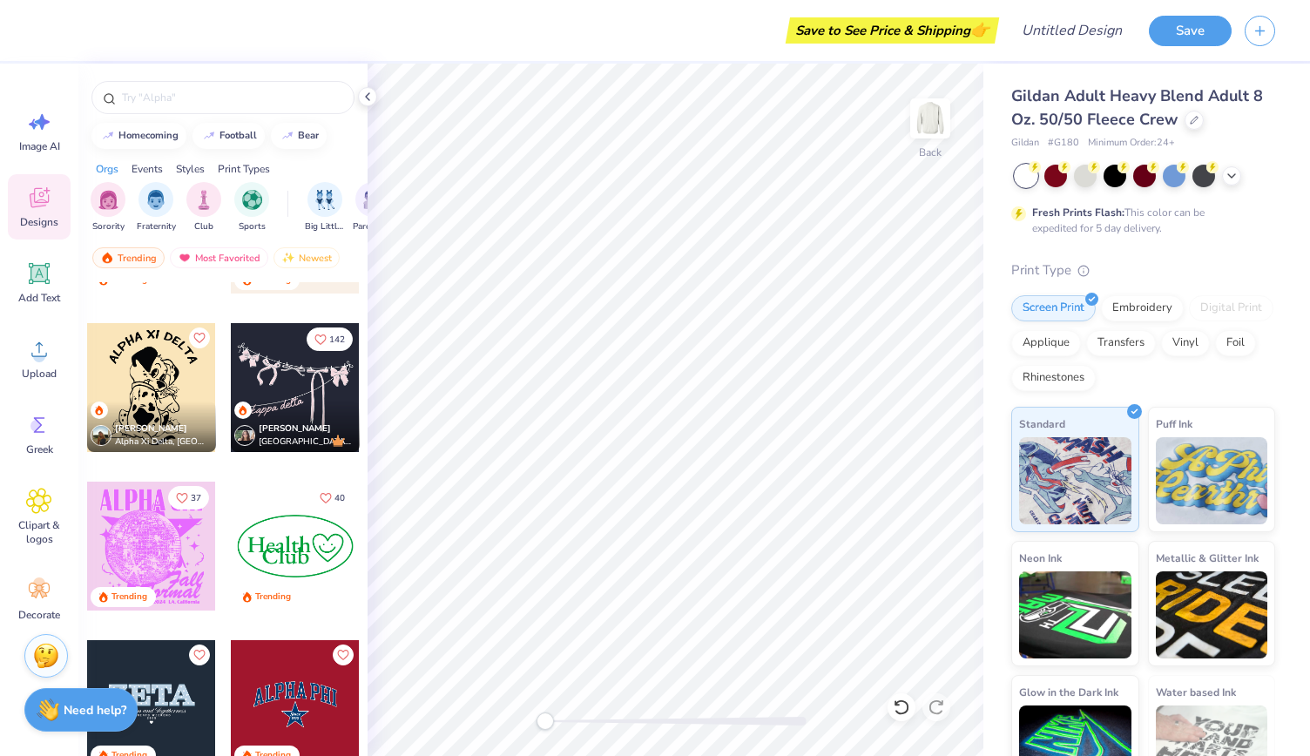
scroll to position [3676, 0]
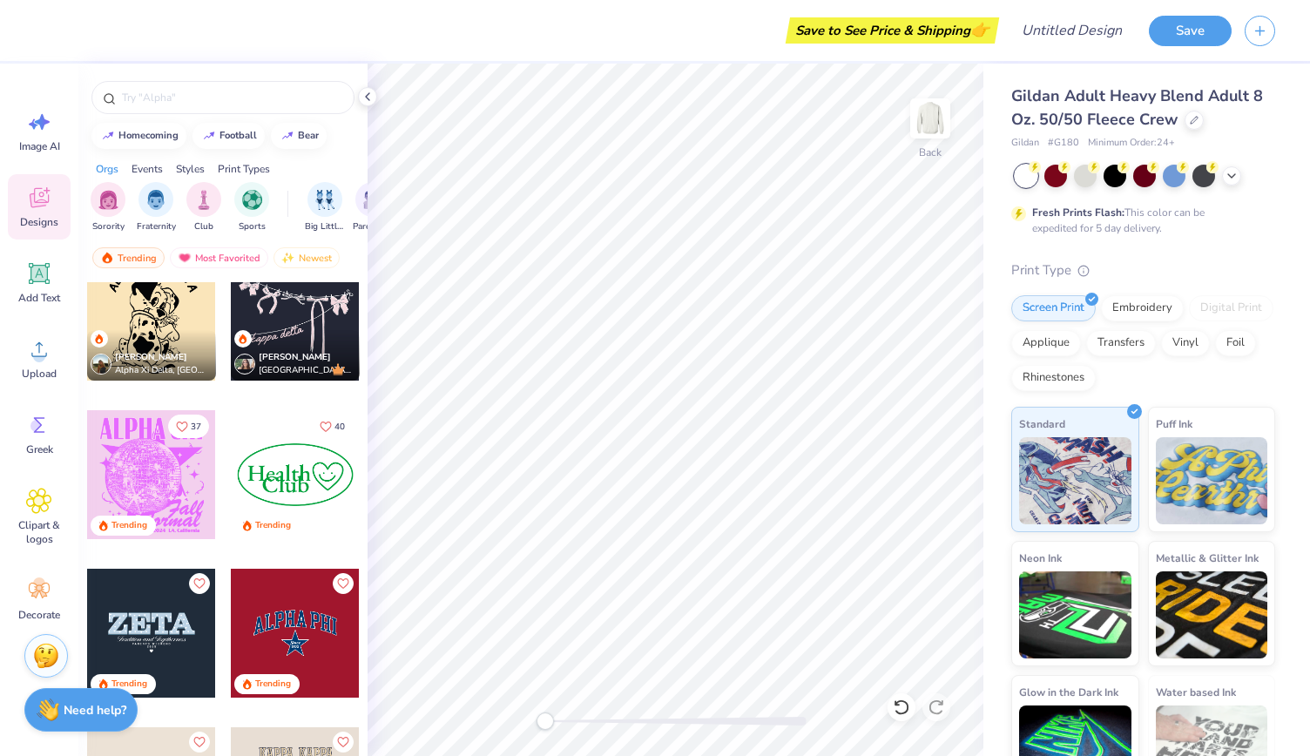
click at [150, 475] on div at bounding box center [151, 474] width 129 height 129
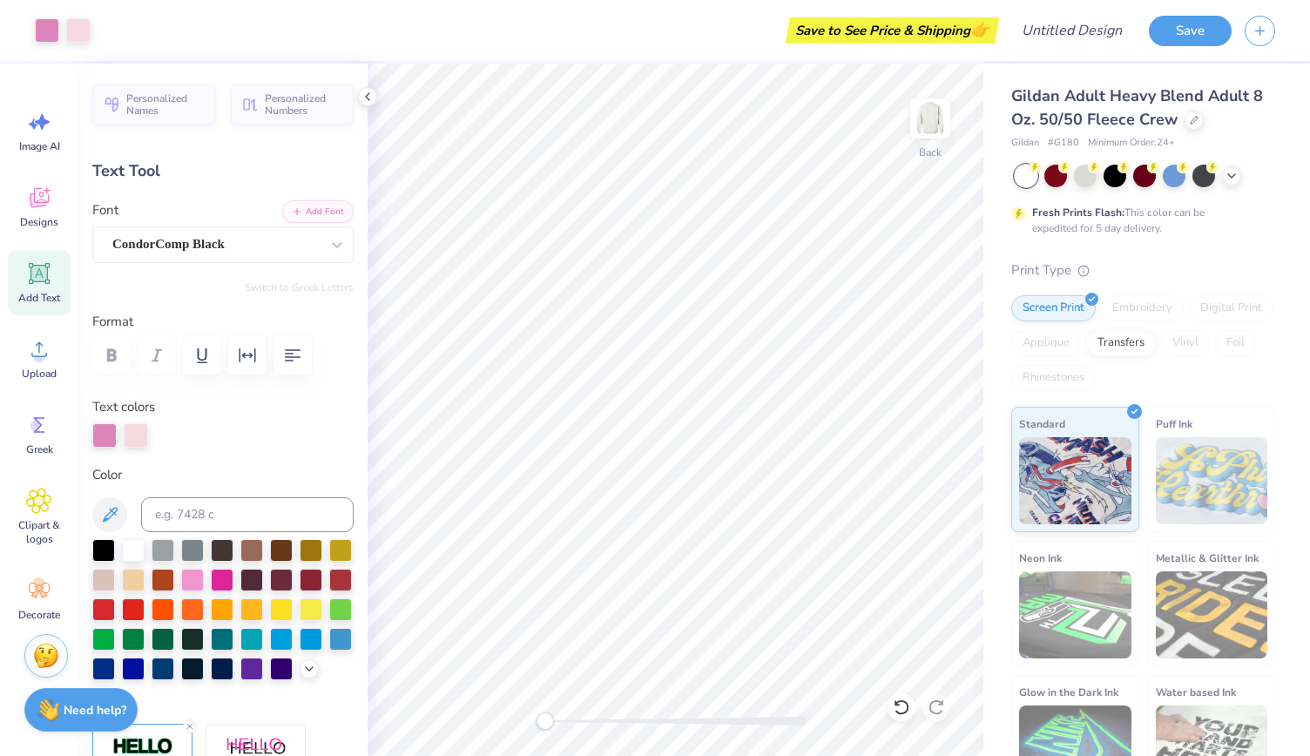
scroll to position [14, 2]
type input "6.76"
type input "2.31"
type textarea "A"
type textarea "JMU"
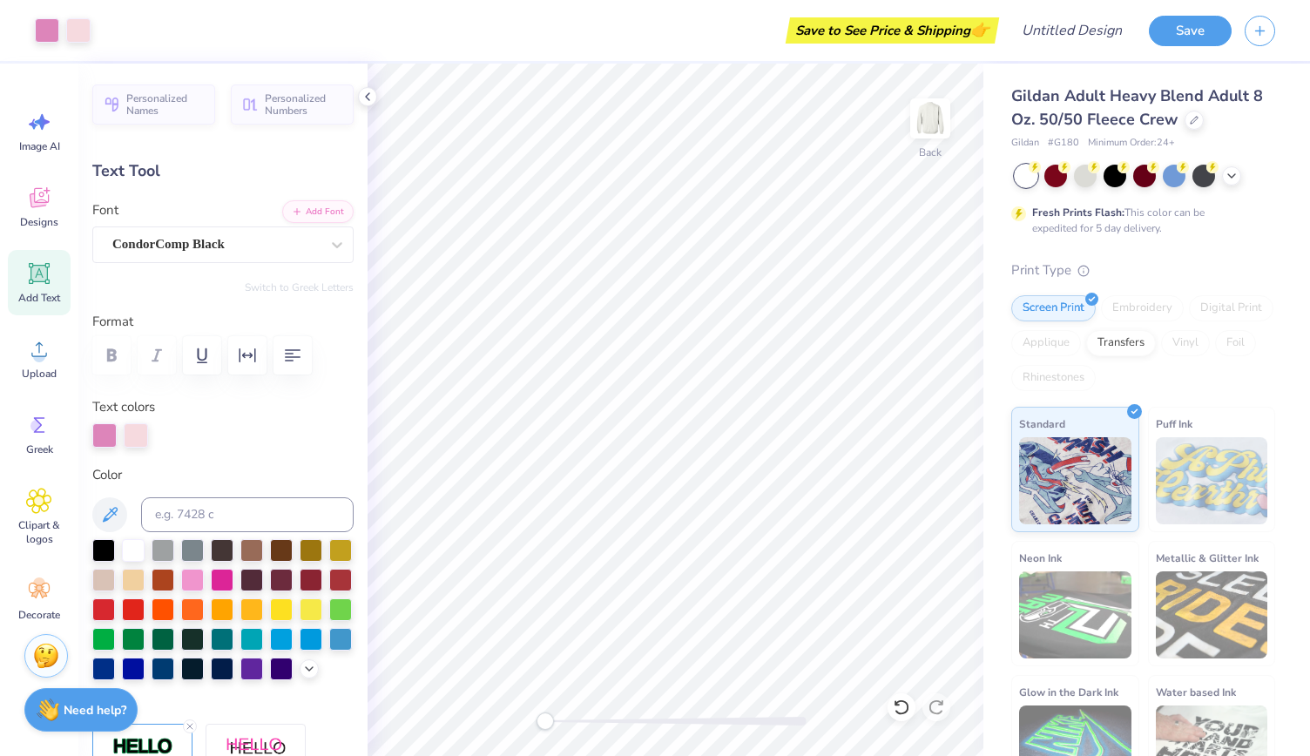
type input "4.19"
type input "2.34"
type input "3.38"
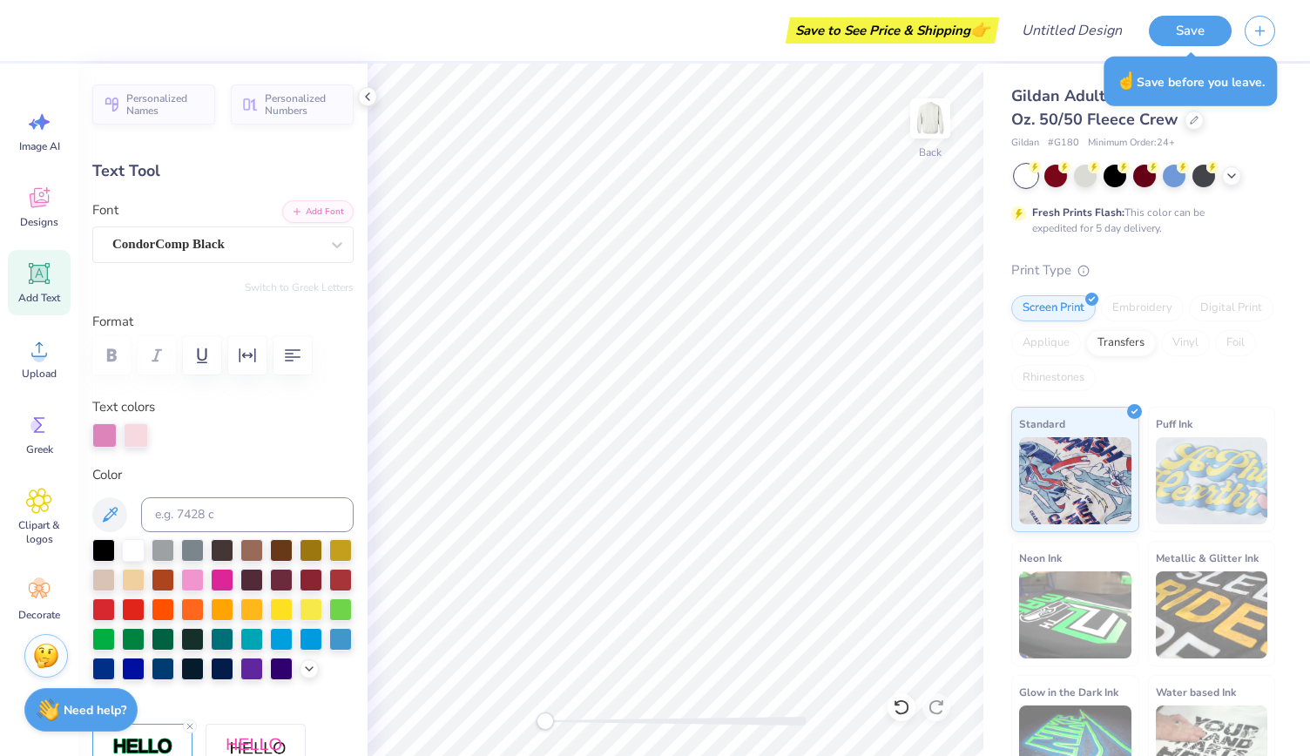
type textarea "JMU SWE"
type input "10.87"
type input "2.37"
type input "3.36"
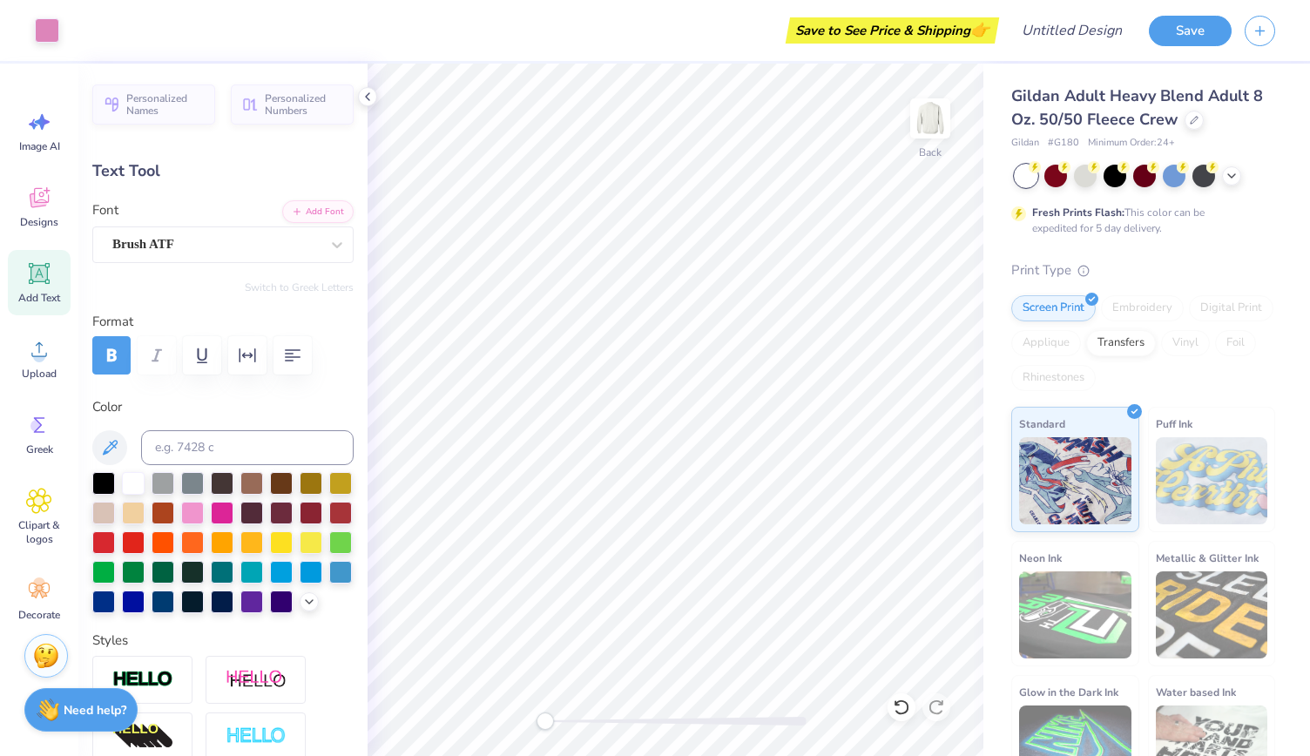
type input "6.26"
type input "1.93"
type input "12.52"
type input "3.85"
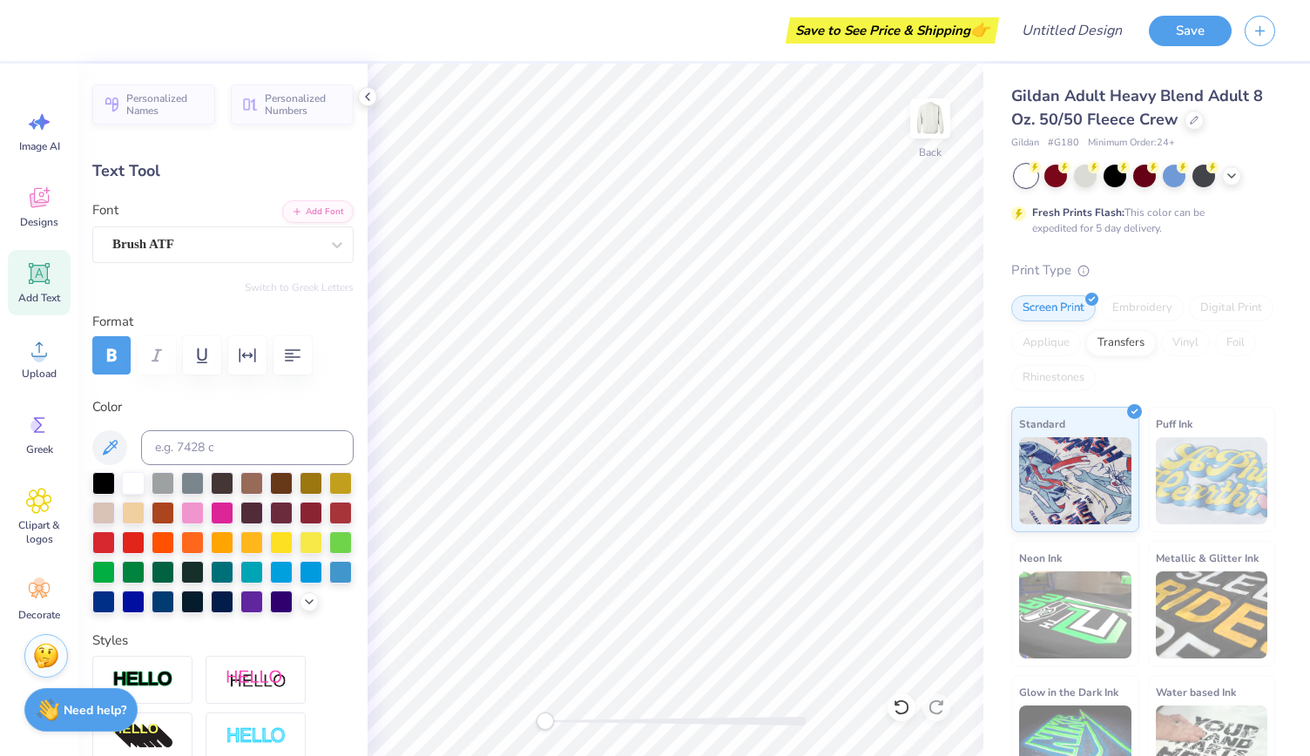
type input "11.32"
click at [765, 428] on ul "Cut Copy Paste Remove Background Duplicate Select All Delete Group Ungroup Brin…" at bounding box center [833, 534] width 137 height 442
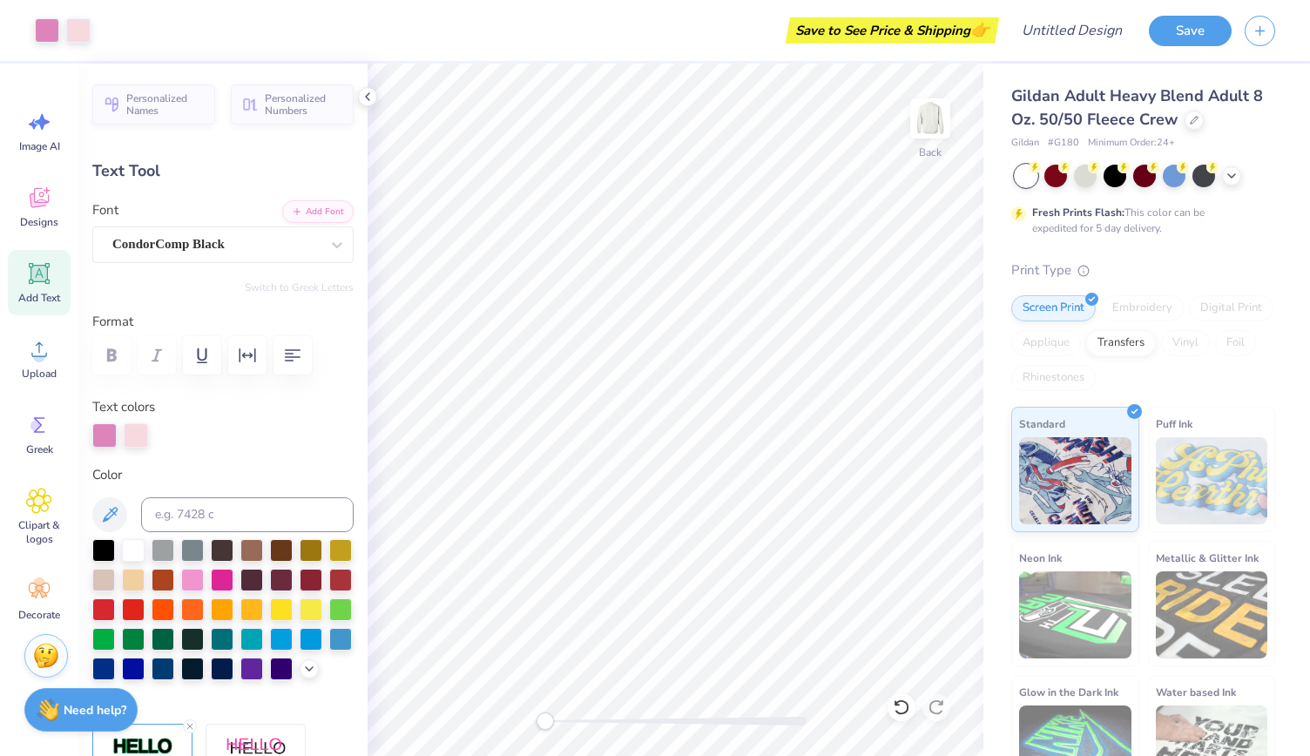
type input "10.87"
type input "2.37"
type input "2.77"
type textarea "JMU SWE"
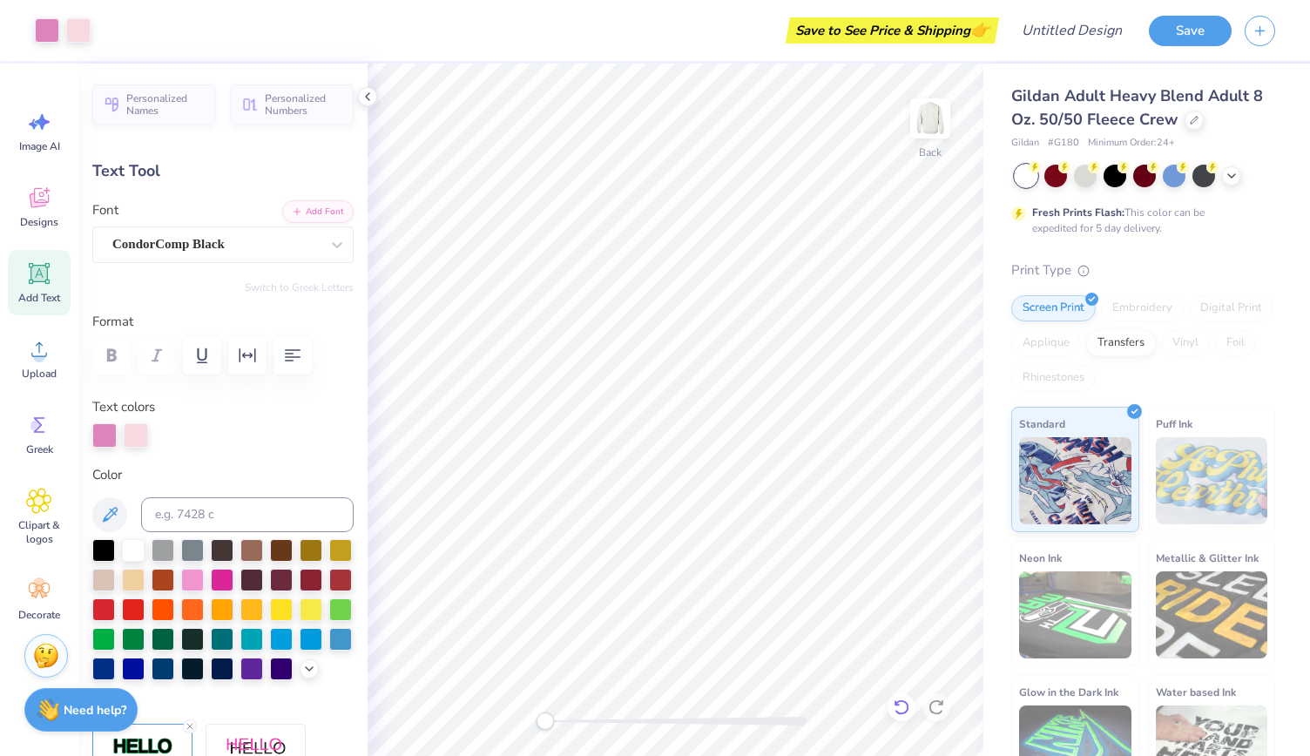
click at [895, 699] on icon at bounding box center [901, 706] width 17 height 17
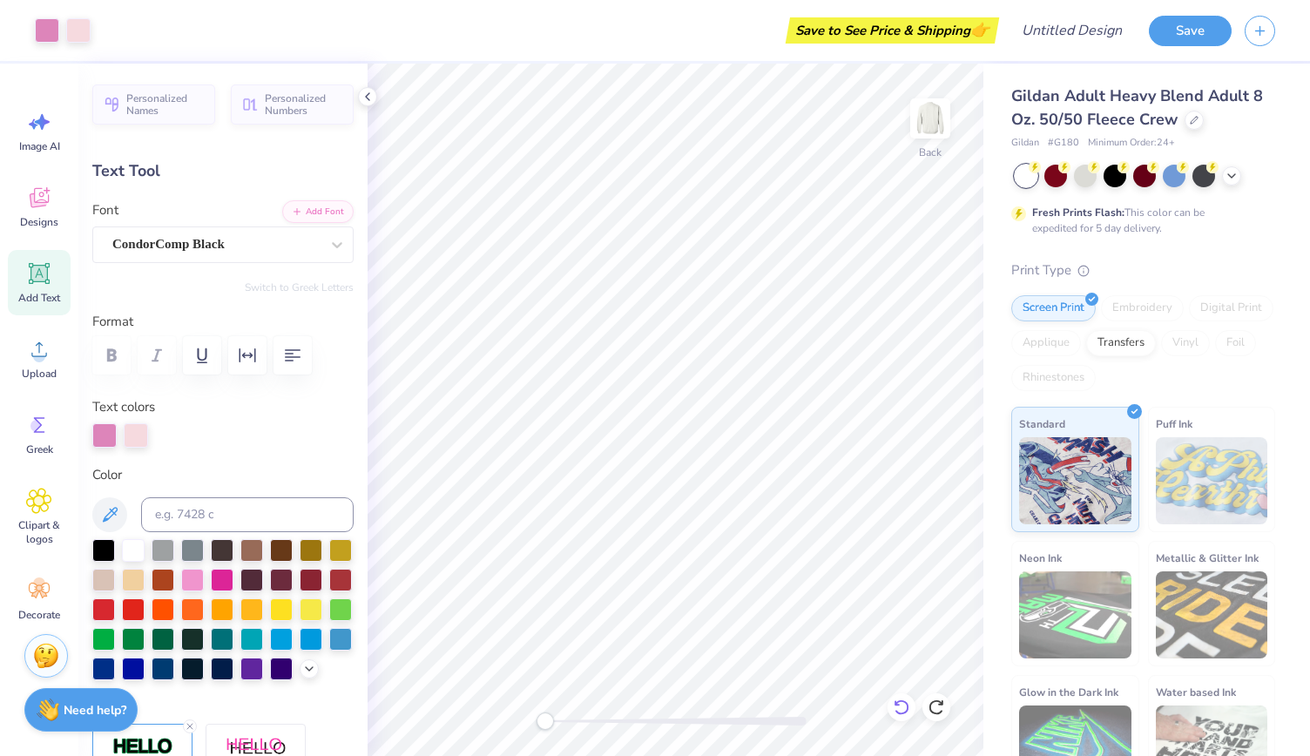
type input "10.87"
type input "3.36"
type textarea "JMU SWE"
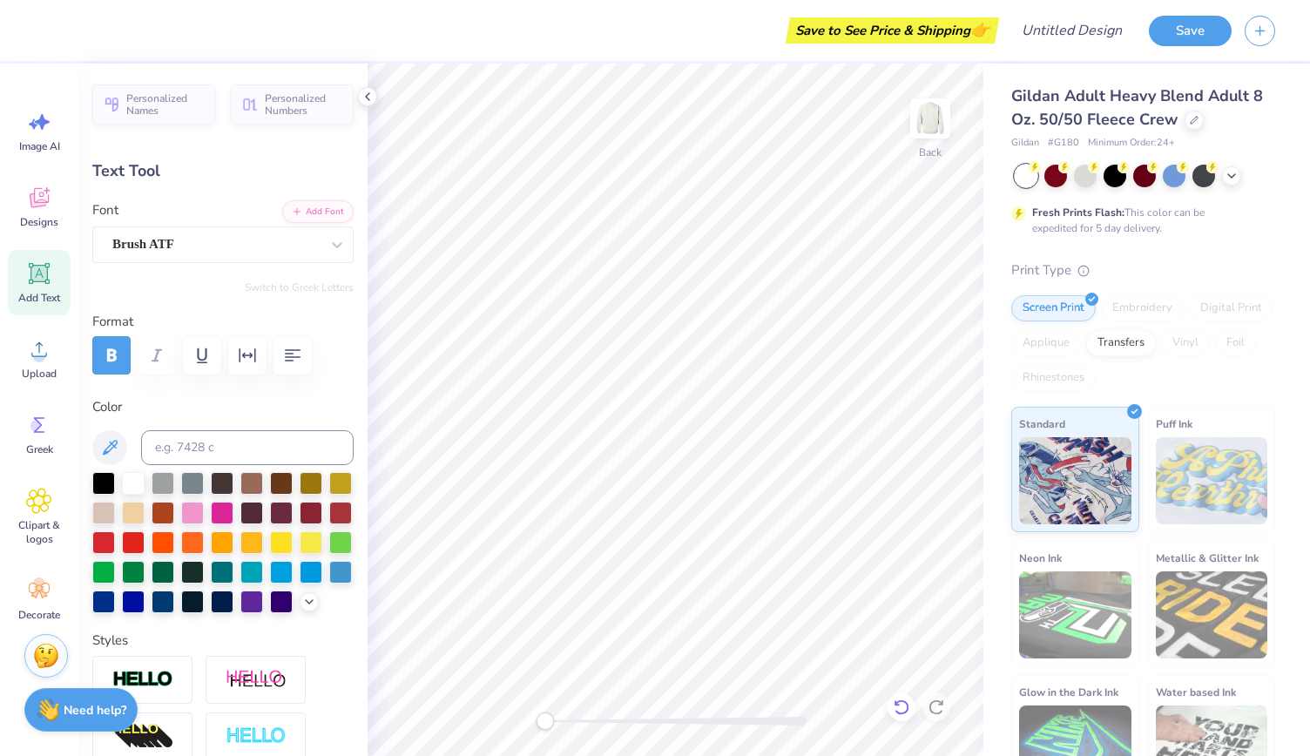
type input "3.85"
type input "1.93"
type input "11.32"
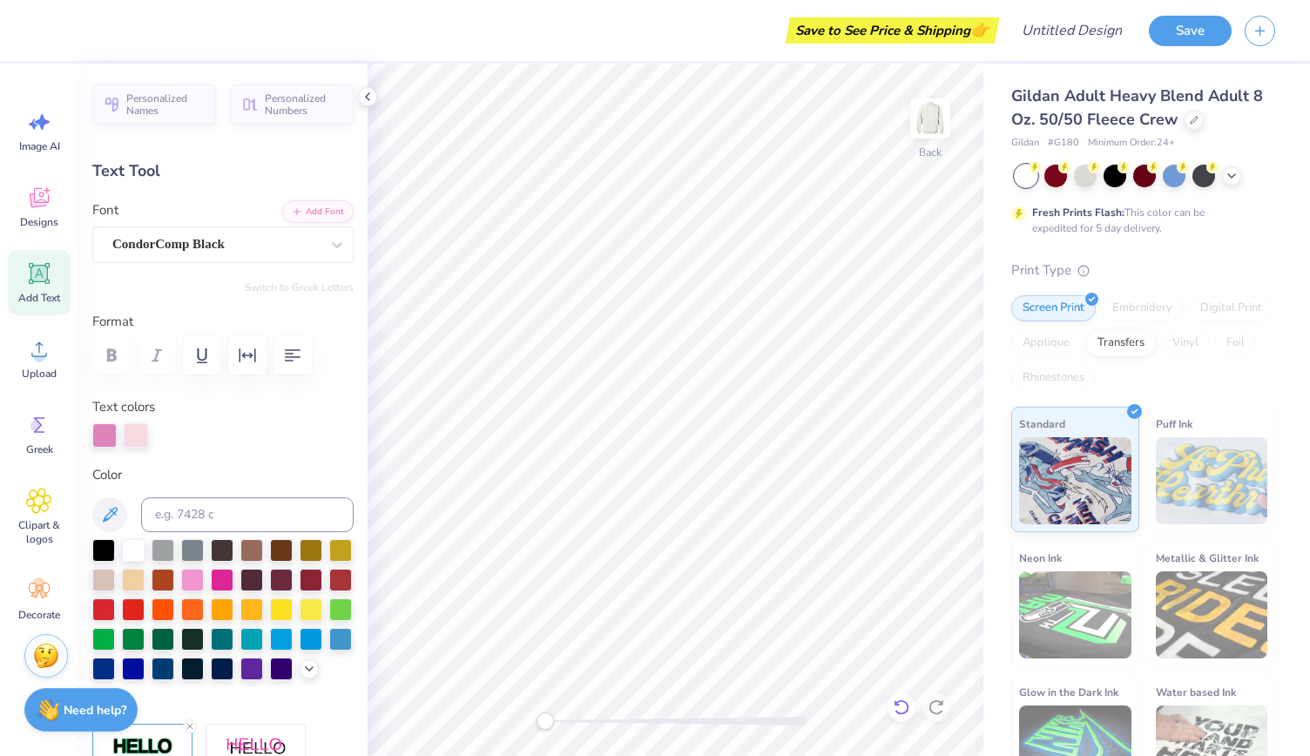
type input "9.90"
type input "2.37"
type input "2.77"
